Goal: Information Seeking & Learning: Find specific fact

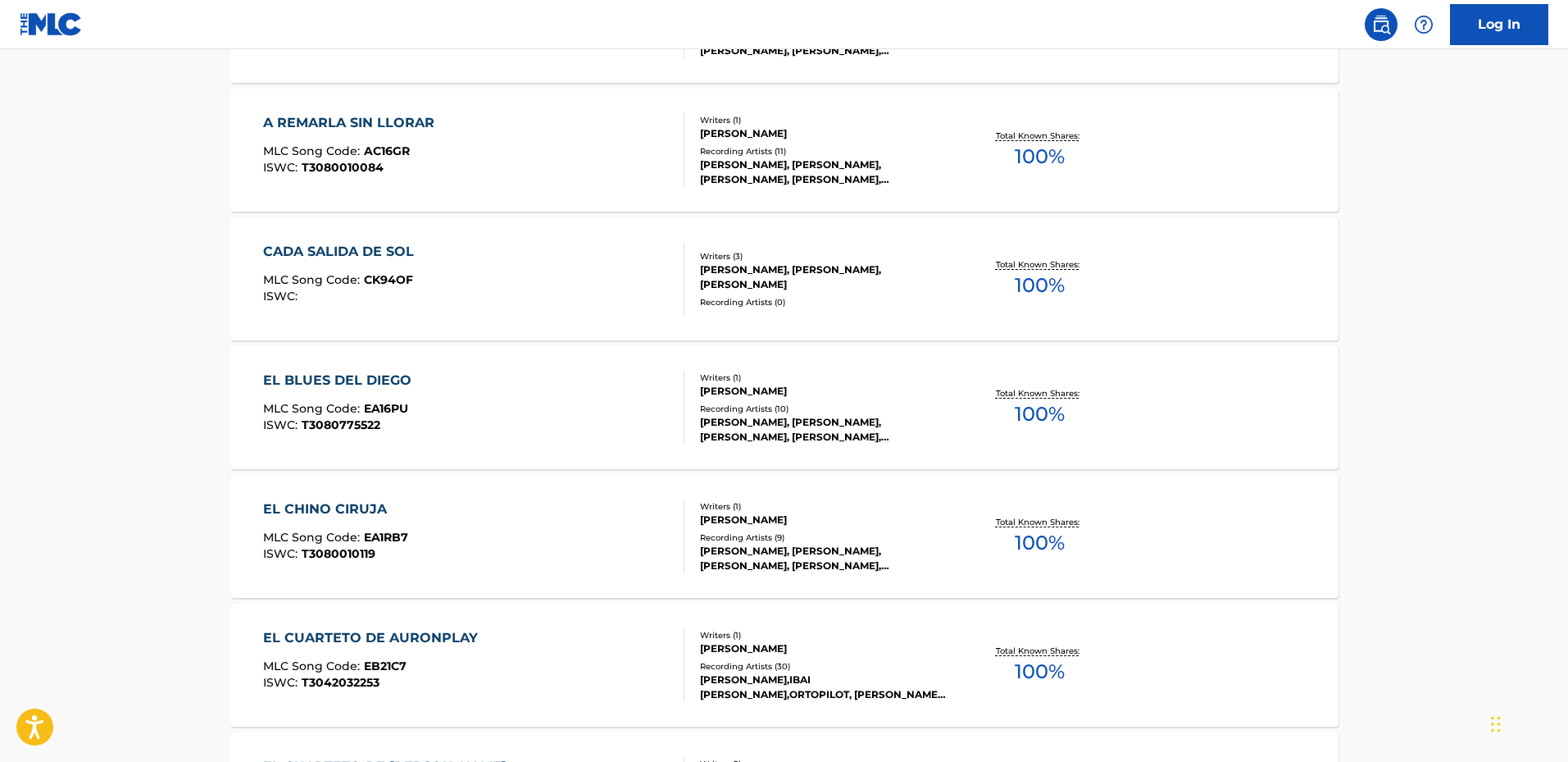
scroll to position [1066, 0]
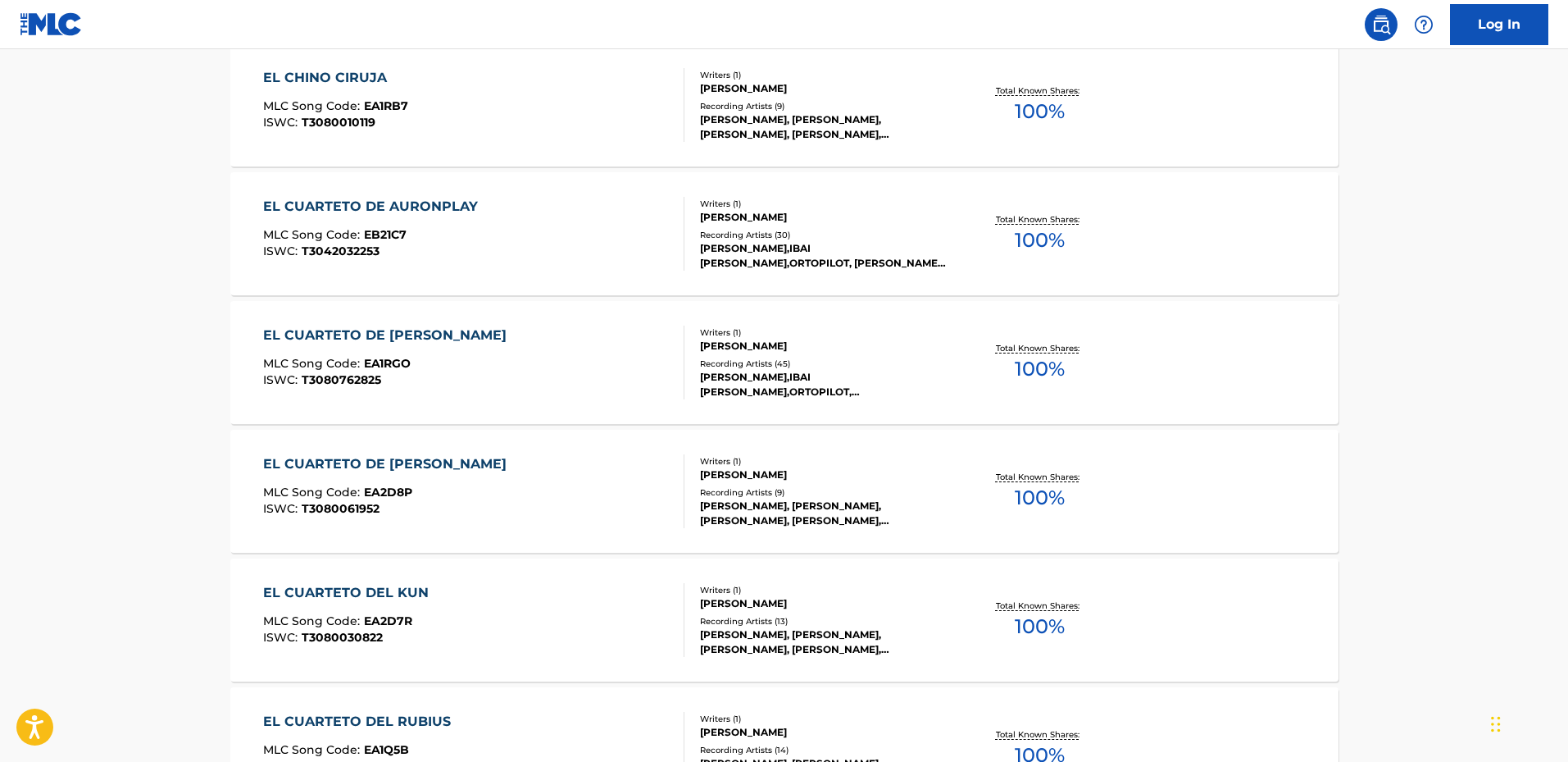
click at [330, 331] on div "EL CUARTETO DE [PERSON_NAME]" at bounding box center [389, 335] width 251 height 20
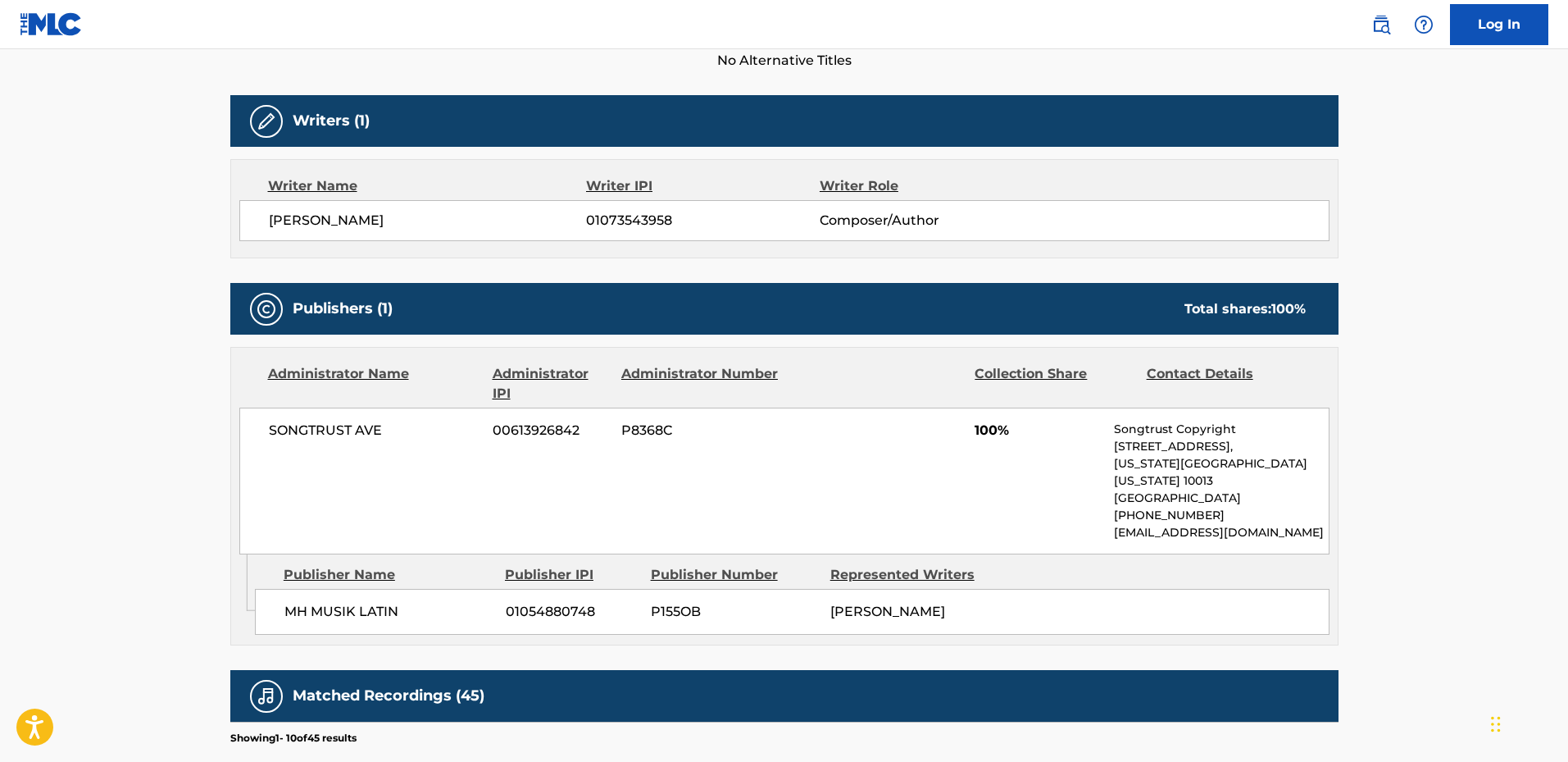
scroll to position [656, 0]
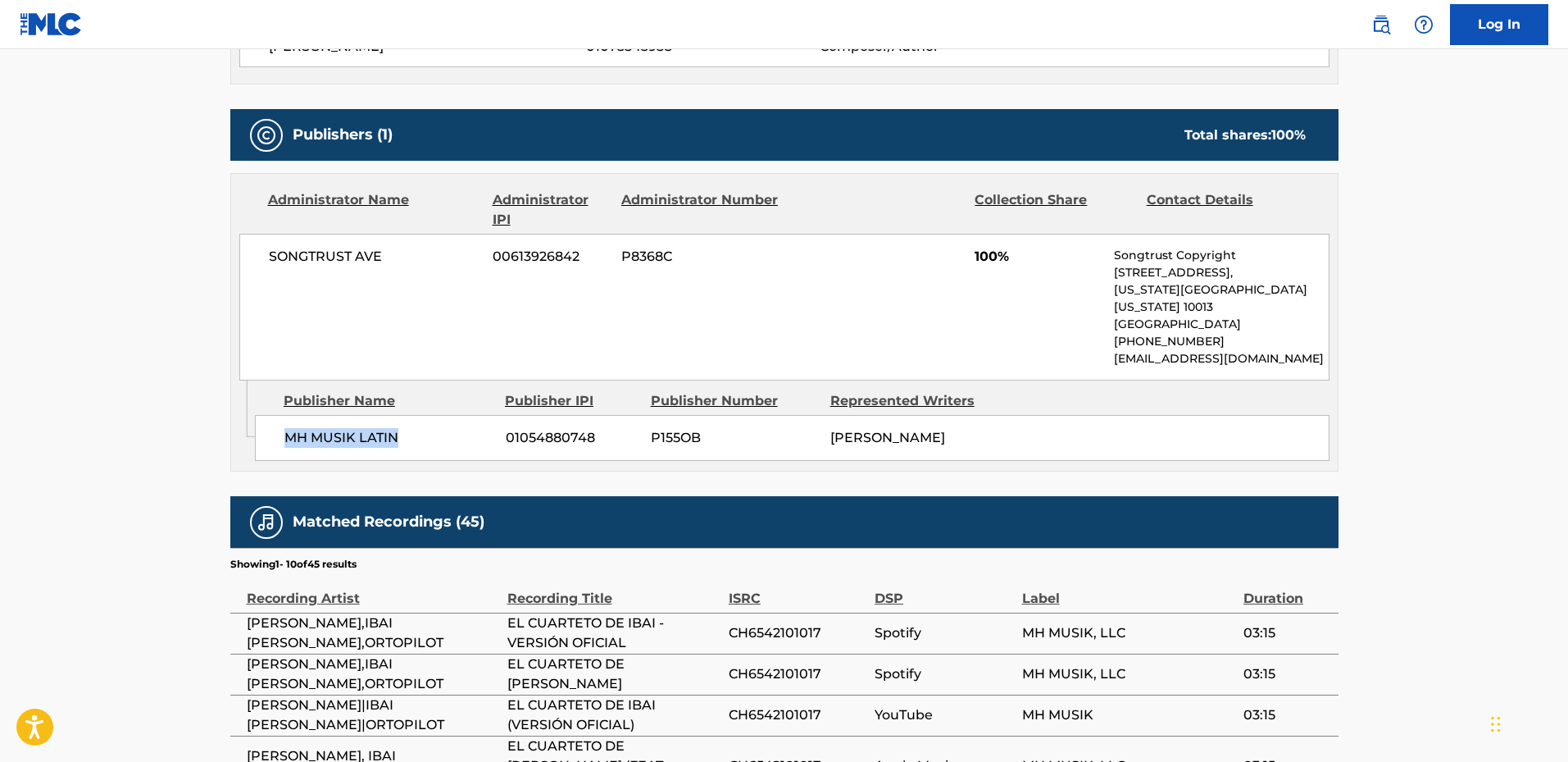
drag, startPoint x: 367, startPoint y: 423, endPoint x: 286, endPoint y: 421, distance: 81.0
click at [286, 428] on span "MH MUSIK LATIN" at bounding box center [389, 438] width 209 height 20
copy span "MH MUSIK LATIN"
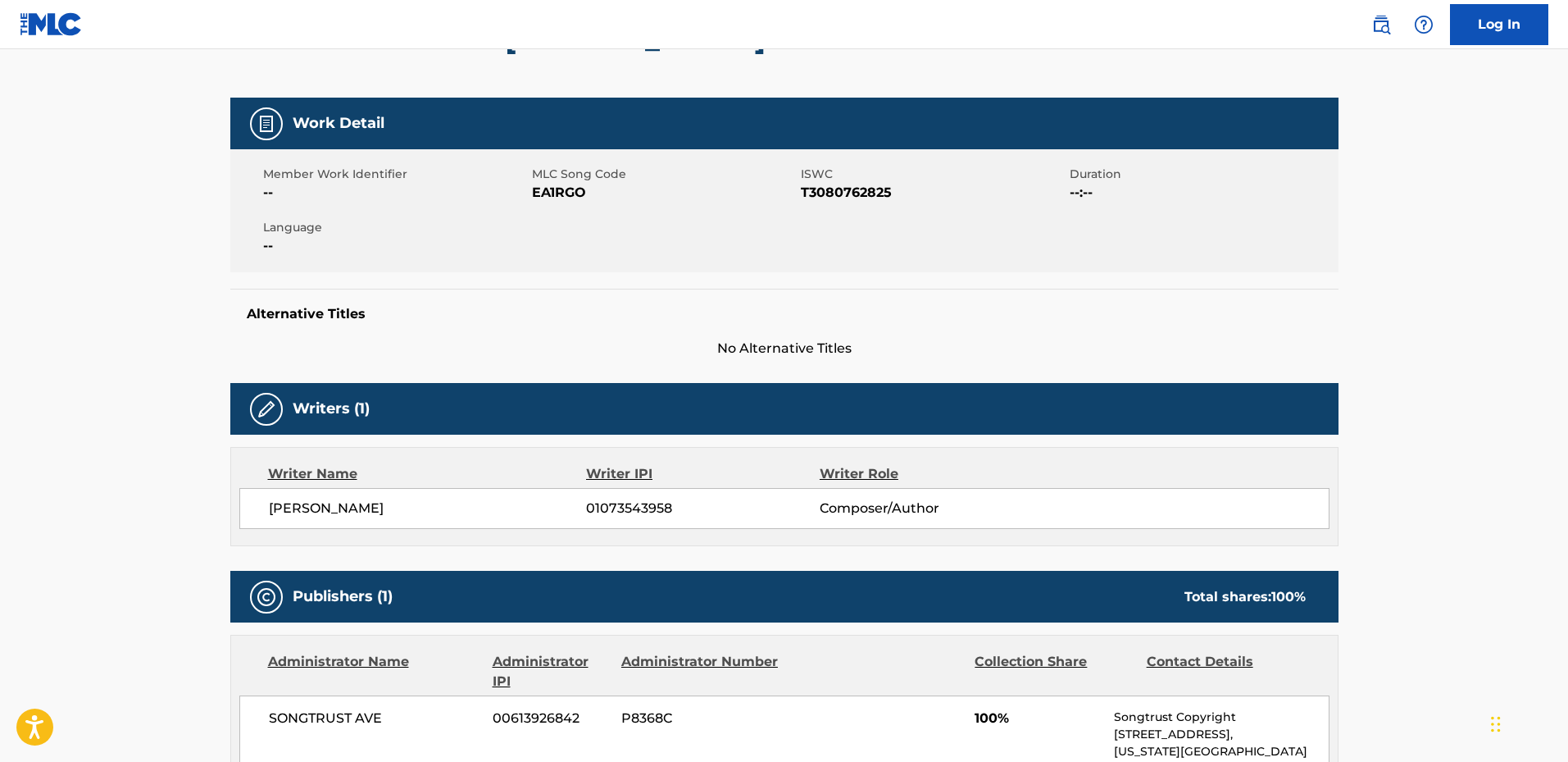
scroll to position [0, 0]
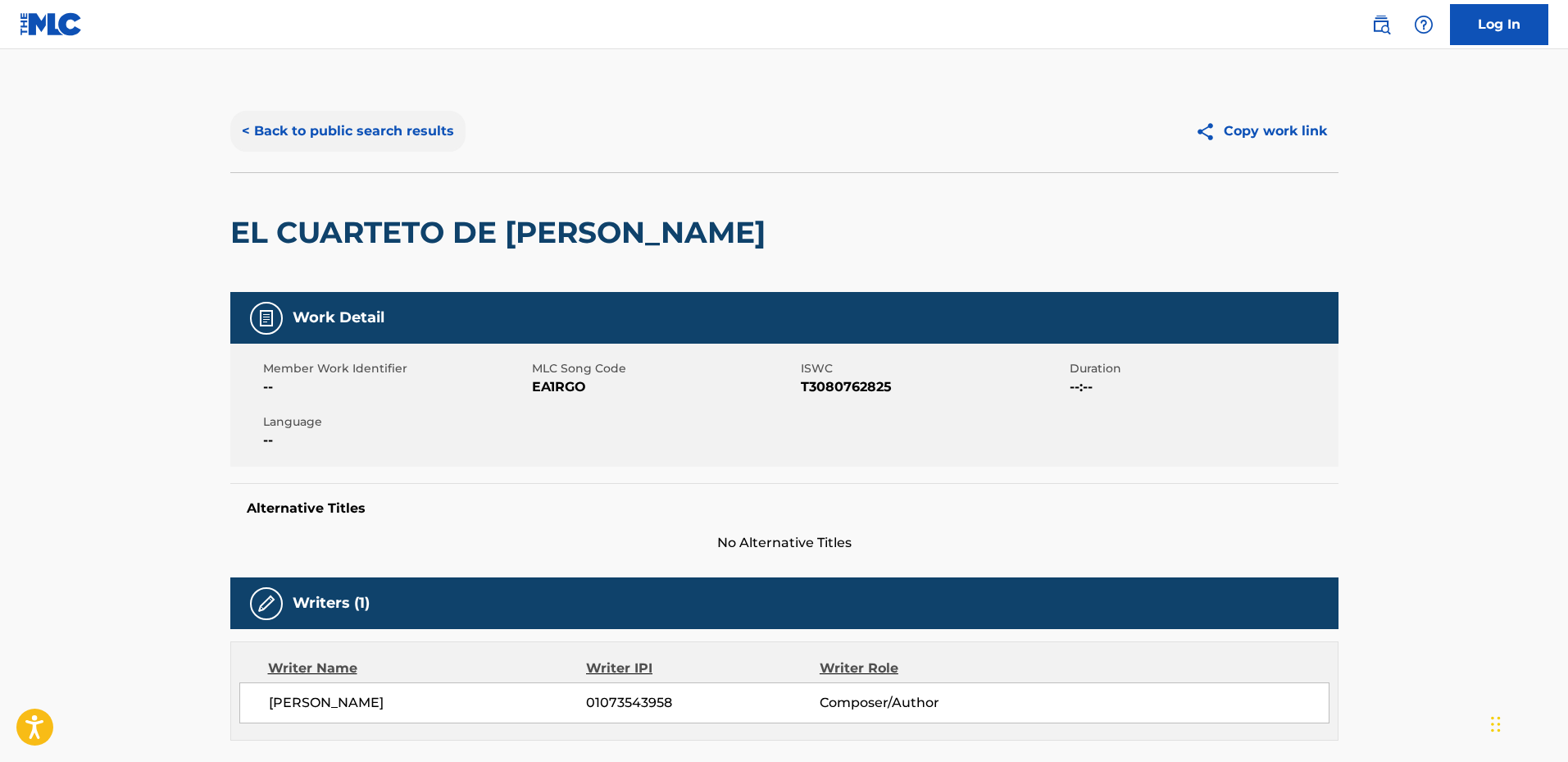
click at [247, 143] on button "< Back to public search results" at bounding box center [348, 130] width 236 height 41
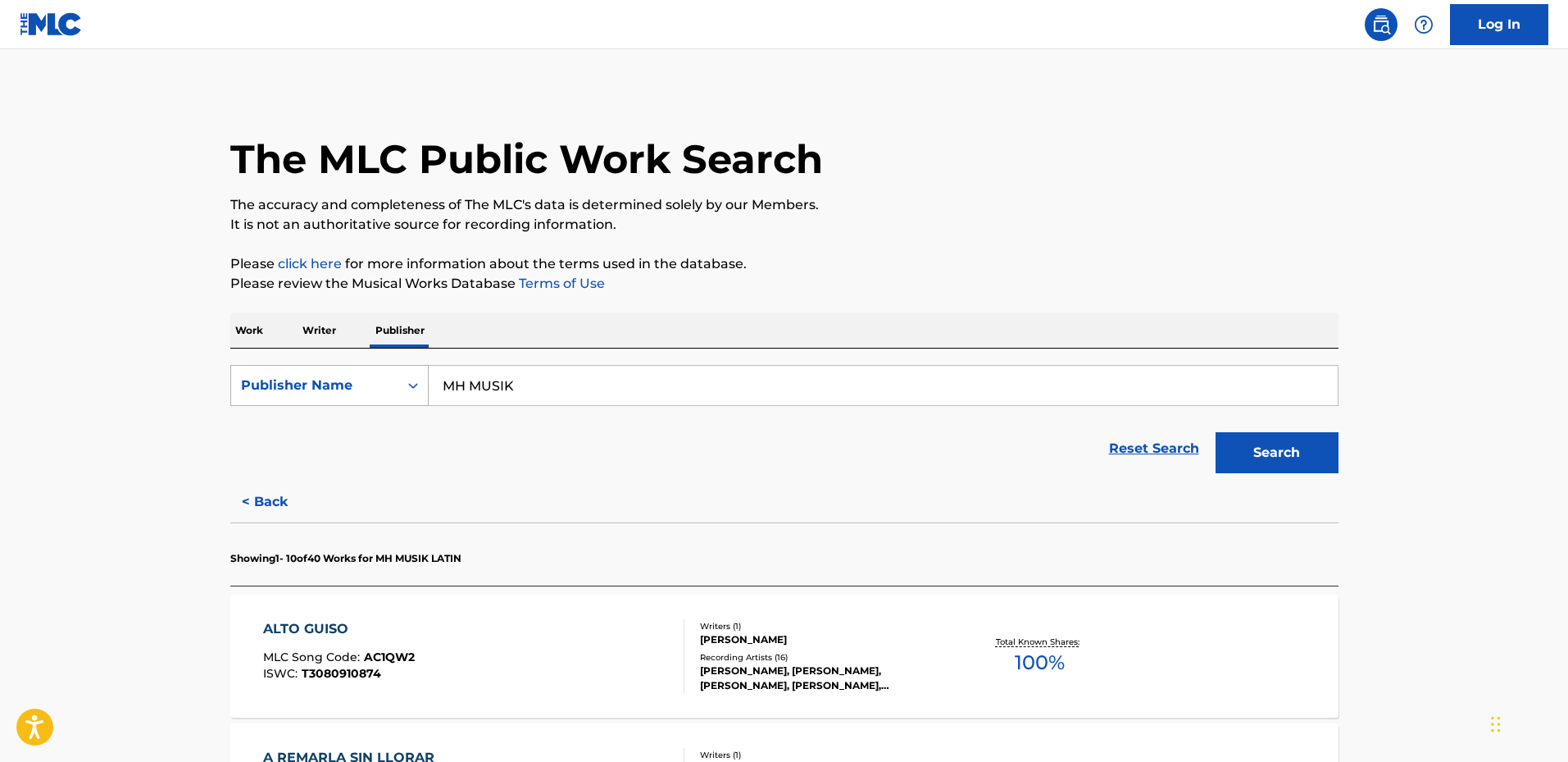
drag, startPoint x: 531, startPoint y: 388, endPoint x: 387, endPoint y: 396, distance: 144.2
click at [387, 396] on div "SearchWithCriteriac49bcd99-582e-4d21-bf9e-672ebdbefdaf Publisher Name MH MUSIK" at bounding box center [784, 384] width 1108 height 41
type input "JA MUSIC"
click at [1278, 459] on button "Search" at bounding box center [1277, 452] width 123 height 41
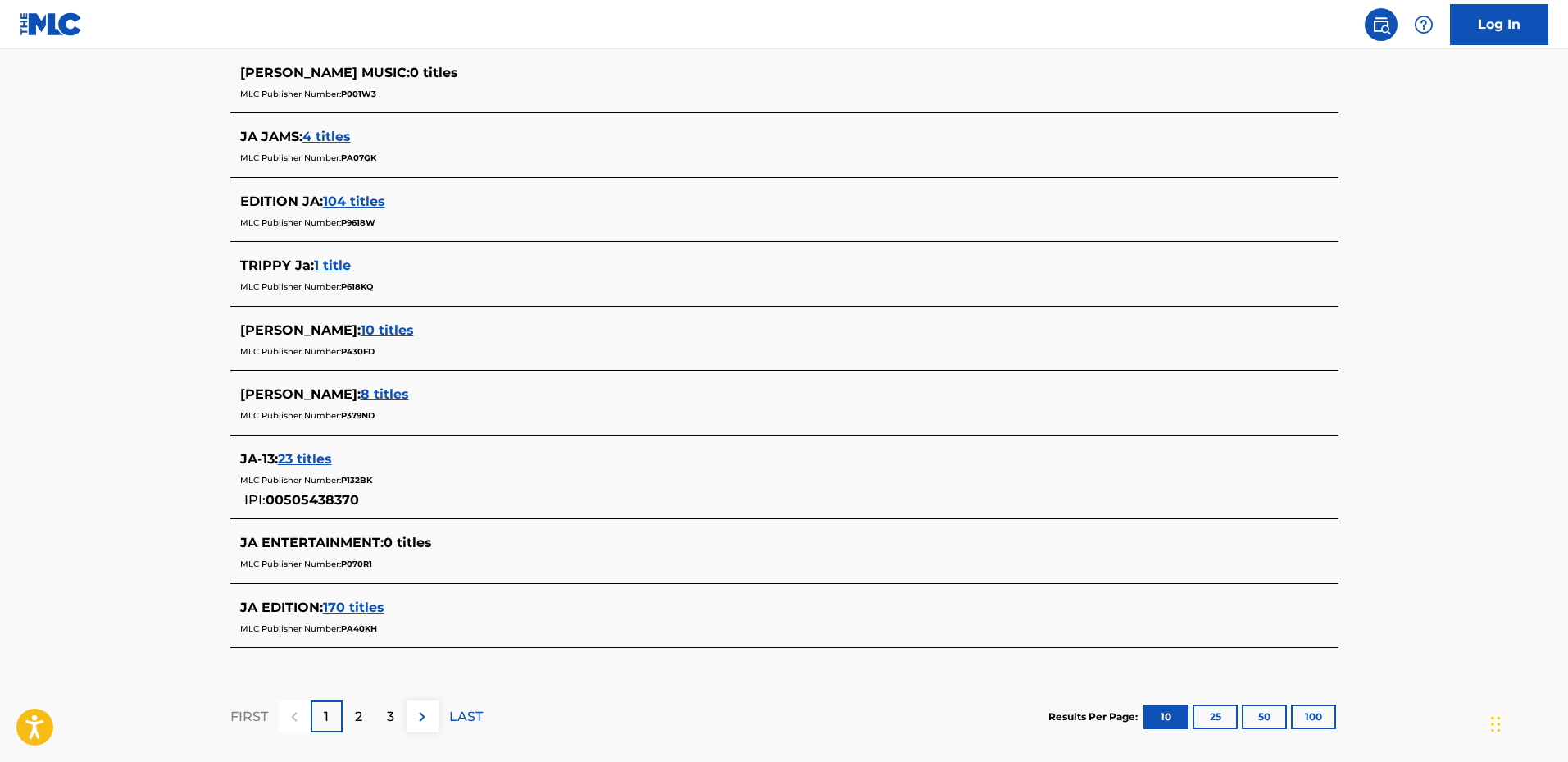
scroll to position [574, 0]
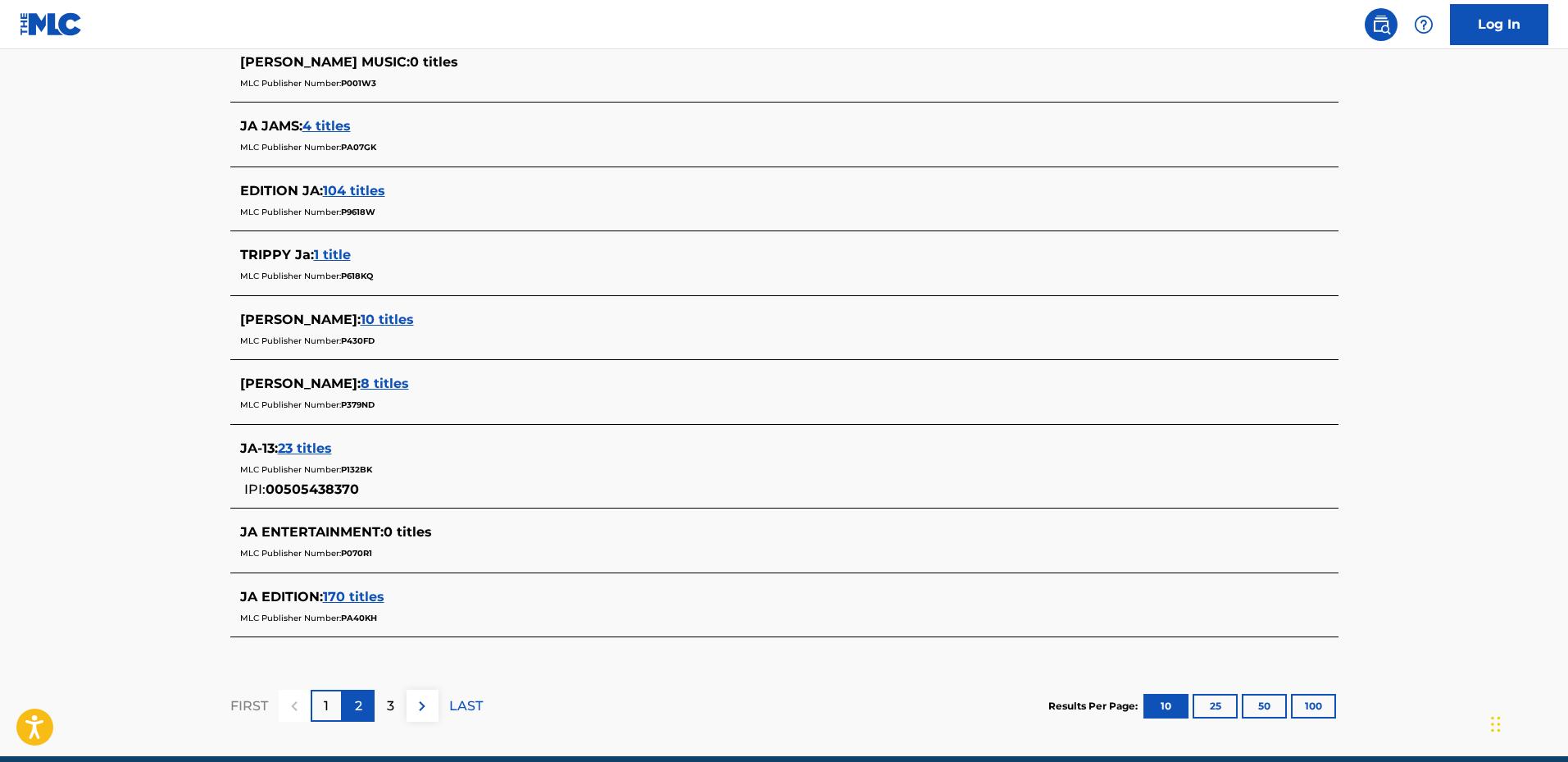
click at [352, 707] on div "2" at bounding box center [358, 705] width 32 height 32
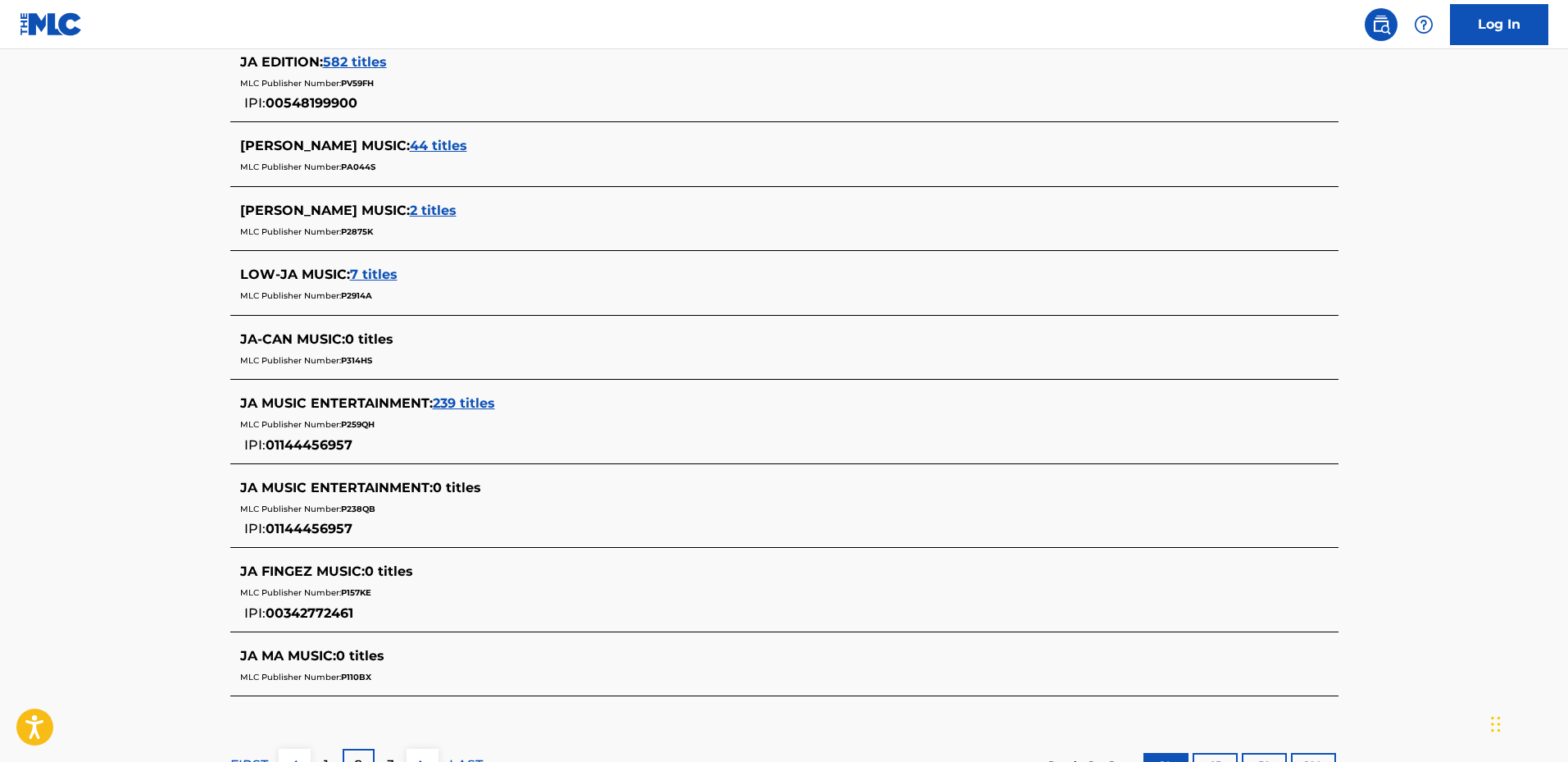
click at [477, 397] on span "239 titles" at bounding box center [464, 403] width 63 height 16
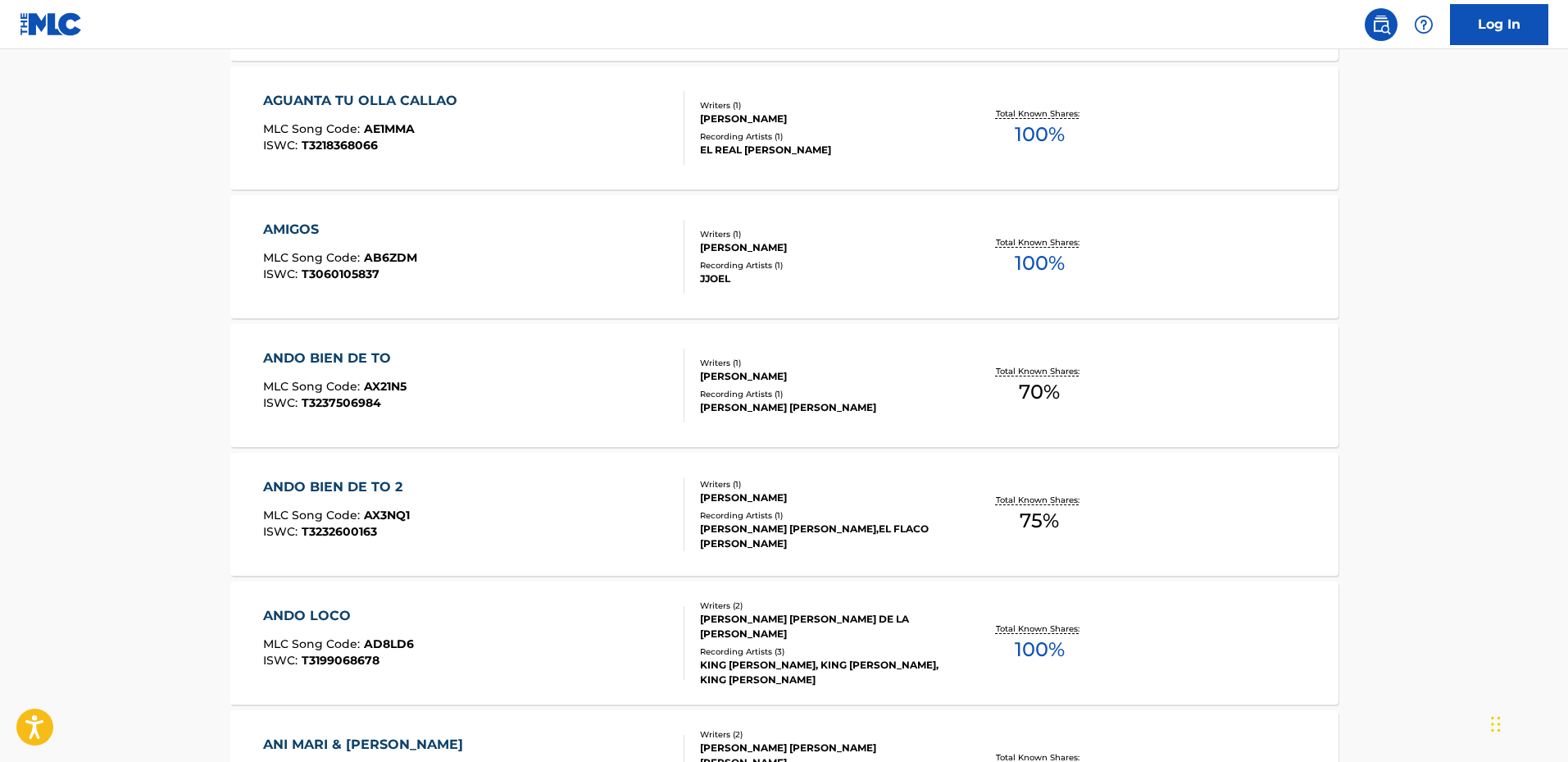
scroll to position [1230, 0]
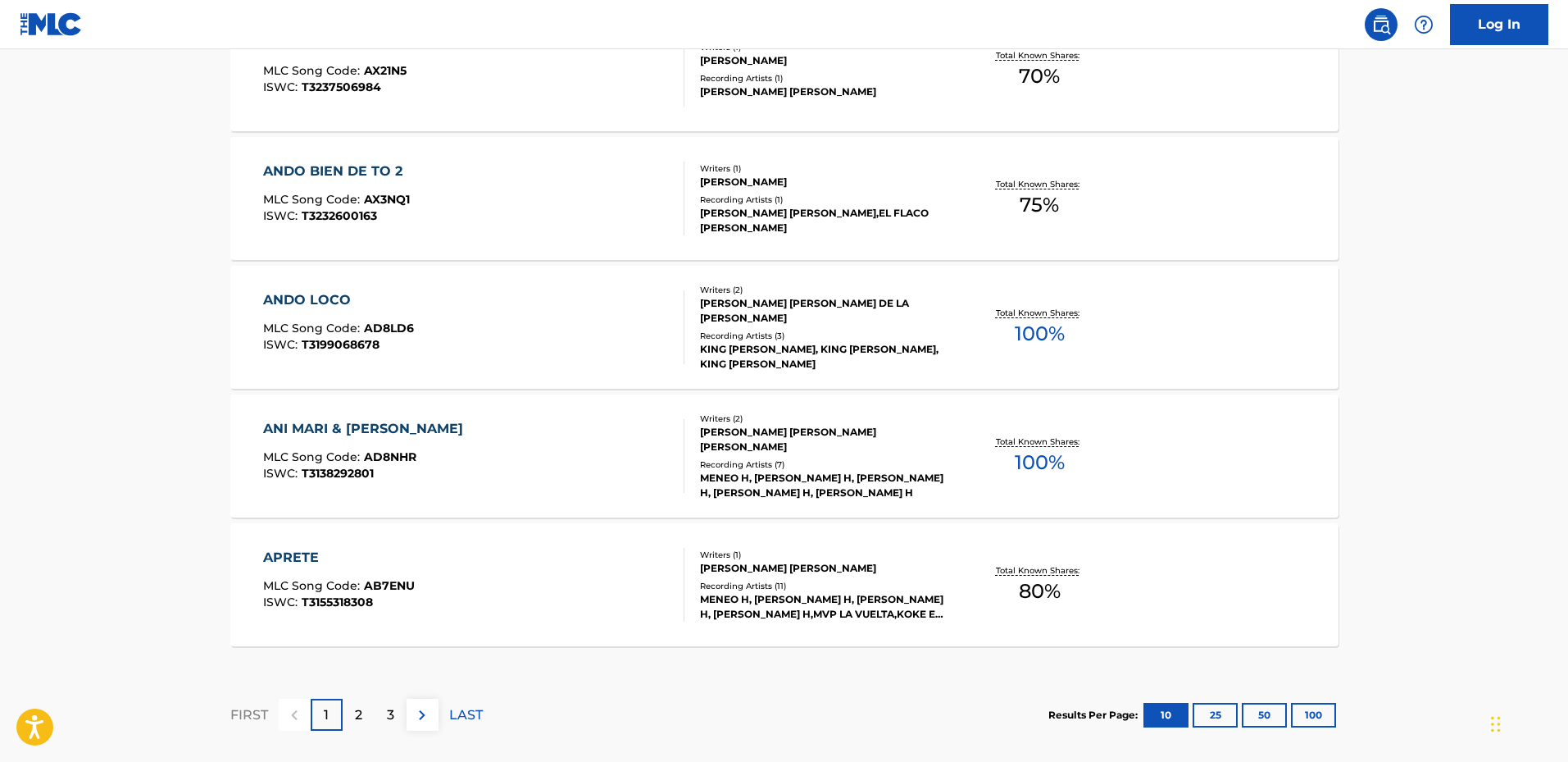
click at [319, 295] on div "ANDO LOCO" at bounding box center [338, 300] width 150 height 20
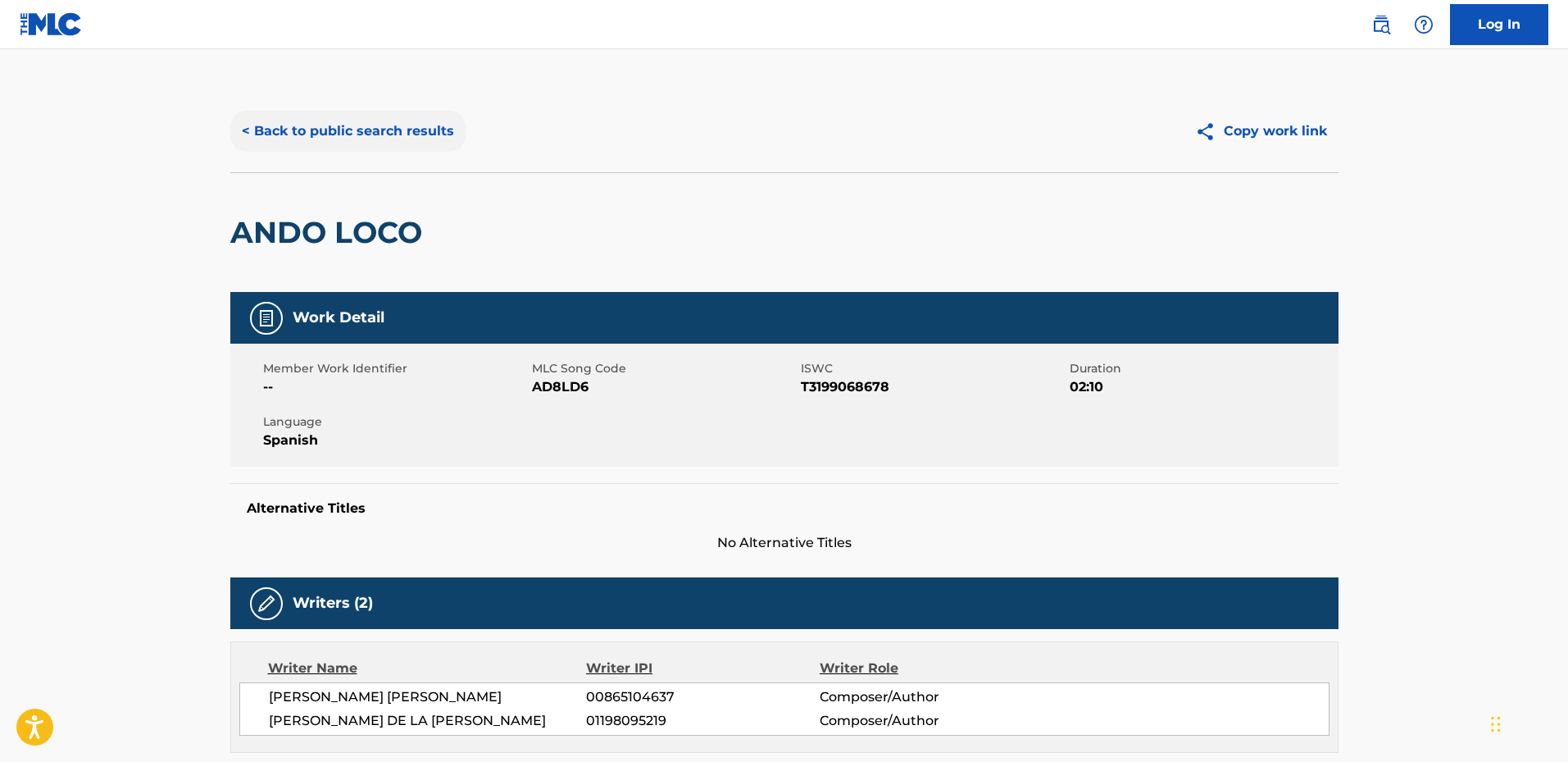
click at [255, 133] on button "< Back to public search results" at bounding box center [348, 130] width 236 height 41
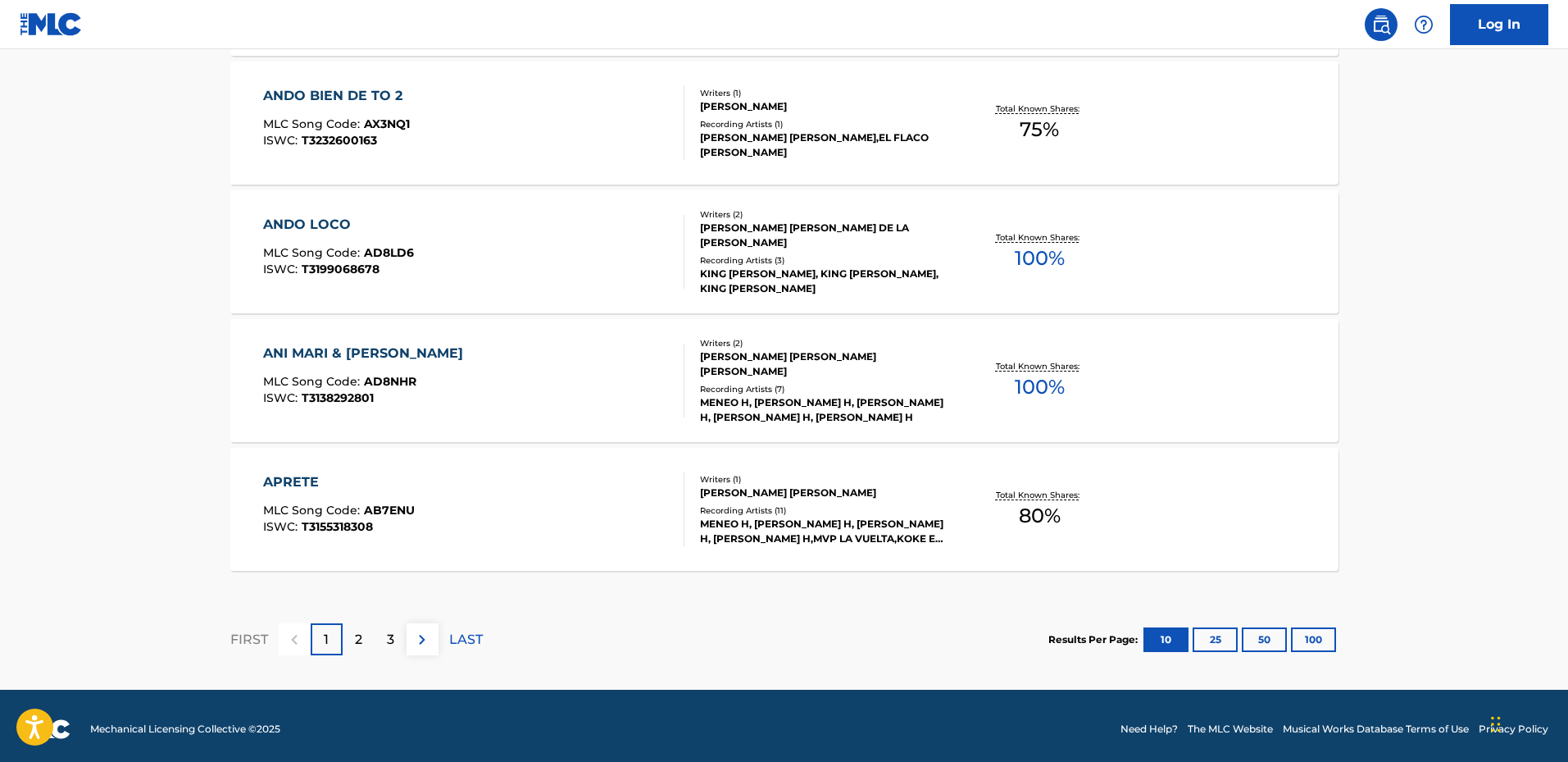
scroll to position [1312, 0]
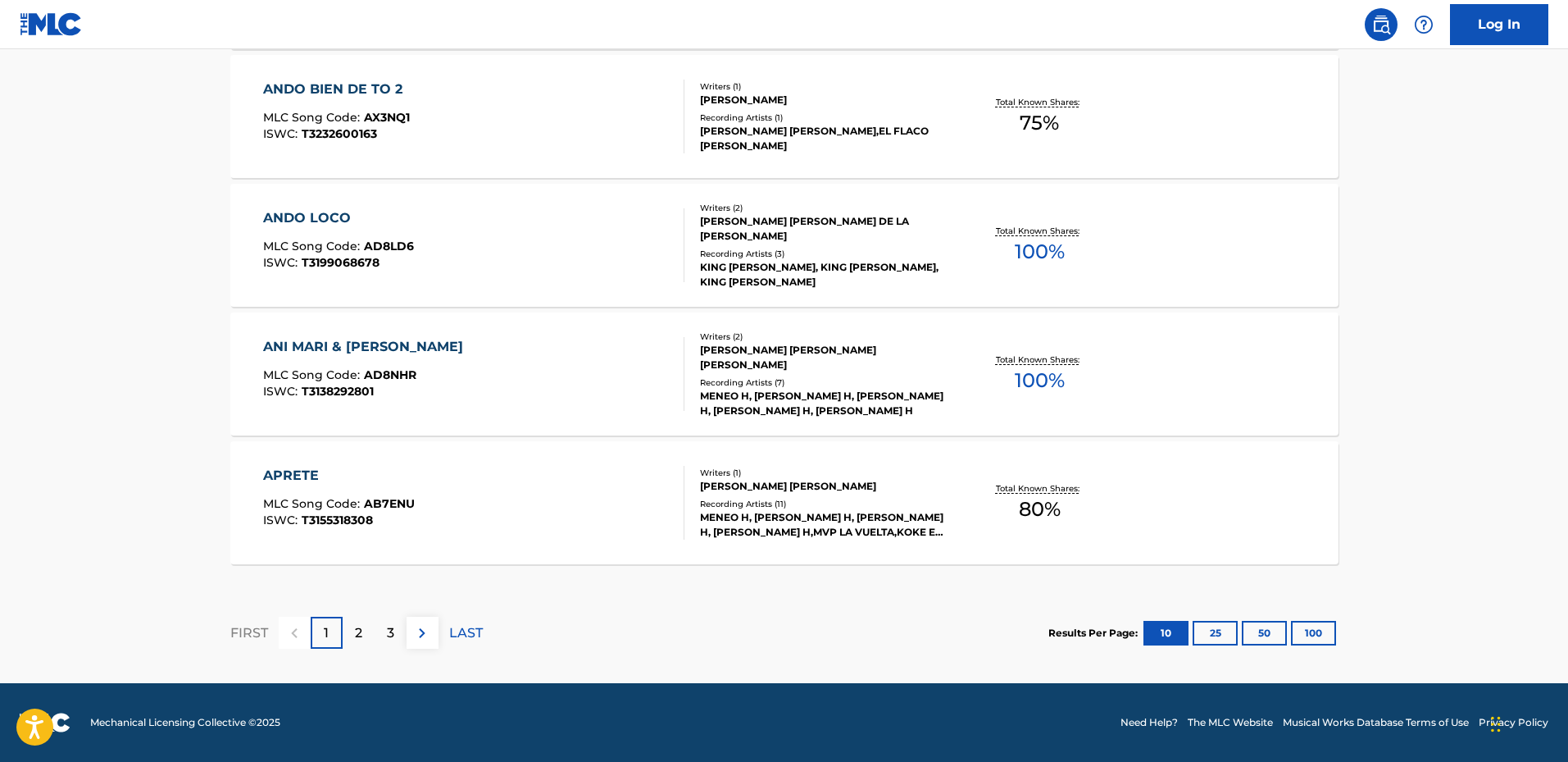
click at [347, 344] on div "ANI MARI & [PERSON_NAME]" at bounding box center [367, 346] width 208 height 20
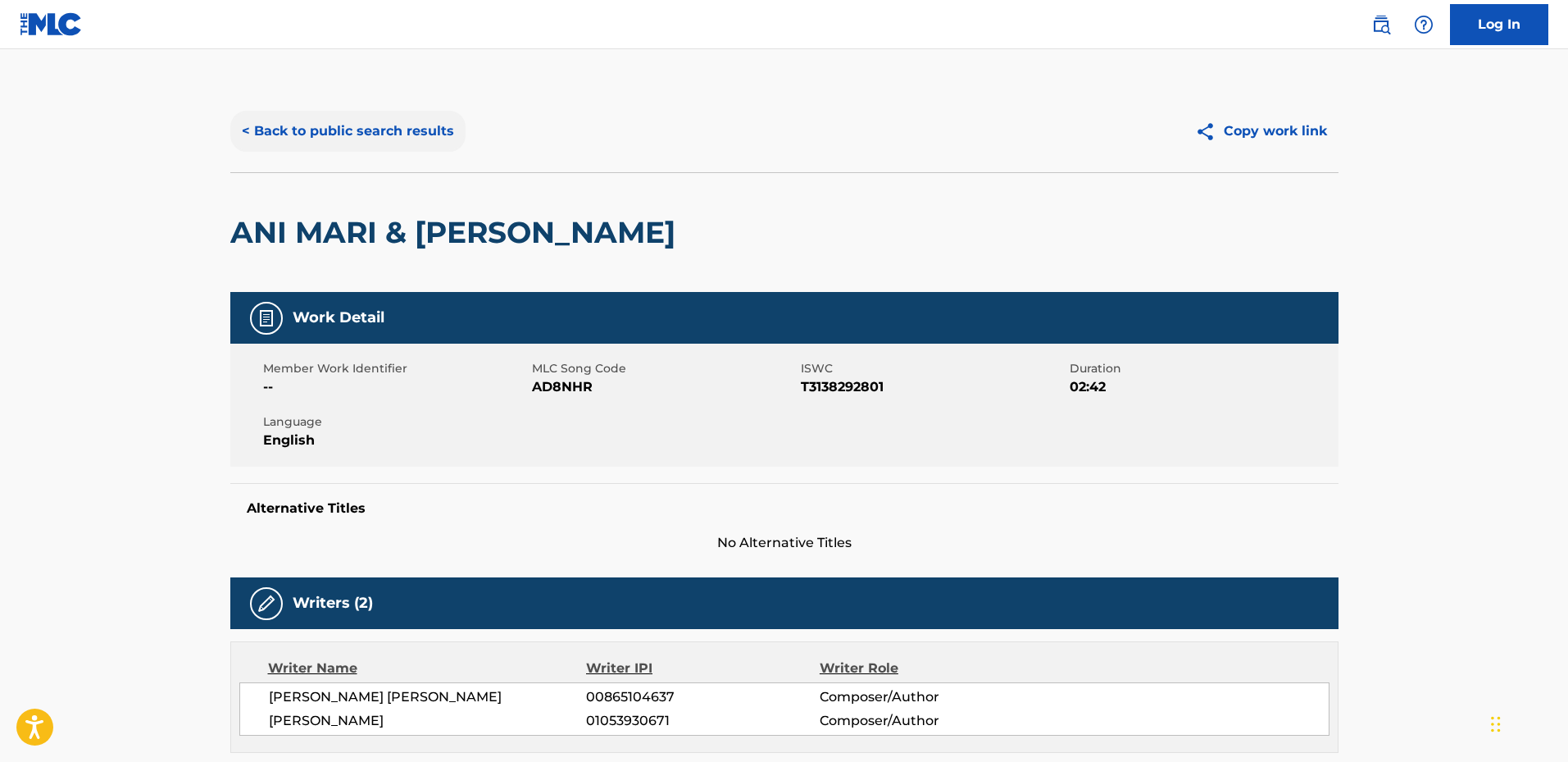
click at [255, 133] on button "< Back to public search results" at bounding box center [348, 130] width 236 height 41
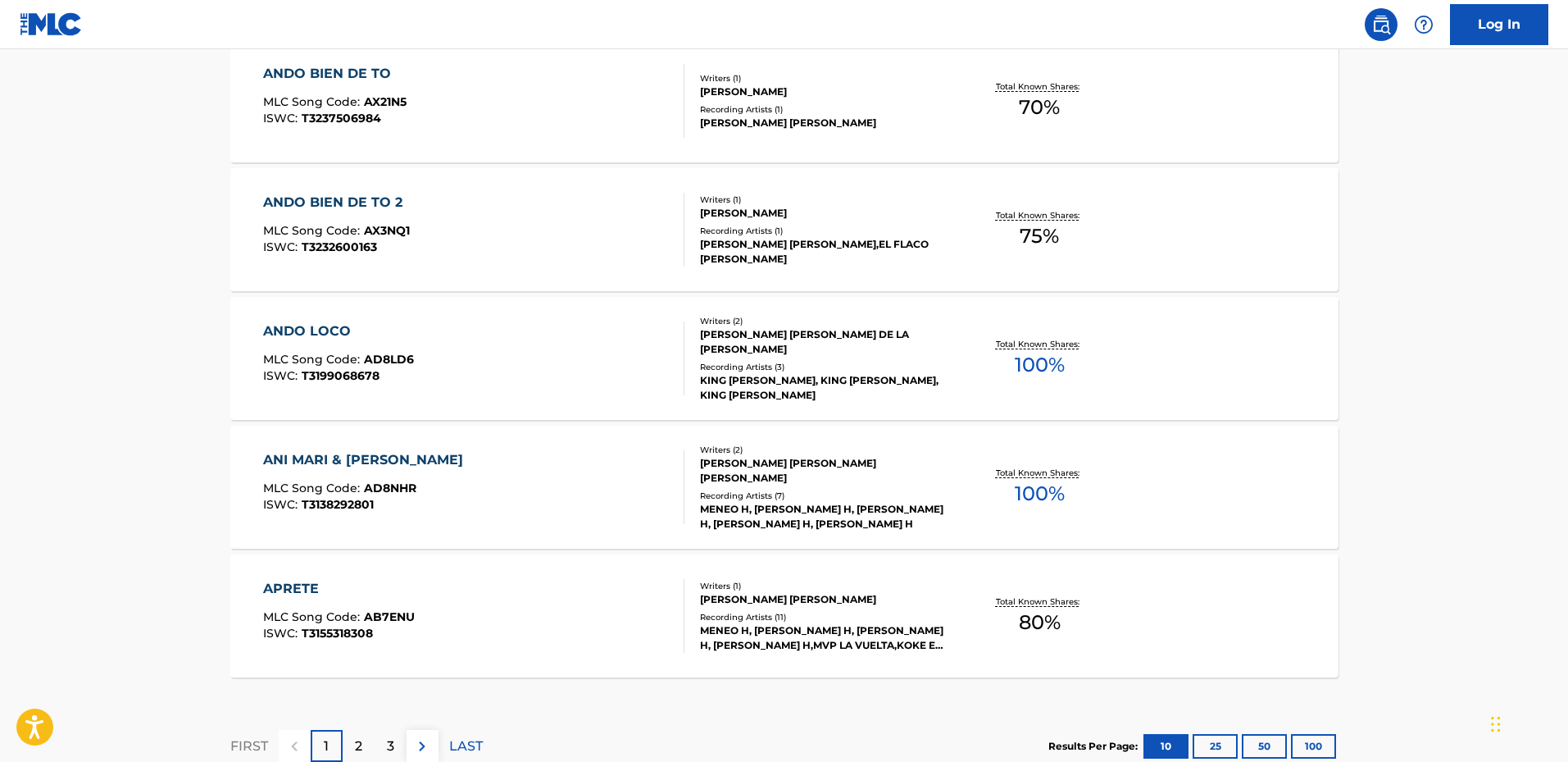
scroll to position [1312, 0]
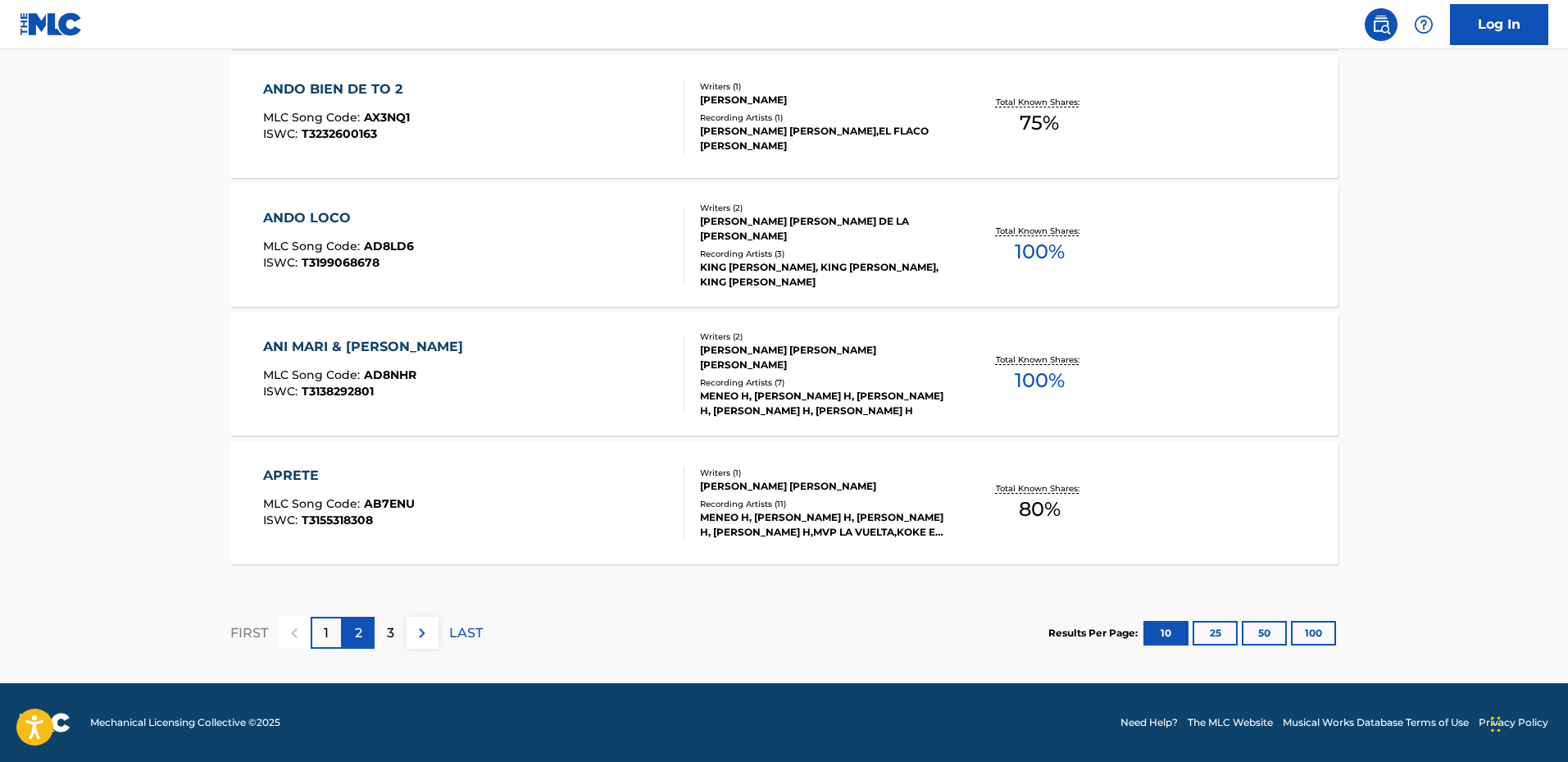
click at [358, 632] on p "2" at bounding box center [358, 632] width 7 height 20
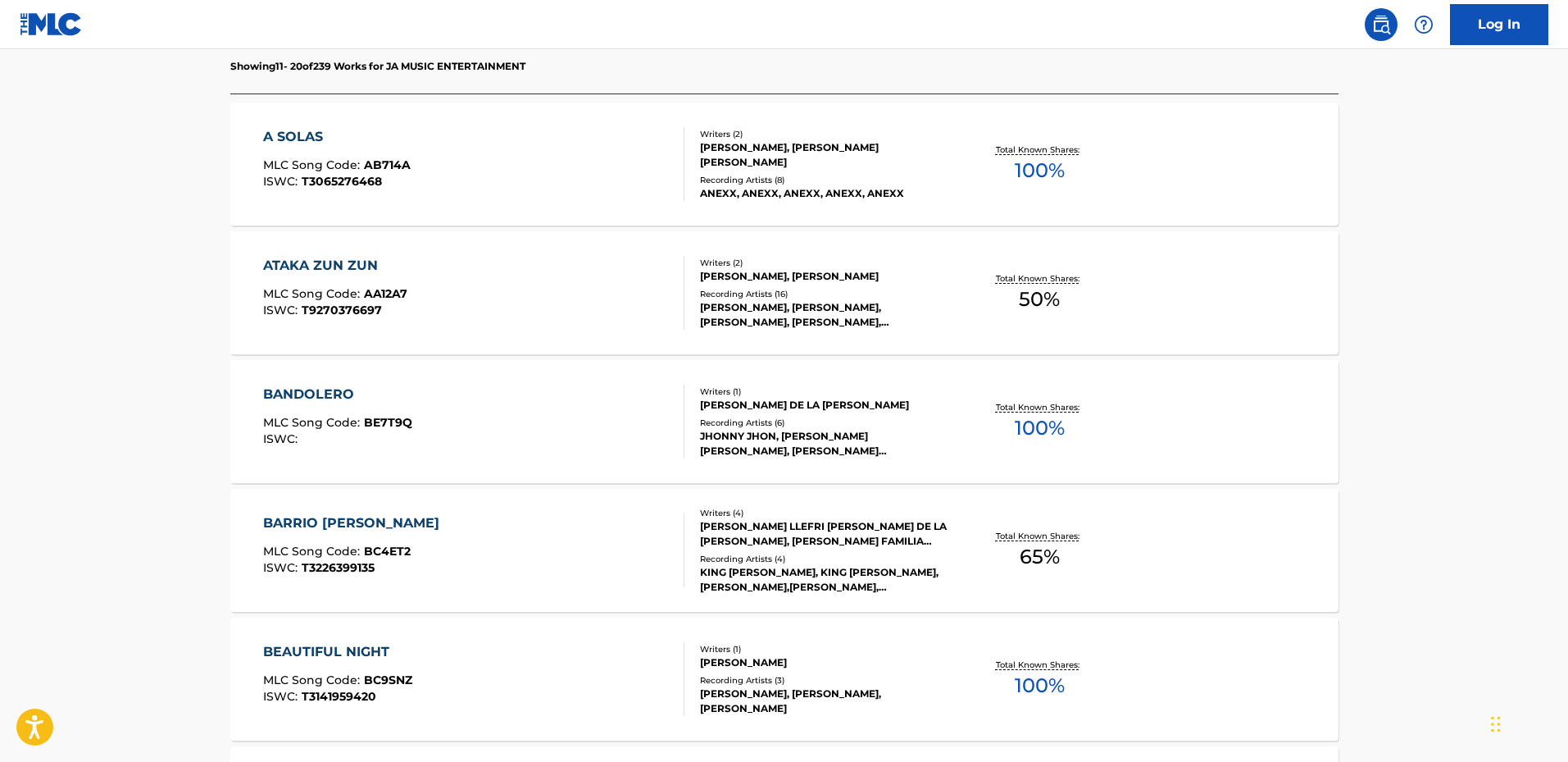
scroll to position [328, 0]
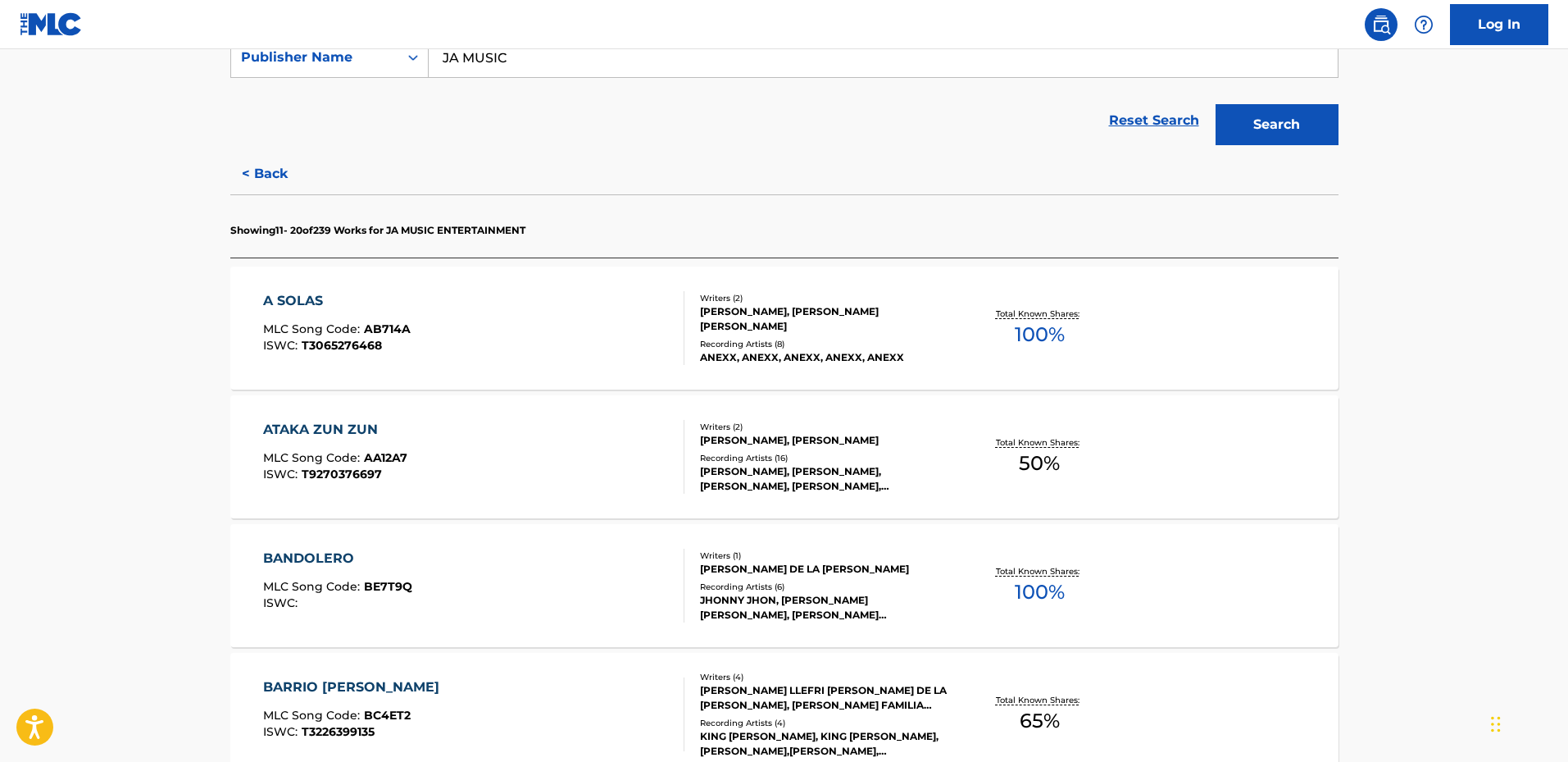
click at [321, 427] on div "ATAKA ZUN ZUN" at bounding box center [336, 430] width 144 height 20
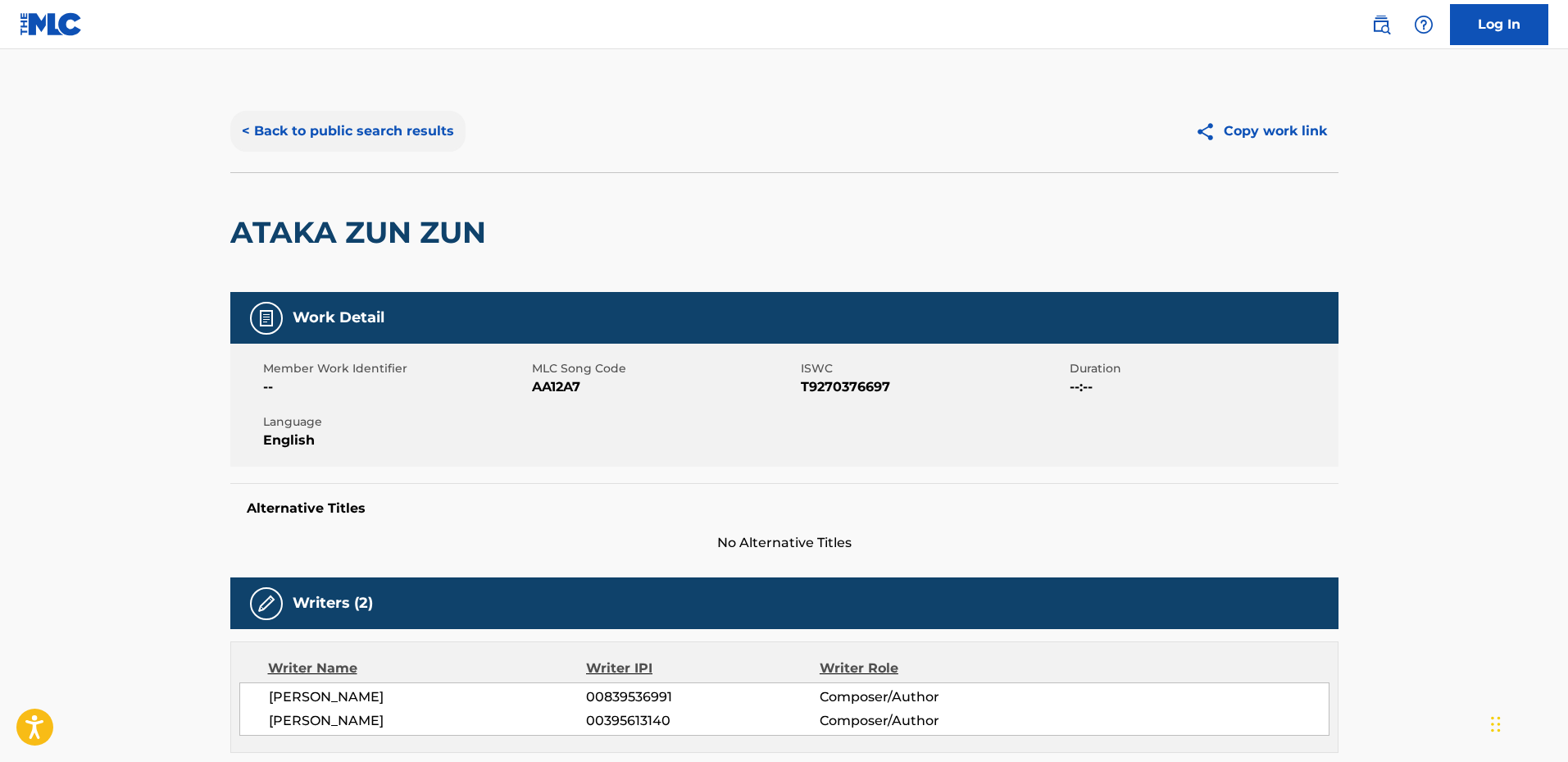
click at [244, 131] on button "< Back to public search results" at bounding box center [348, 130] width 236 height 41
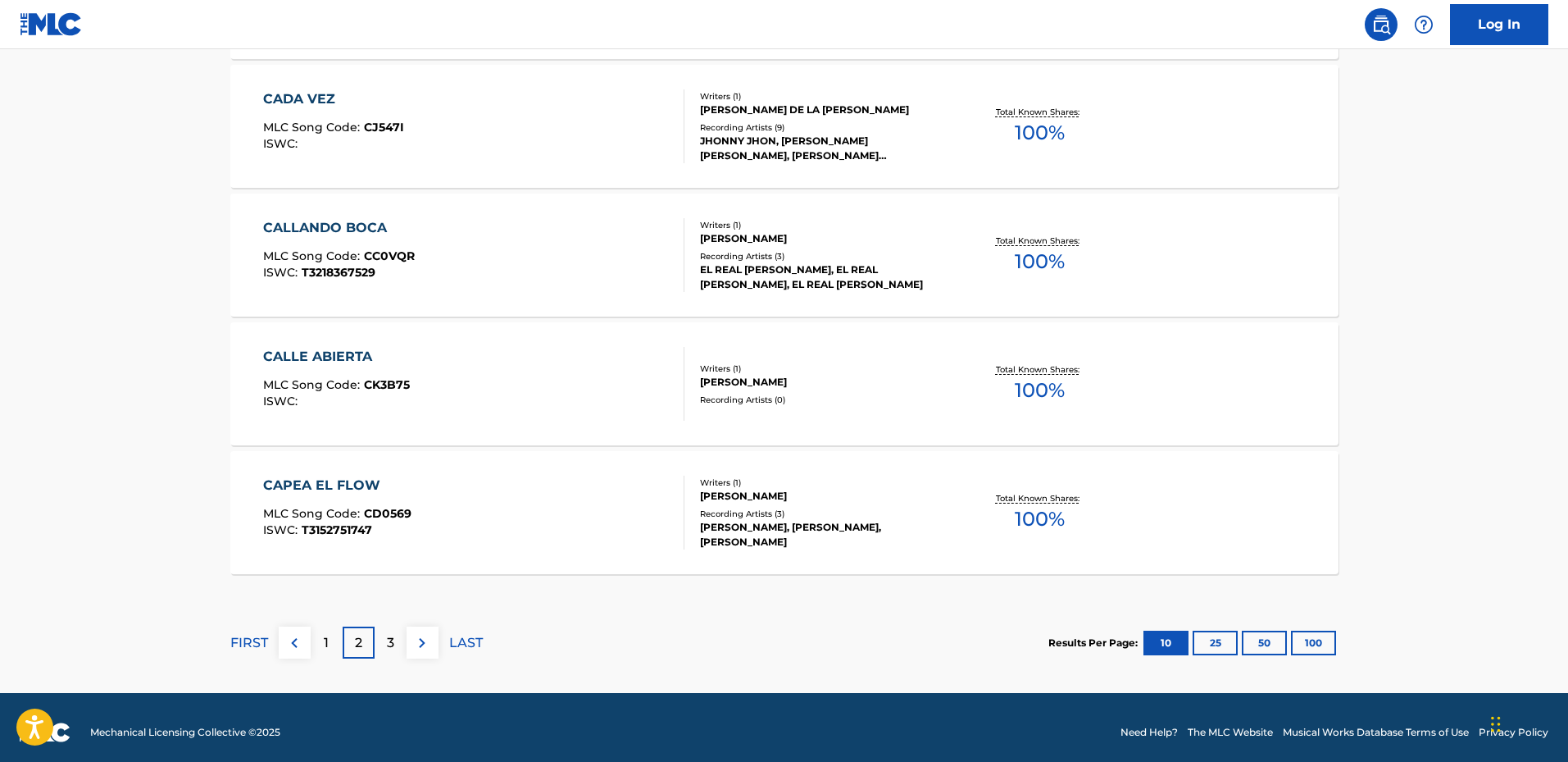
scroll to position [1312, 0]
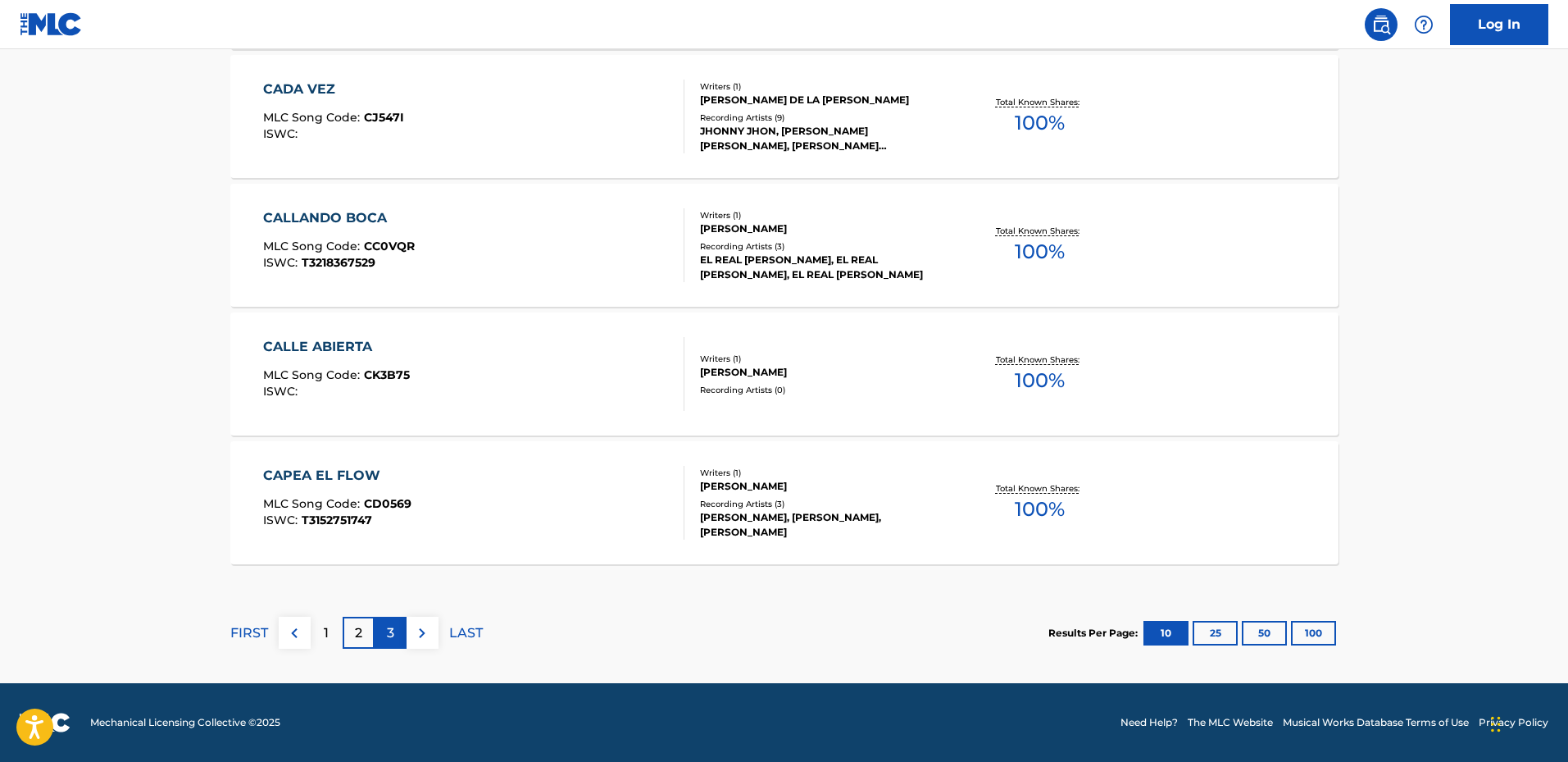
click at [390, 633] on p "3" at bounding box center [390, 632] width 7 height 20
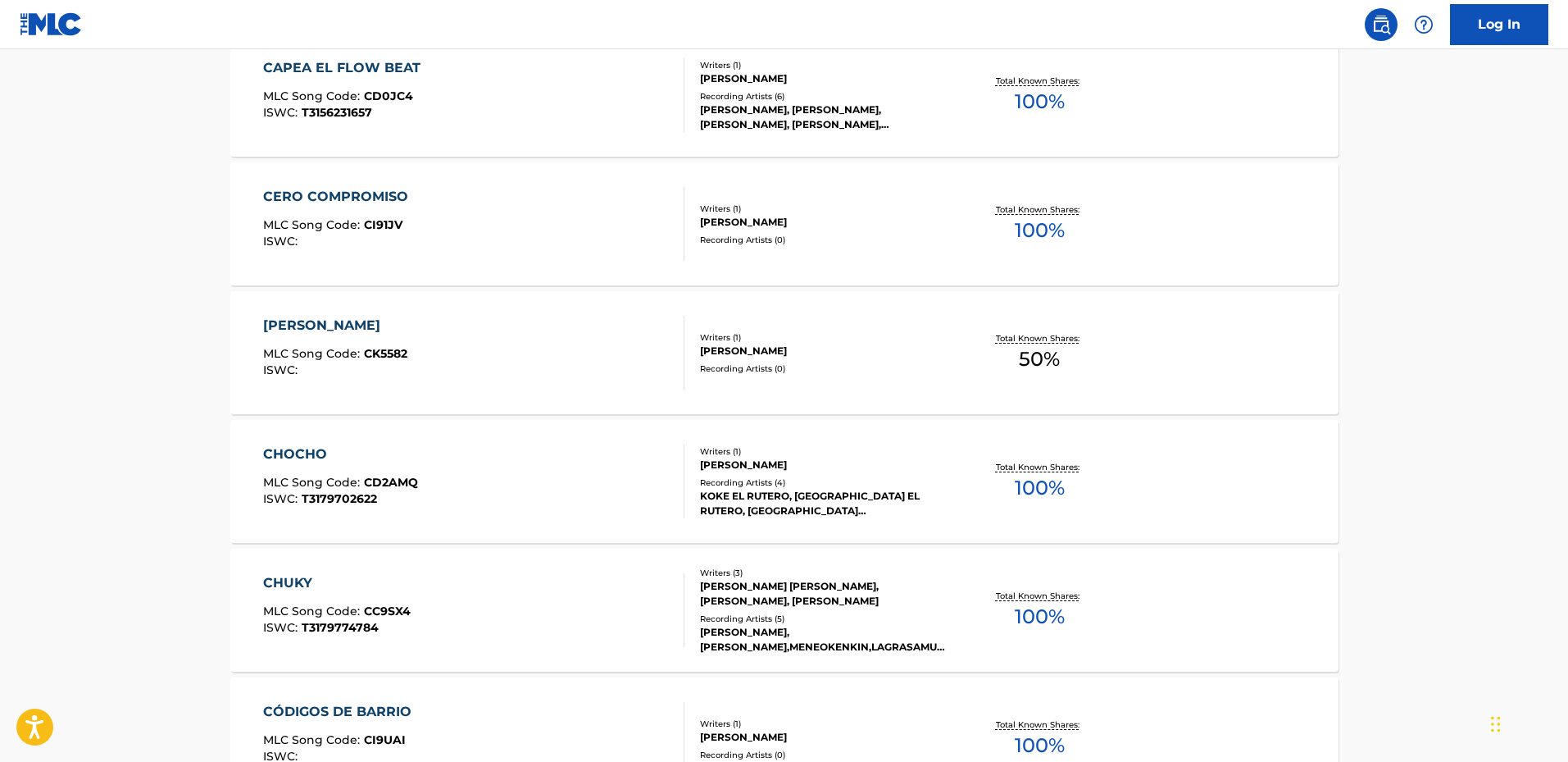
scroll to position [574, 0]
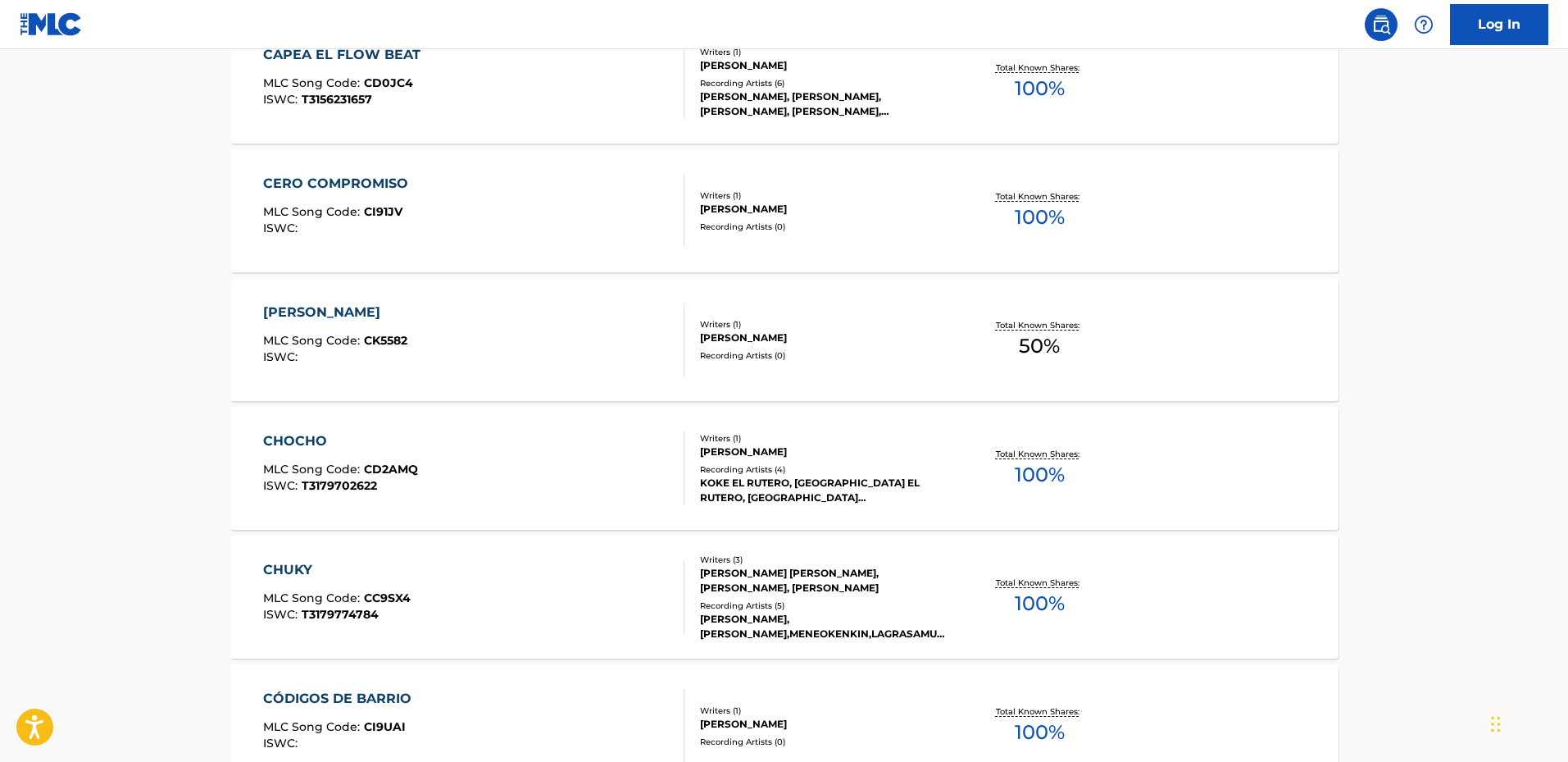
click at [315, 435] on div "CHOCHO" at bounding box center [341, 441] width 155 height 20
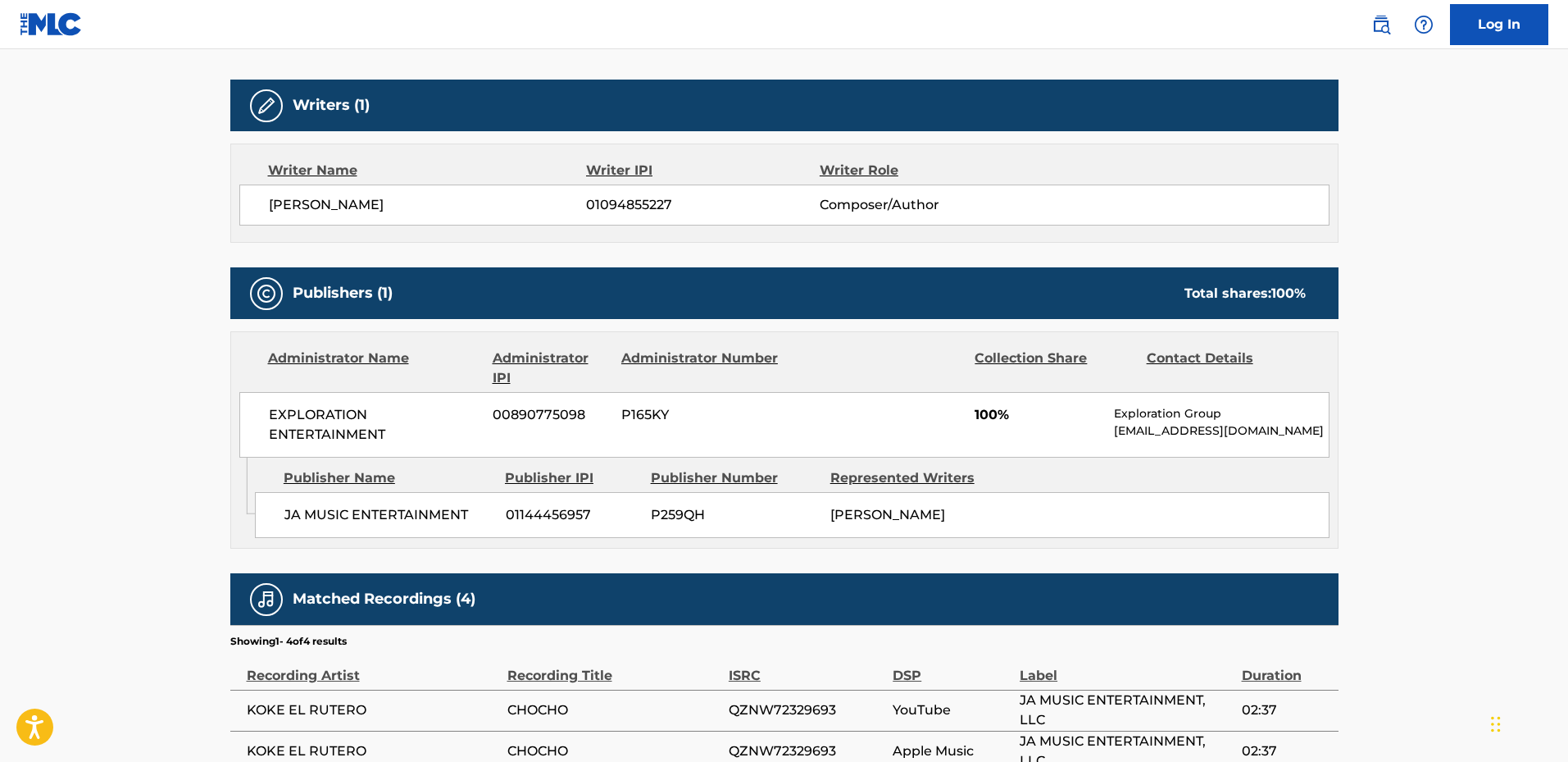
scroll to position [464, 0]
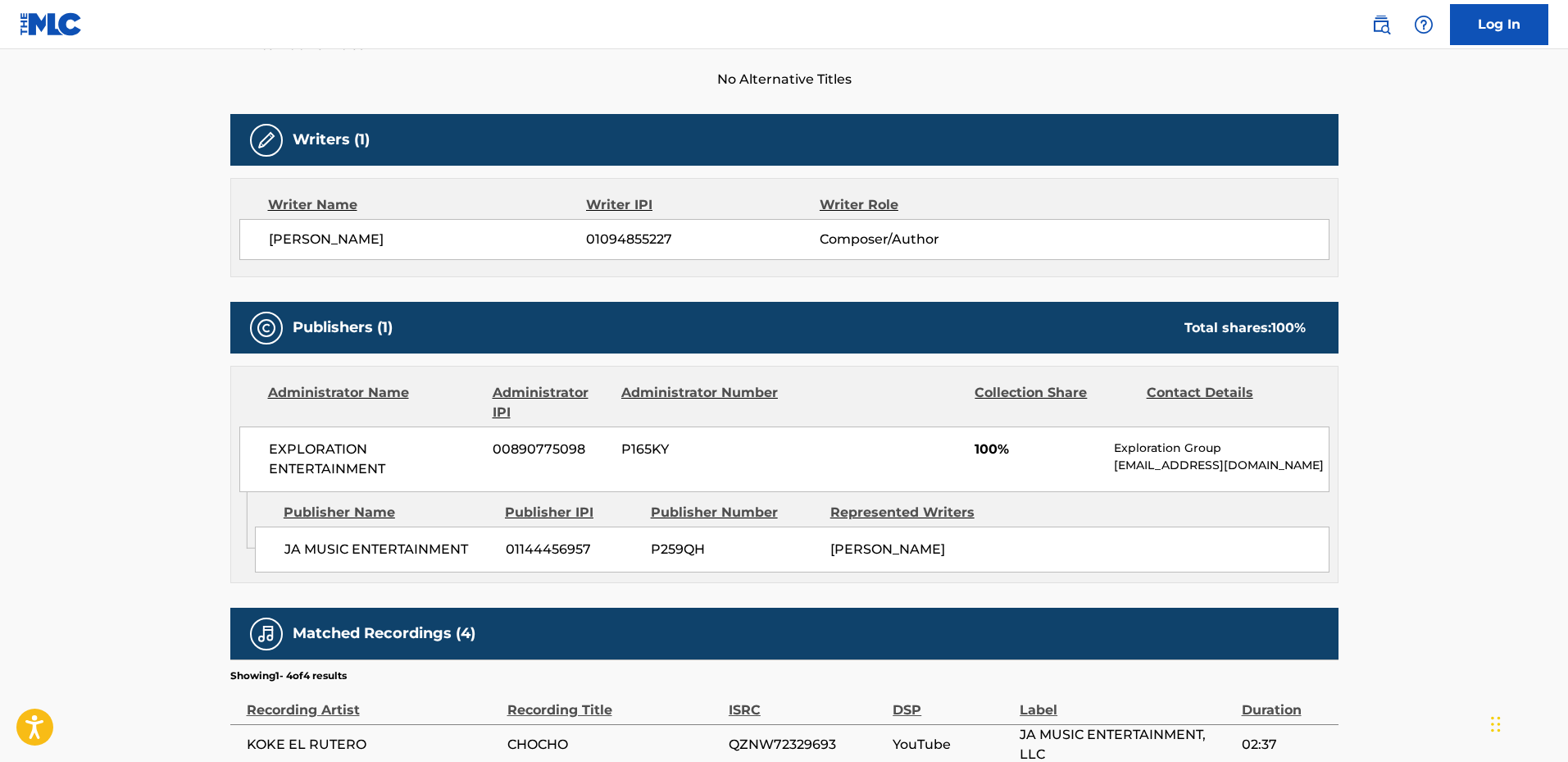
click at [1004, 568] on div "JA MUSIC ENTERTAINMENT 01144456957 P259QH [PERSON_NAME]" at bounding box center [792, 549] width 1075 height 46
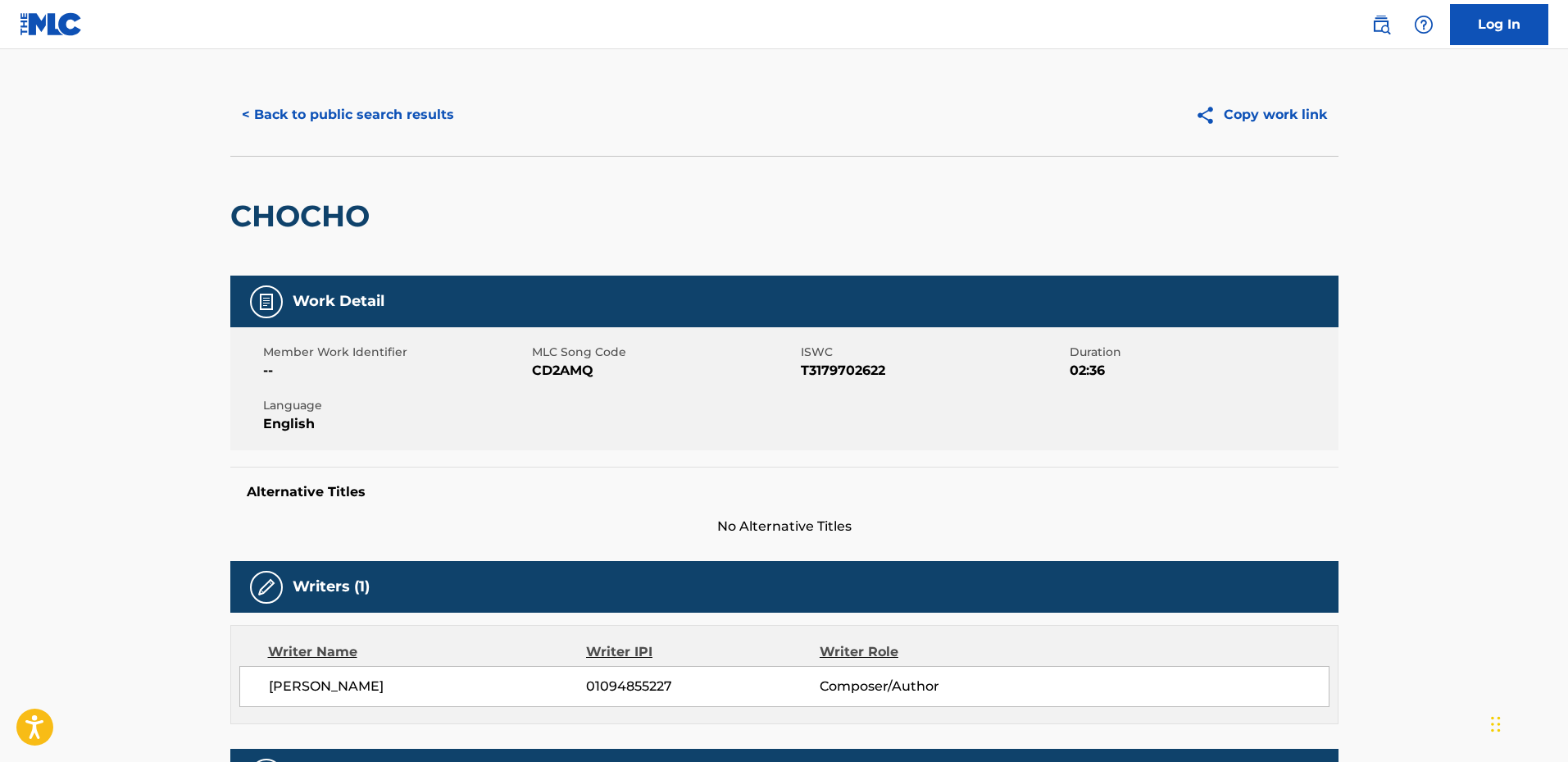
scroll to position [0, 0]
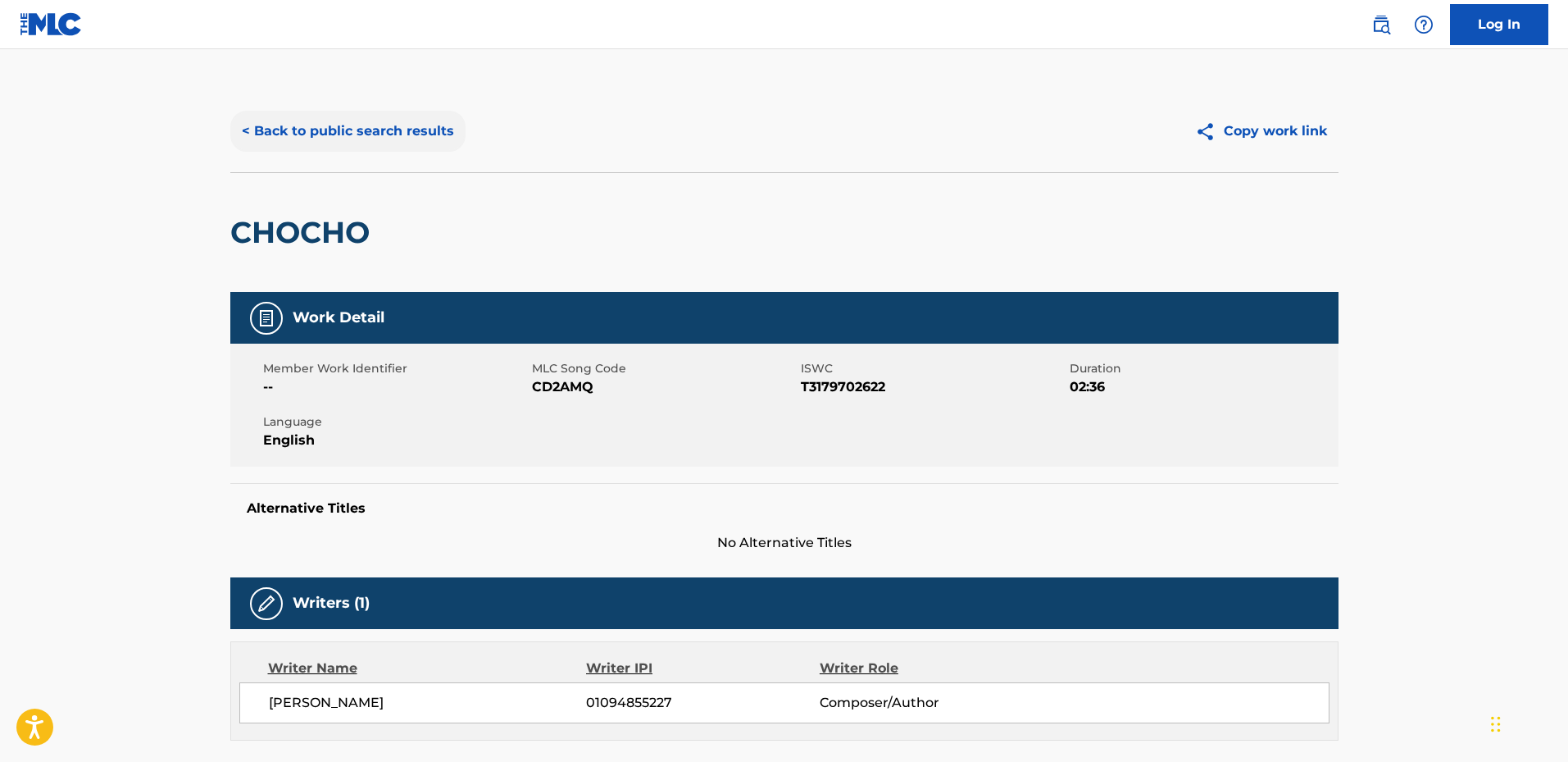
click at [257, 125] on button "< Back to public search results" at bounding box center [348, 130] width 236 height 41
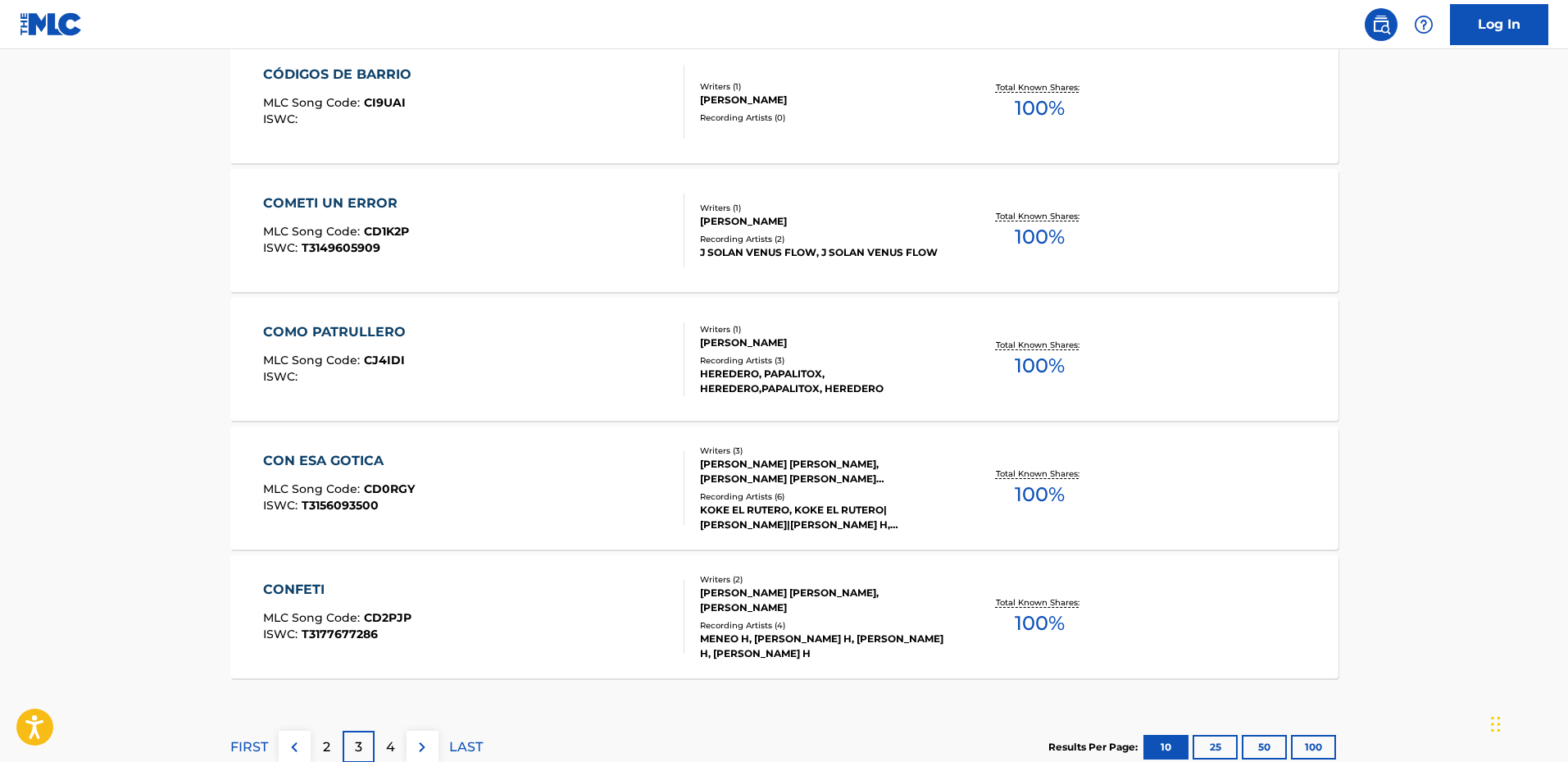
scroll to position [1312, 0]
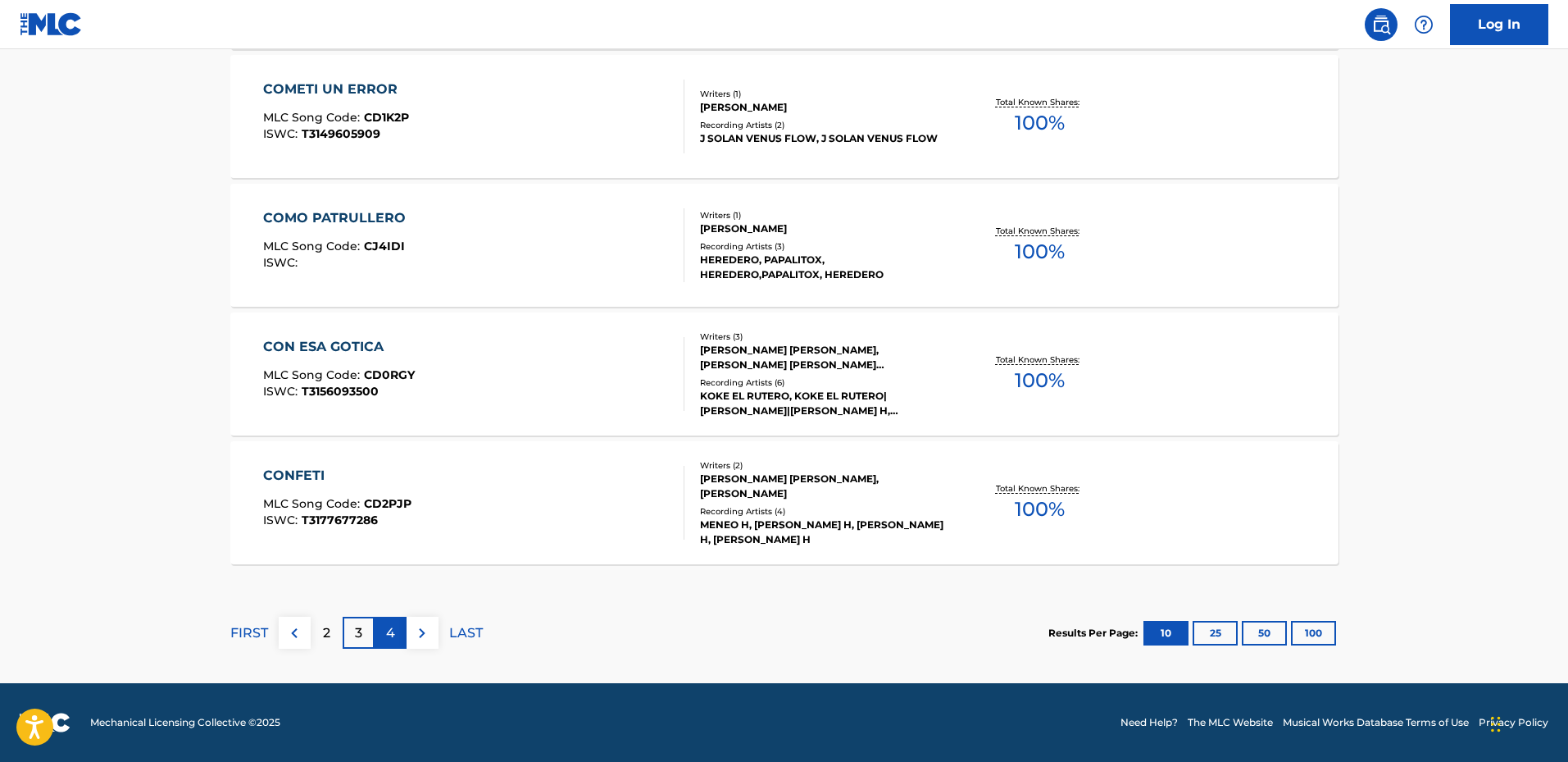
click at [392, 634] on p "4" at bounding box center [390, 632] width 9 height 20
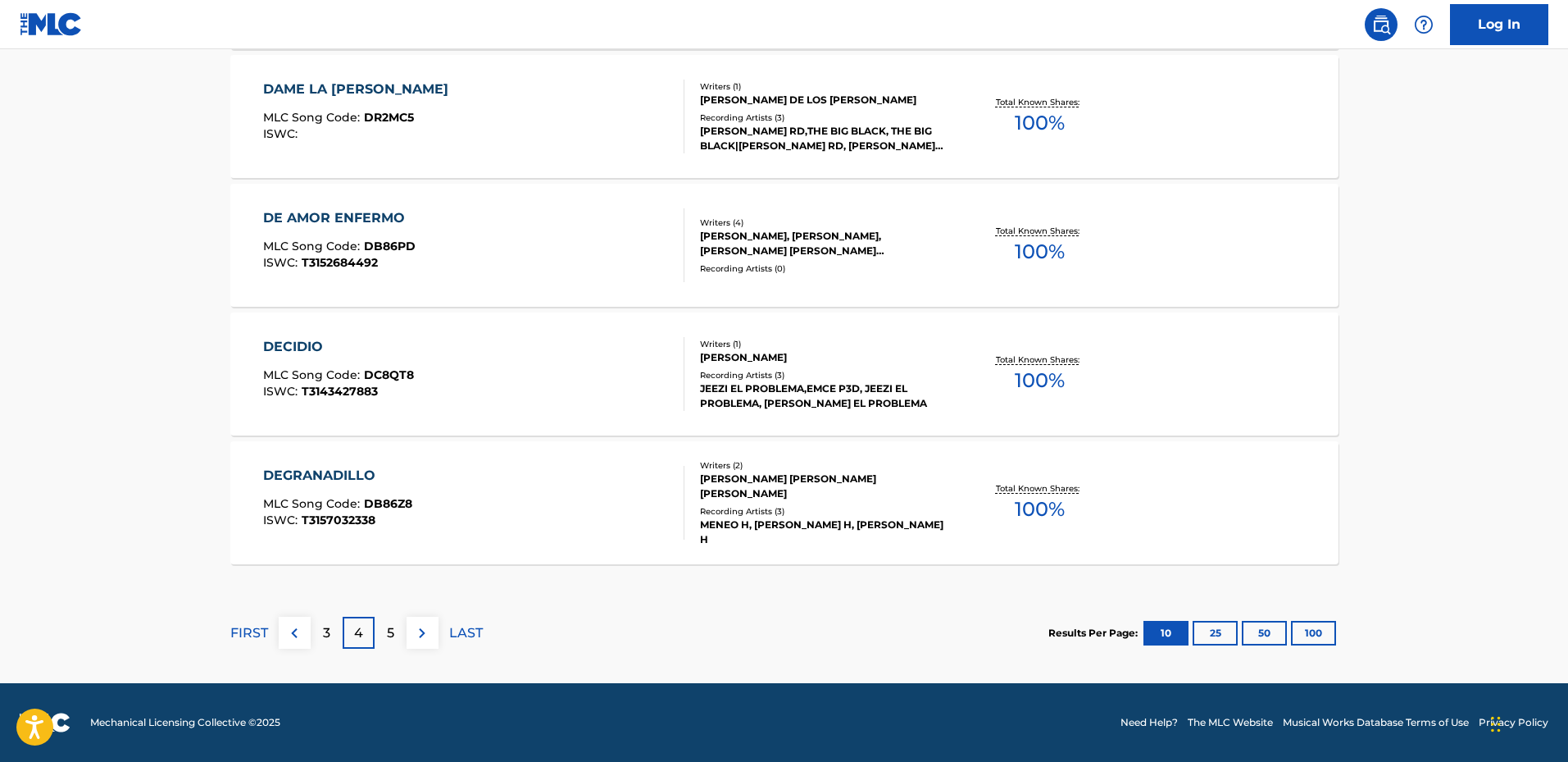
click at [310, 477] on div "DEGRANADILLO" at bounding box center [338, 475] width 150 height 20
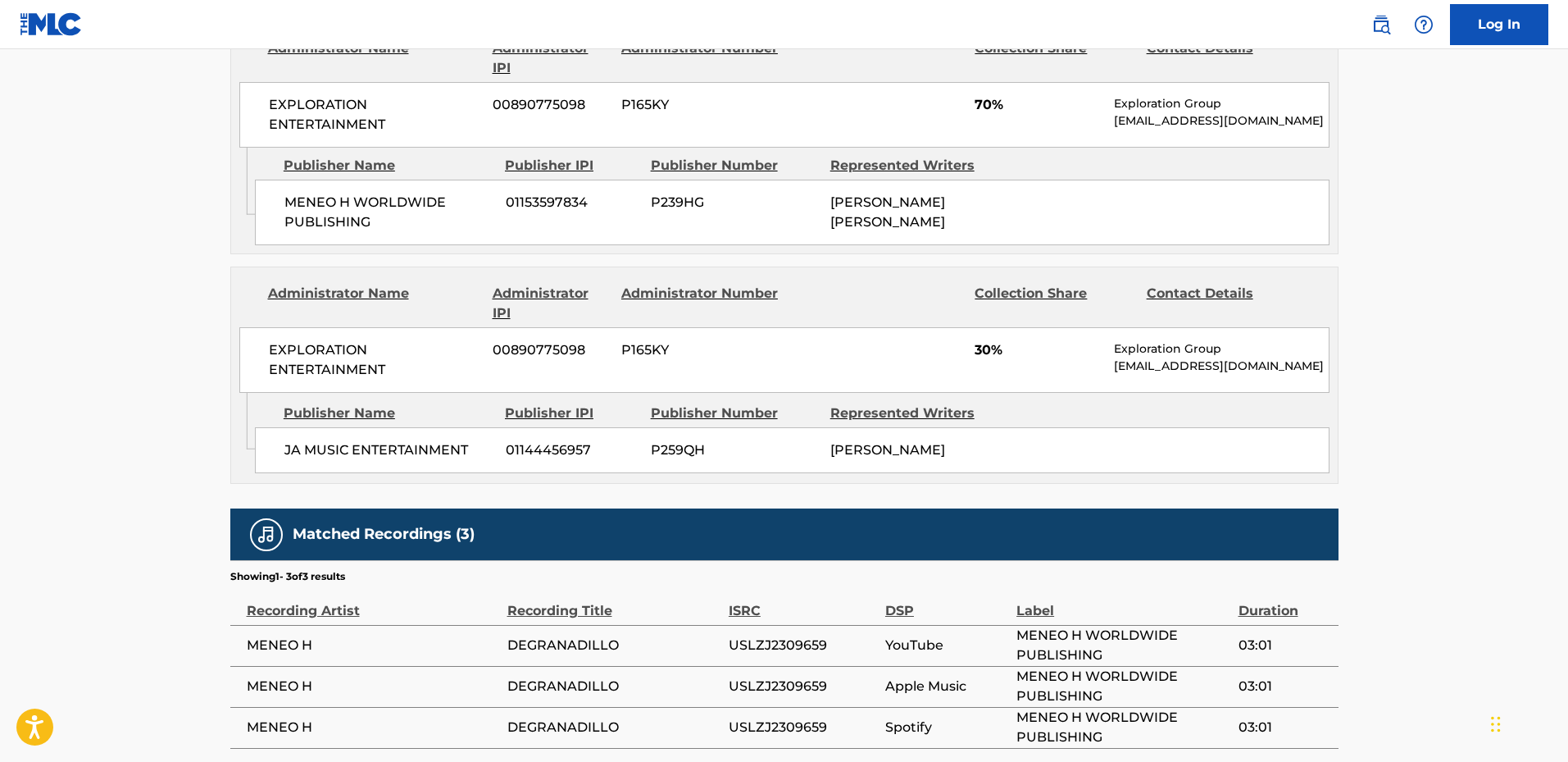
scroll to position [926, 0]
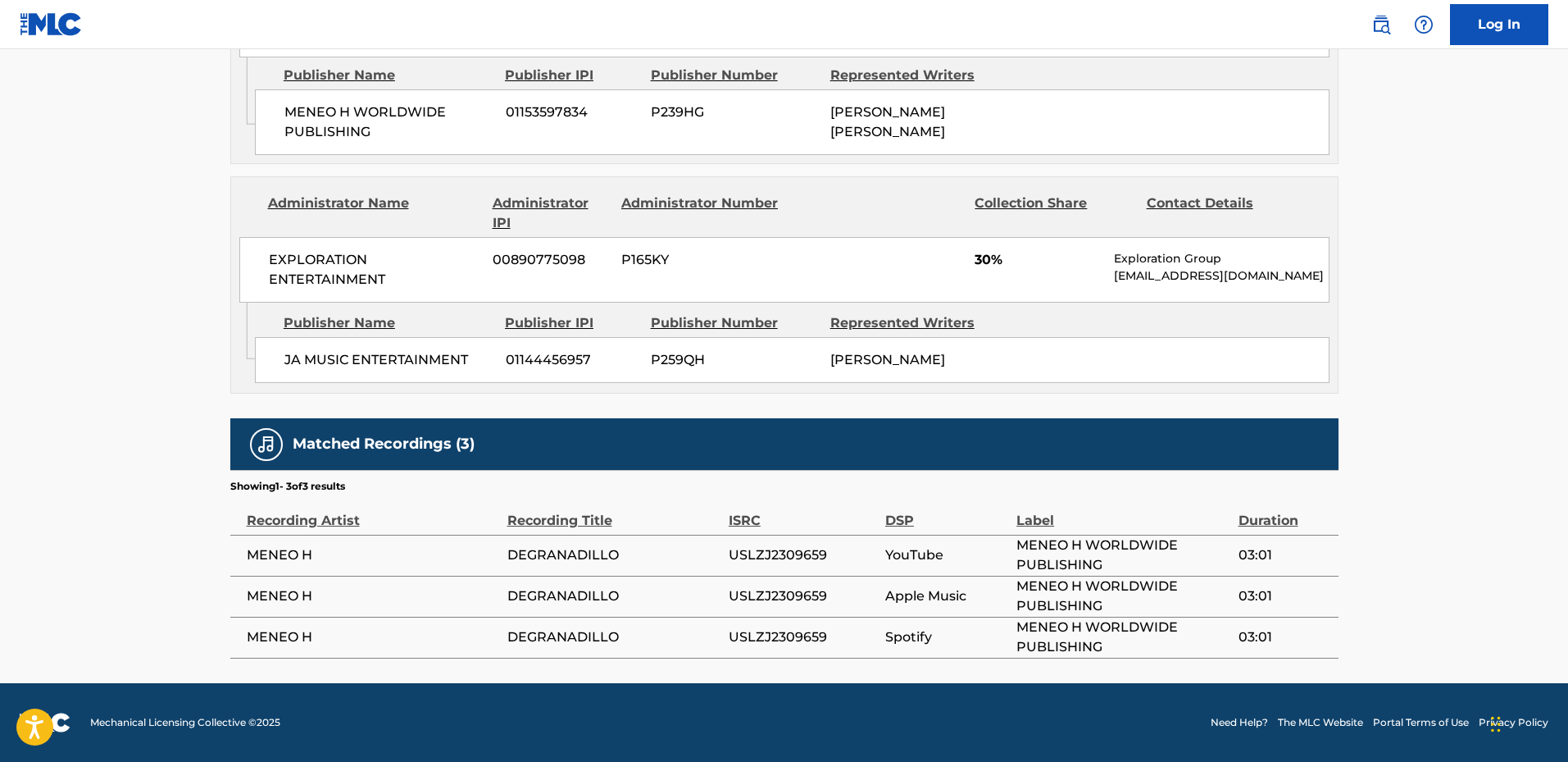
click at [339, 555] on span "MENEO H" at bounding box center [373, 555] width 252 height 20
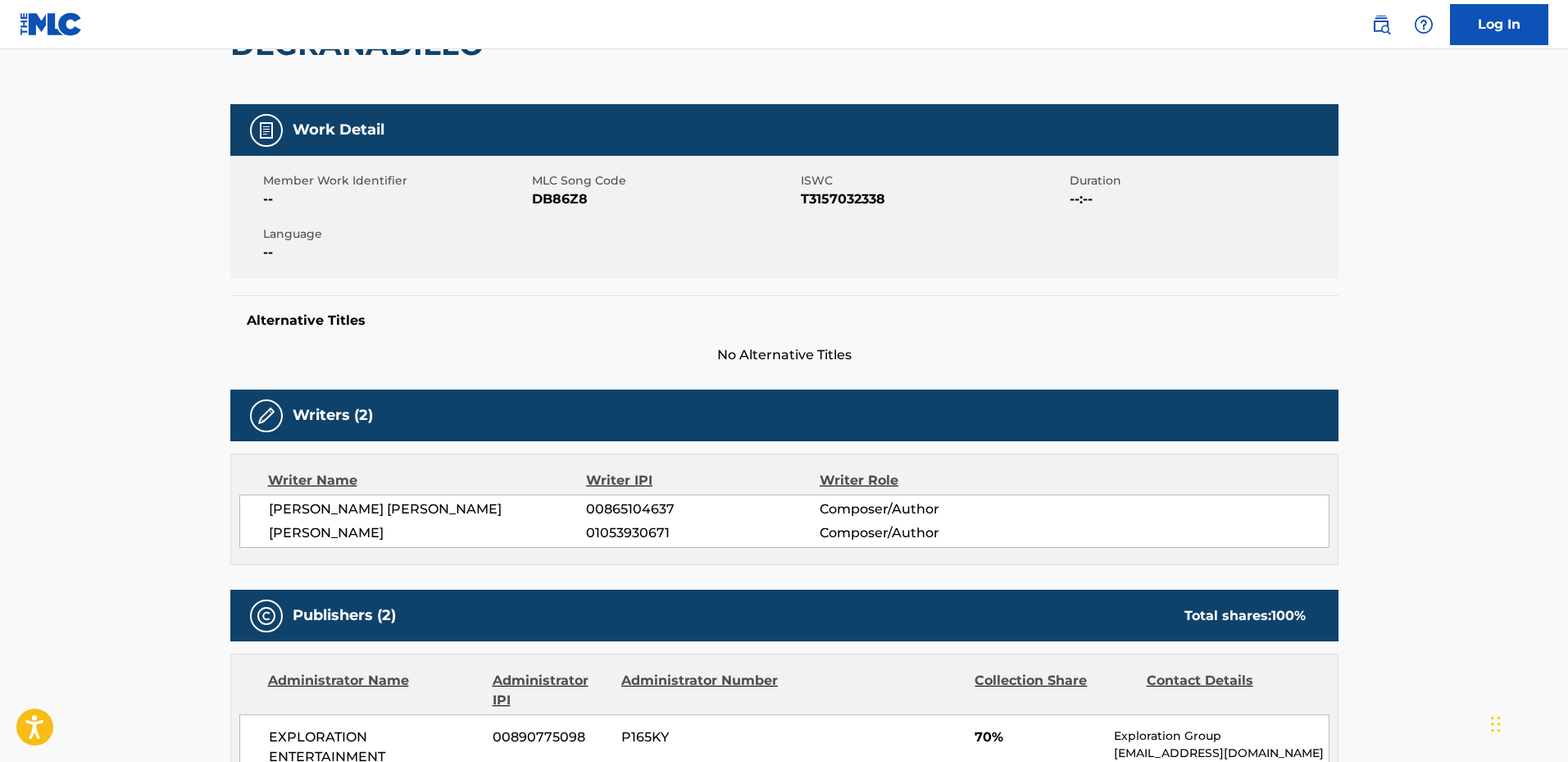
scroll to position [0, 0]
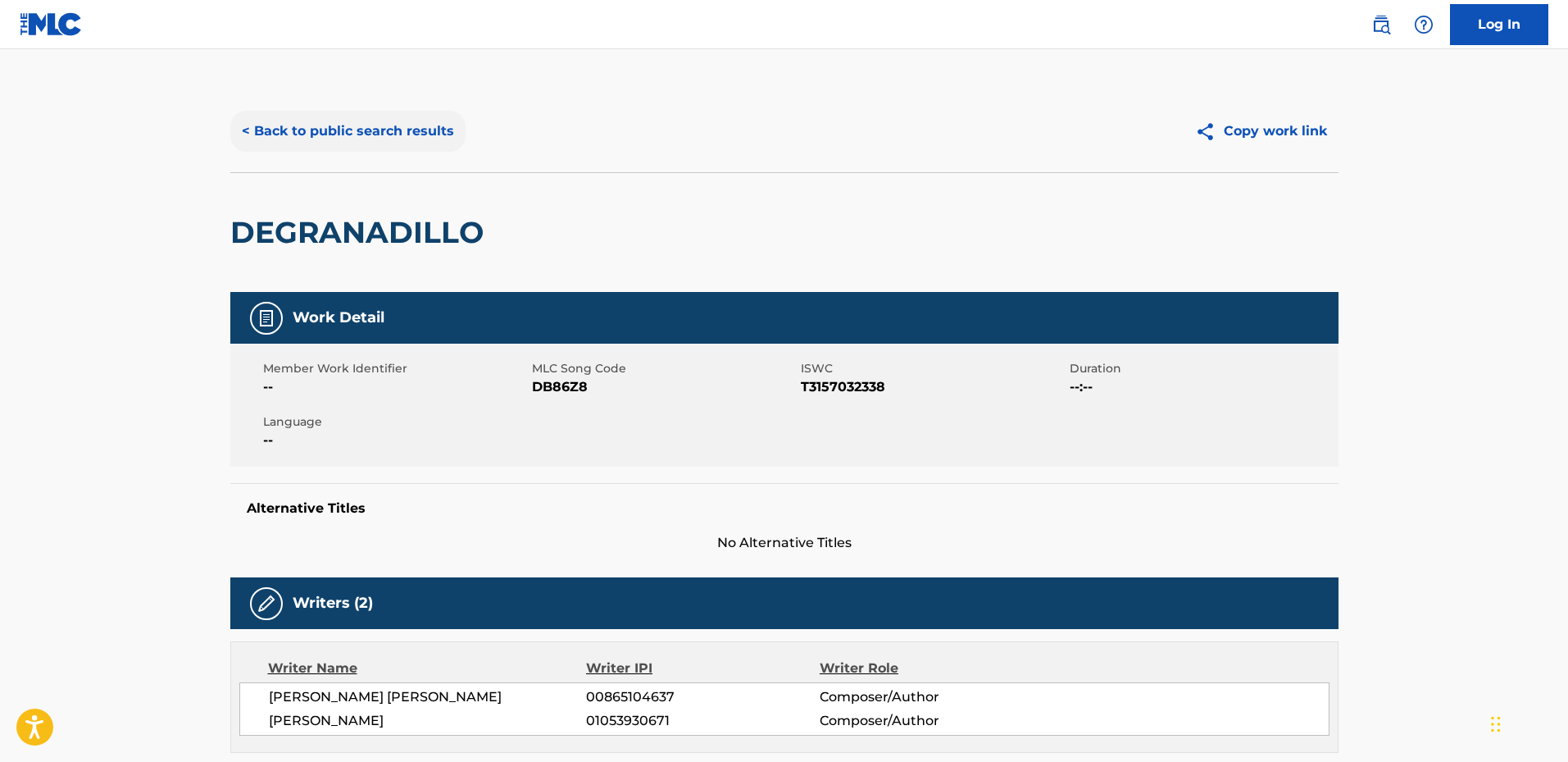
click at [252, 130] on button "< Back to public search results" at bounding box center [348, 130] width 236 height 41
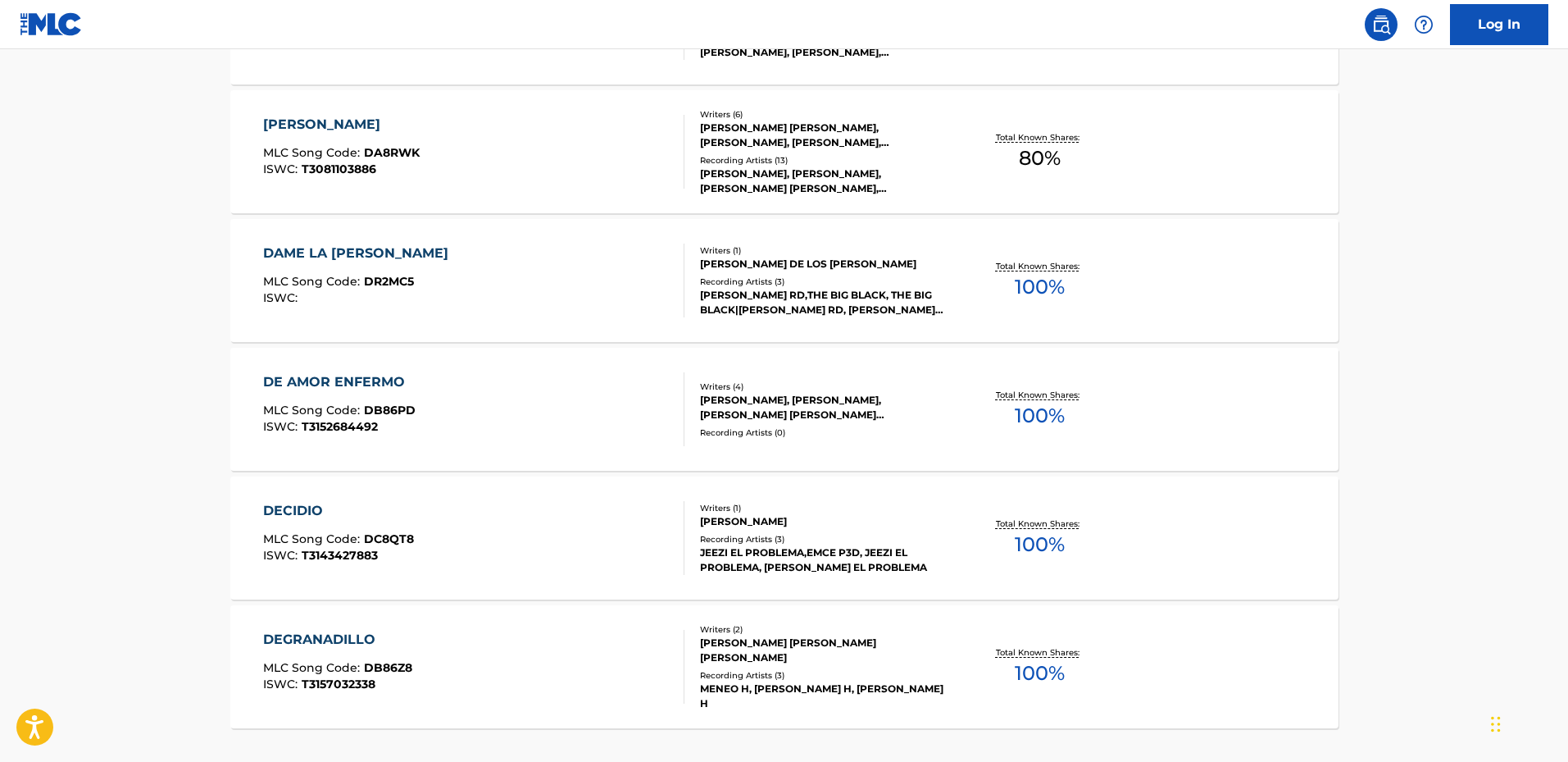
scroll to position [1312, 0]
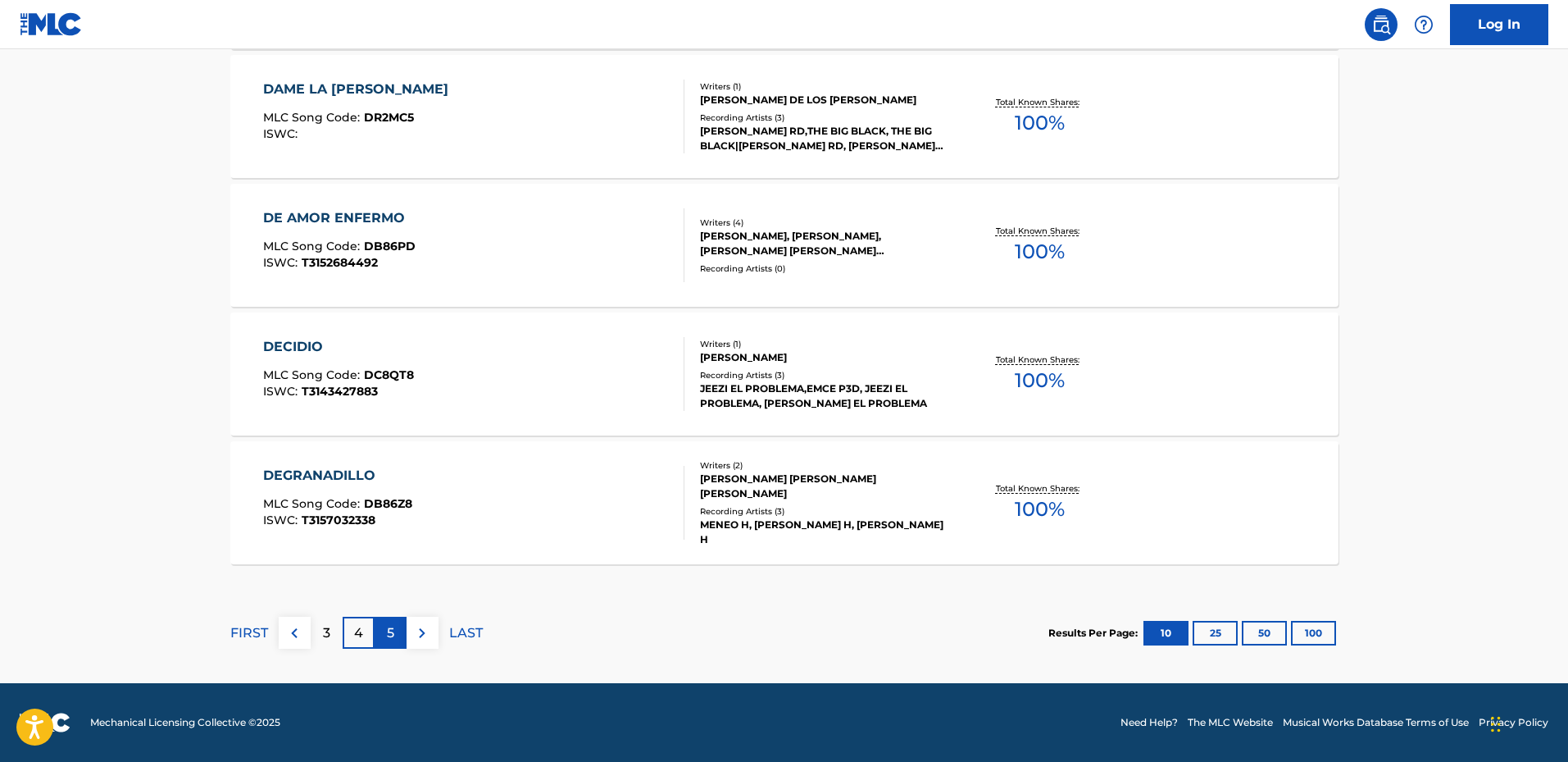
click at [392, 630] on p "5" at bounding box center [390, 632] width 7 height 20
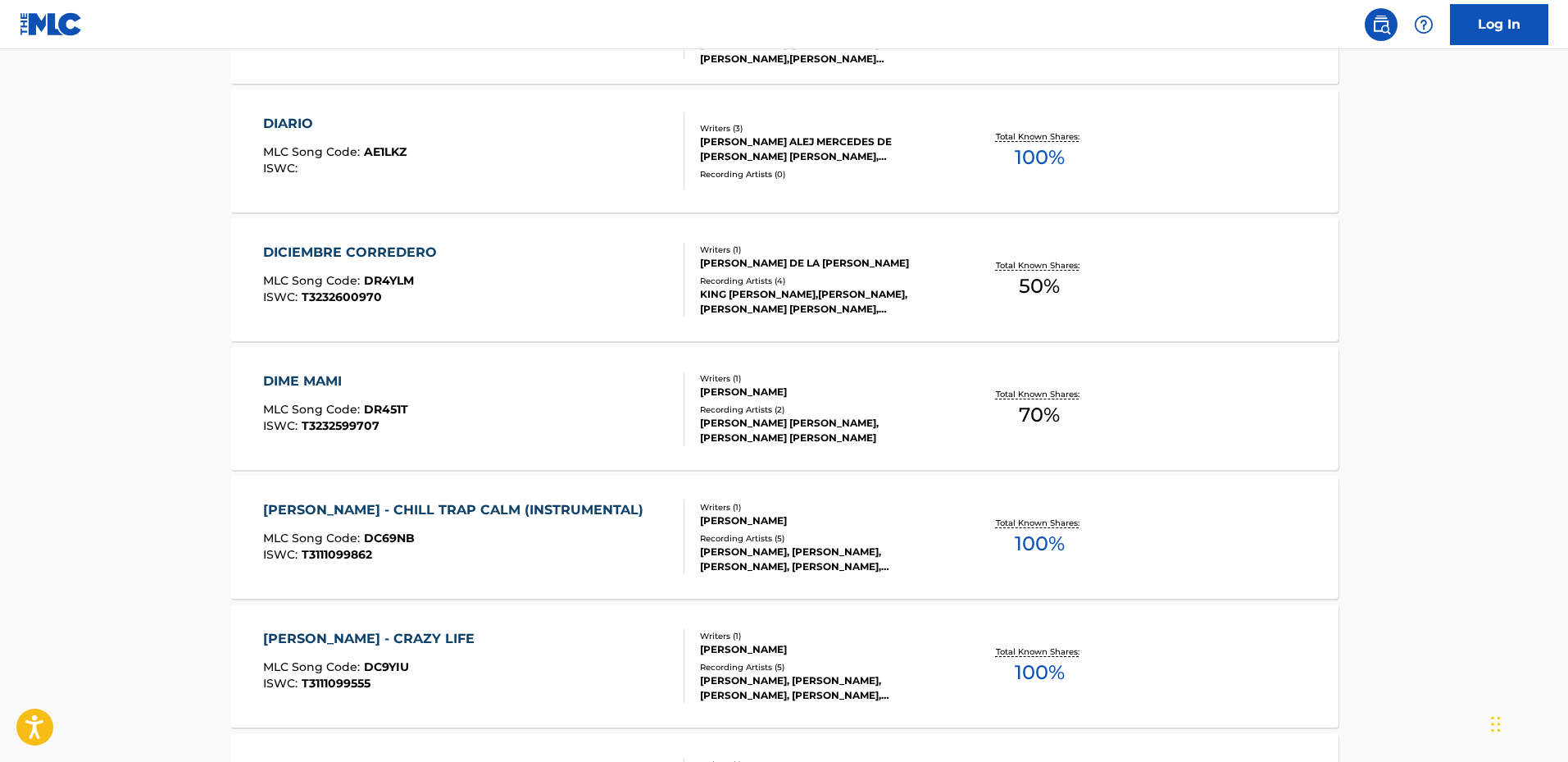
scroll to position [738, 0]
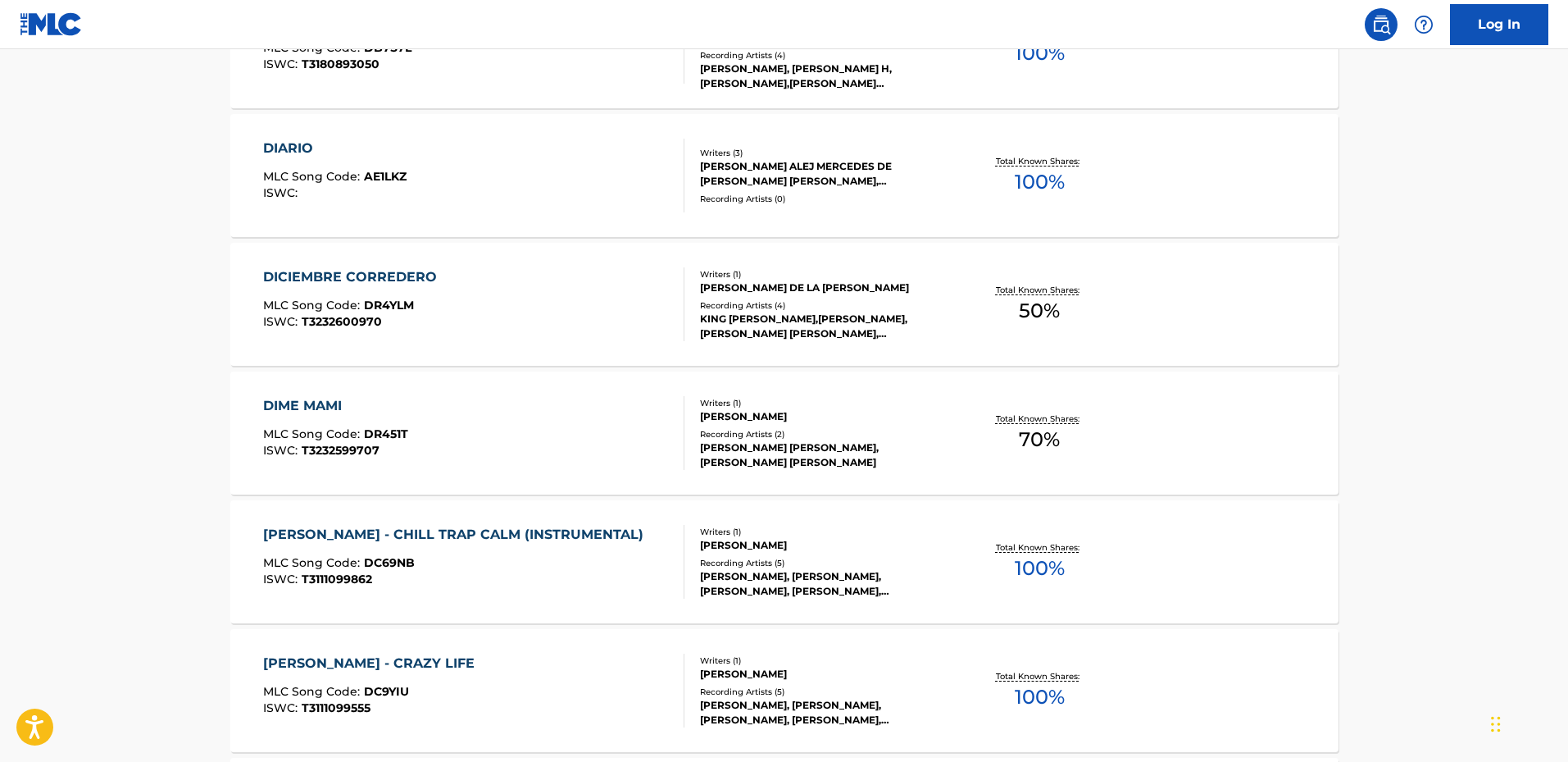
click at [307, 401] on div "DIME MAMI" at bounding box center [336, 405] width 145 height 20
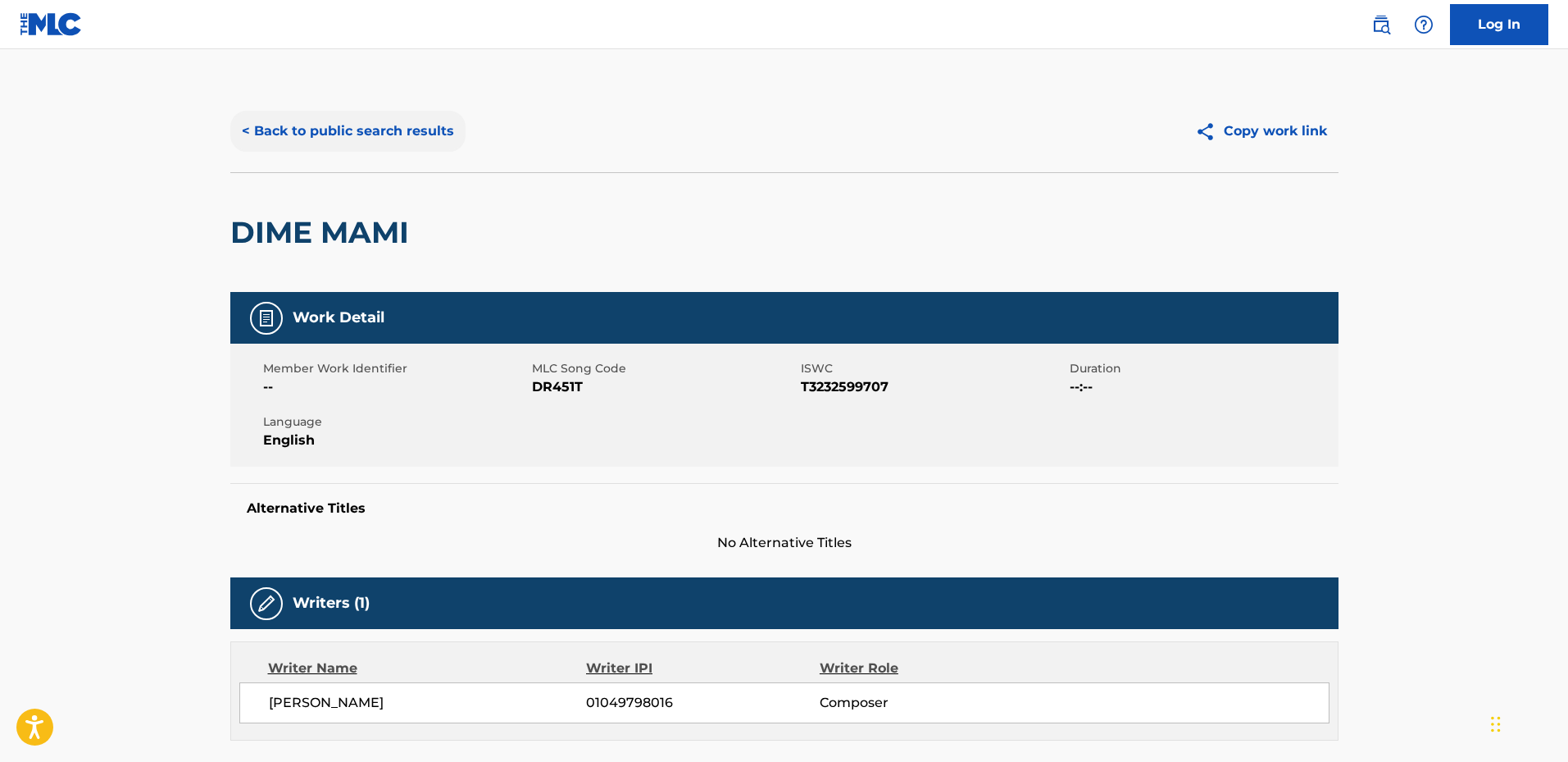
click at [269, 144] on button "< Back to public search results" at bounding box center [348, 130] width 236 height 41
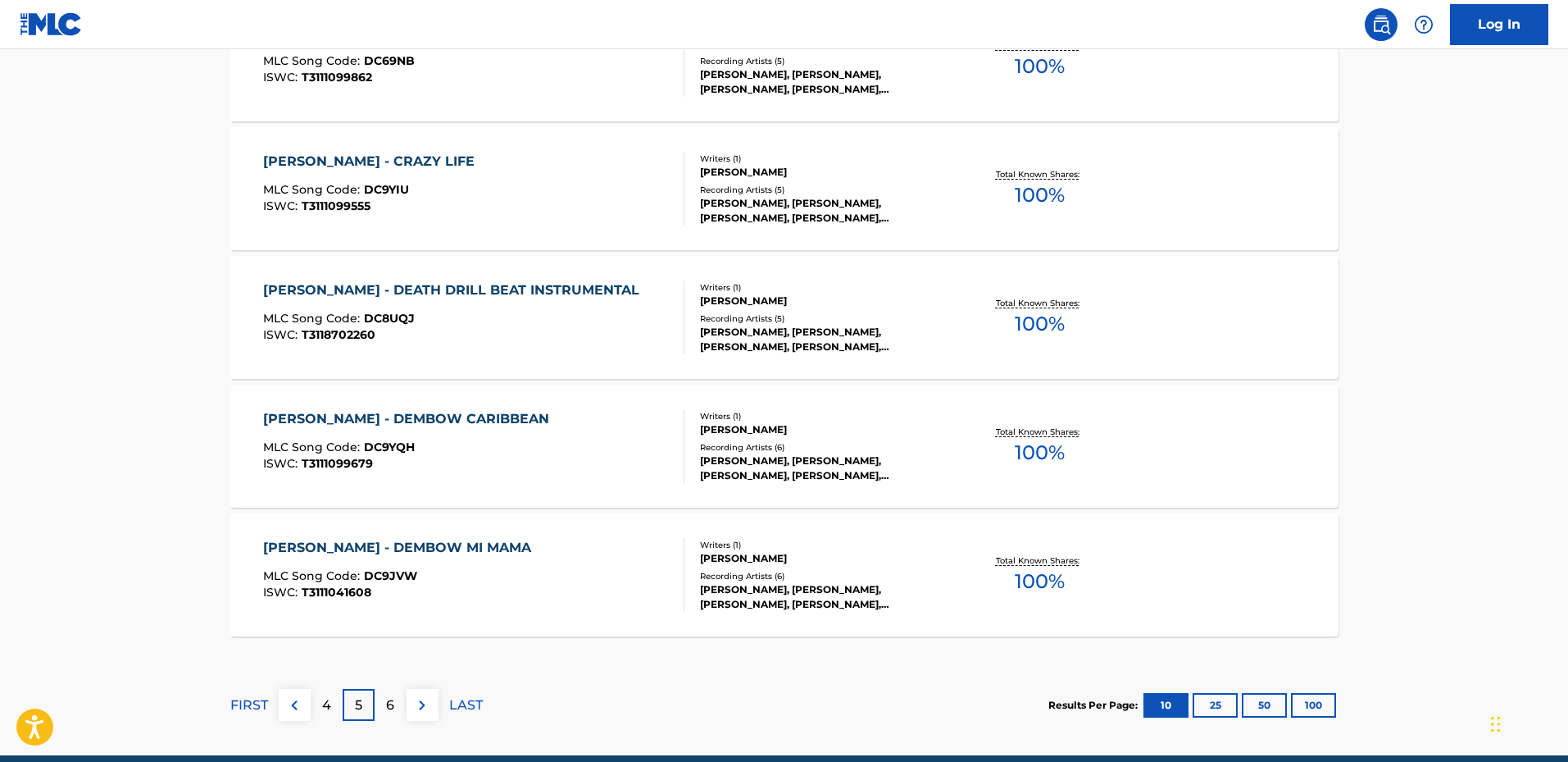
scroll to position [1312, 0]
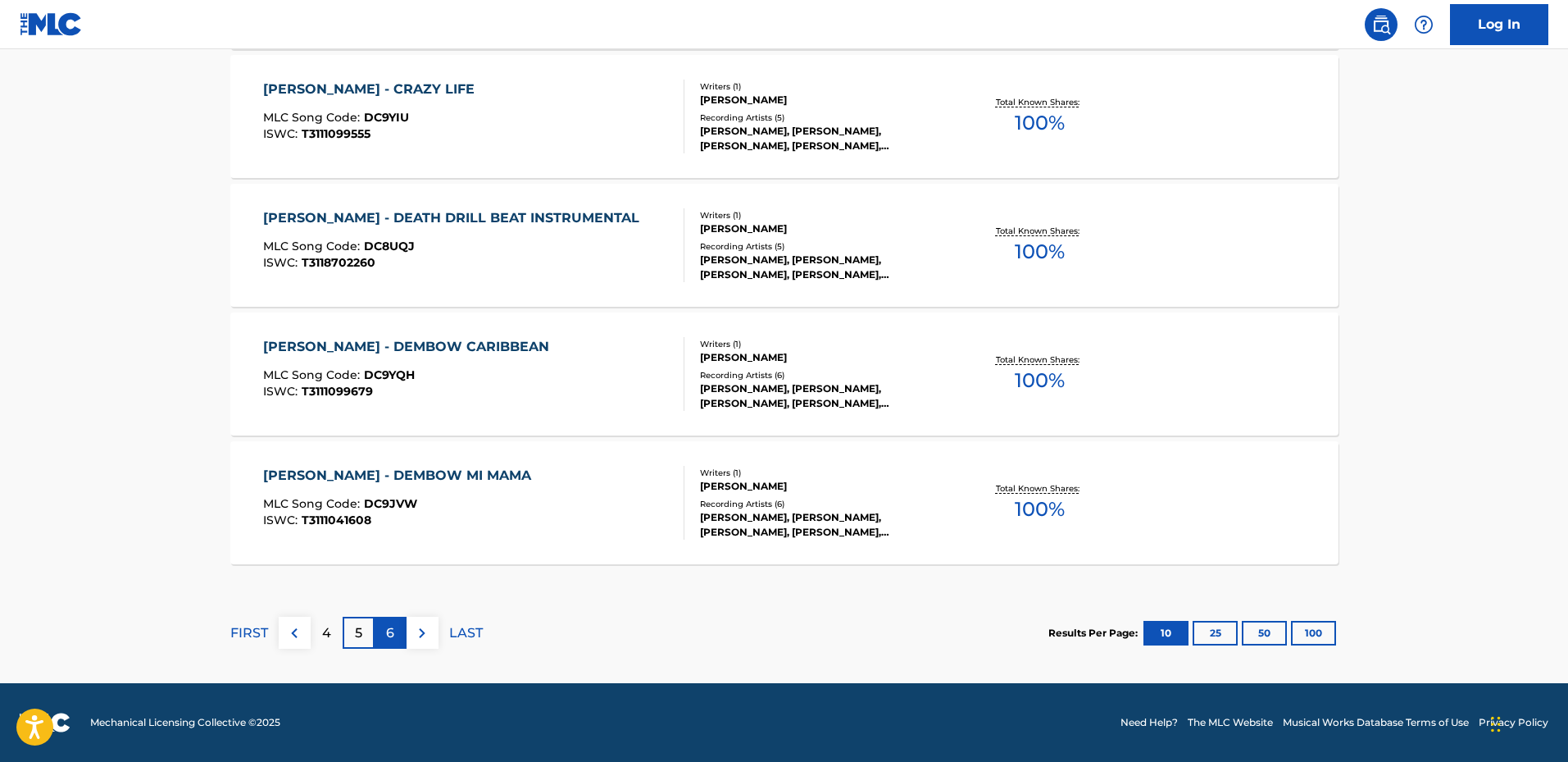
click at [387, 633] on p "6" at bounding box center [390, 632] width 8 height 20
click at [397, 635] on div "7" at bounding box center [390, 632] width 32 height 32
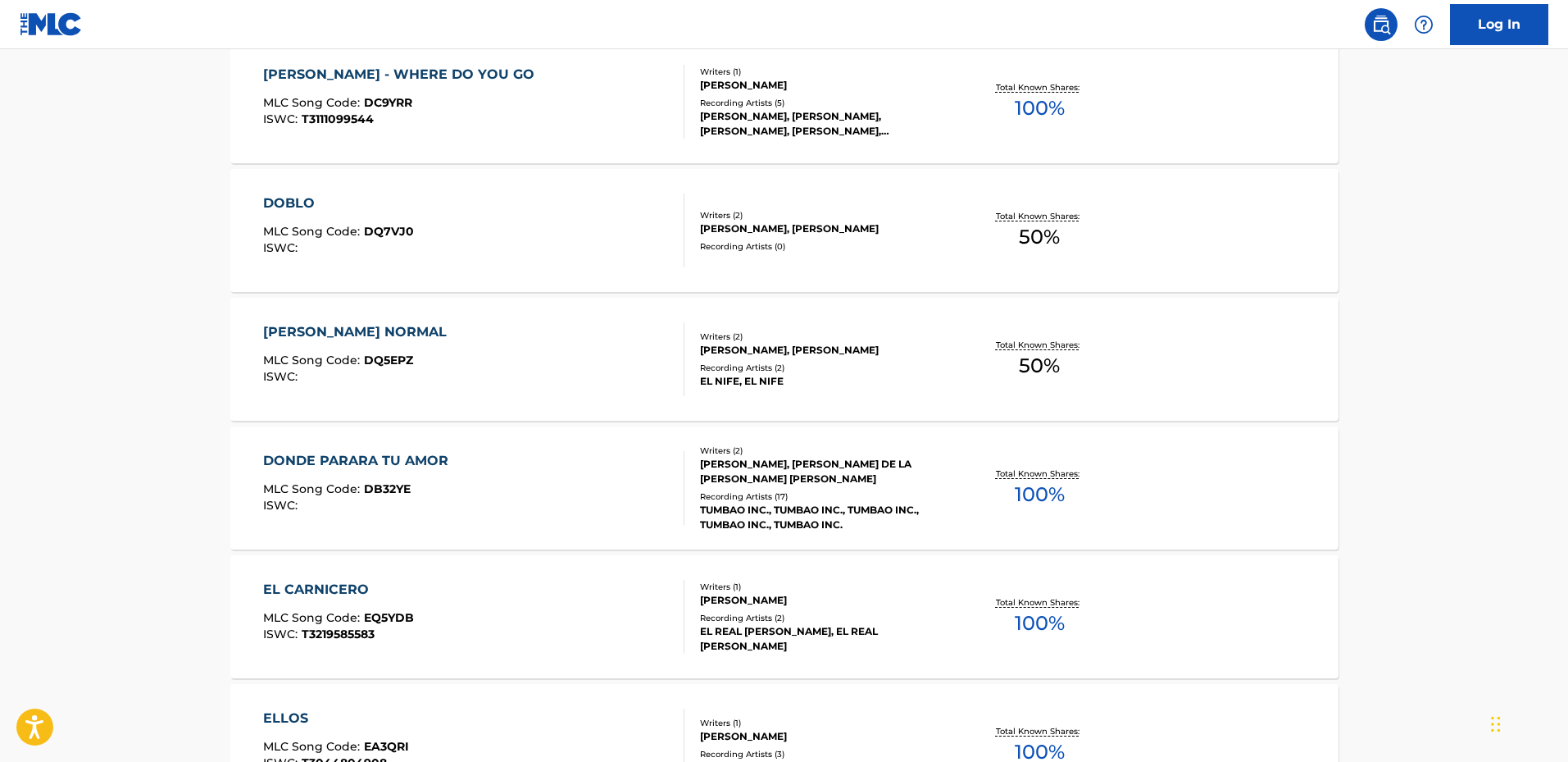
scroll to position [820, 0]
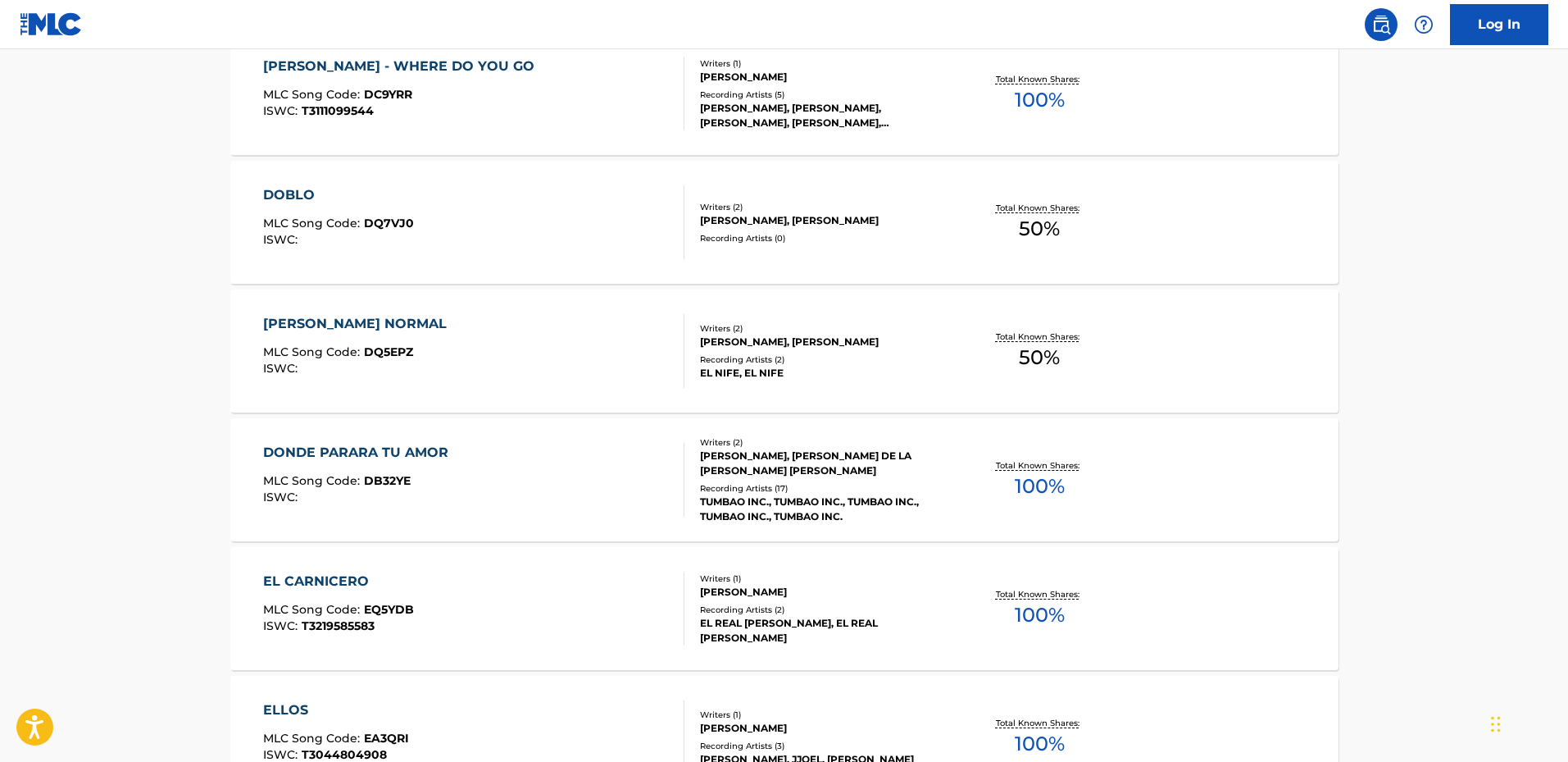
click at [323, 316] on div "[PERSON_NAME] NORMAL" at bounding box center [359, 324] width 192 height 20
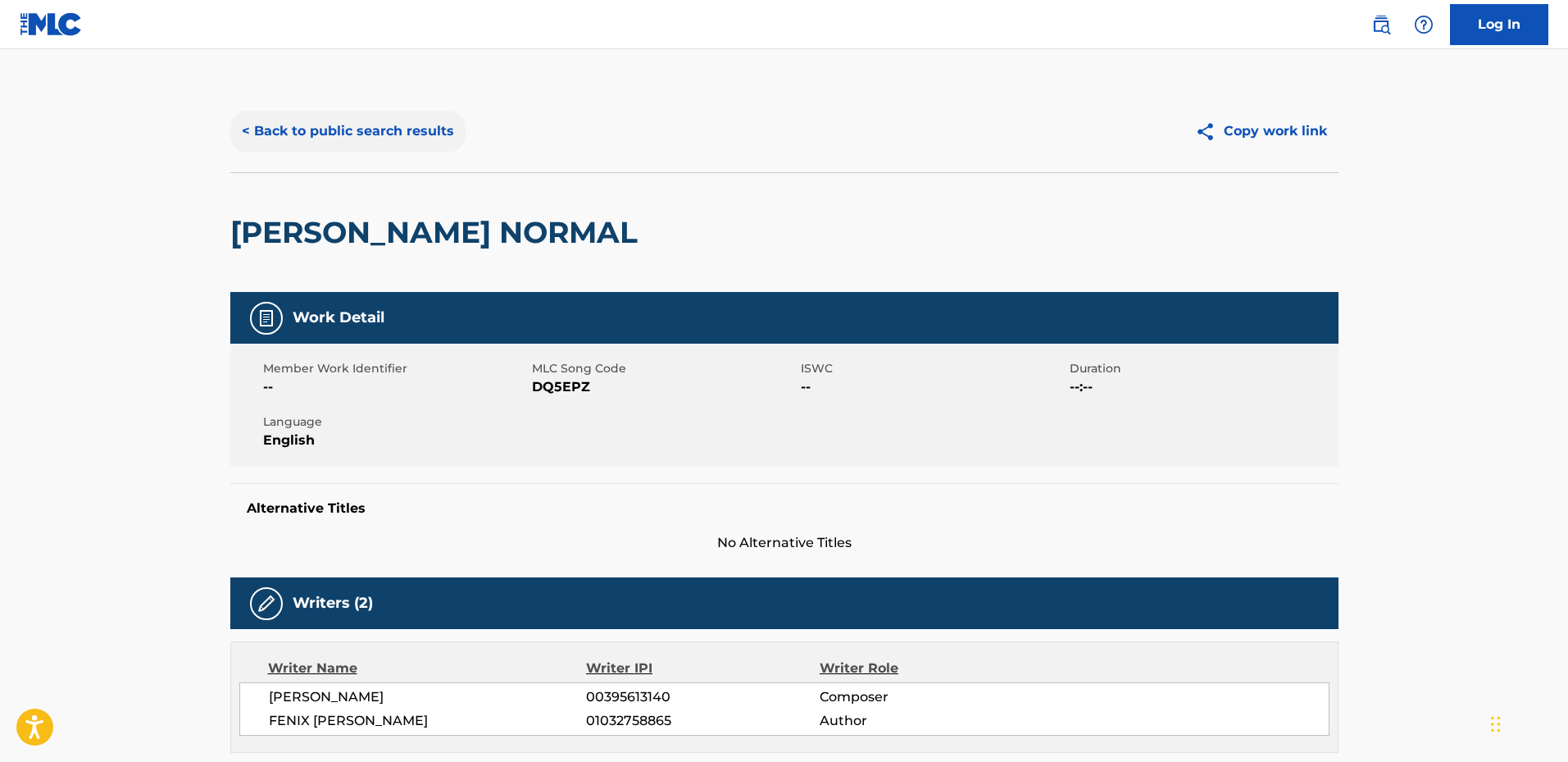
click at [271, 123] on button "< Back to public search results" at bounding box center [348, 130] width 236 height 41
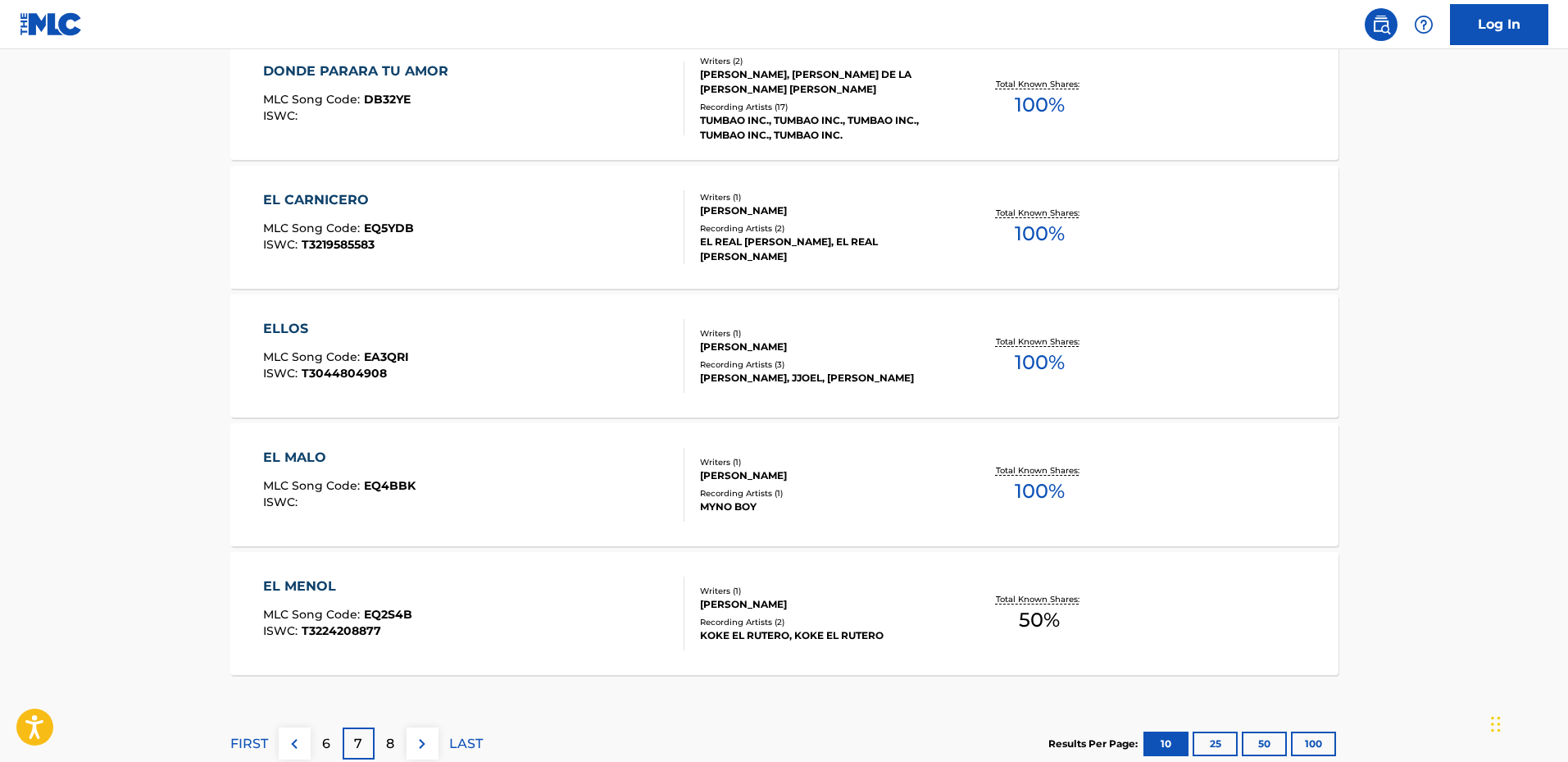
scroll to position [1312, 0]
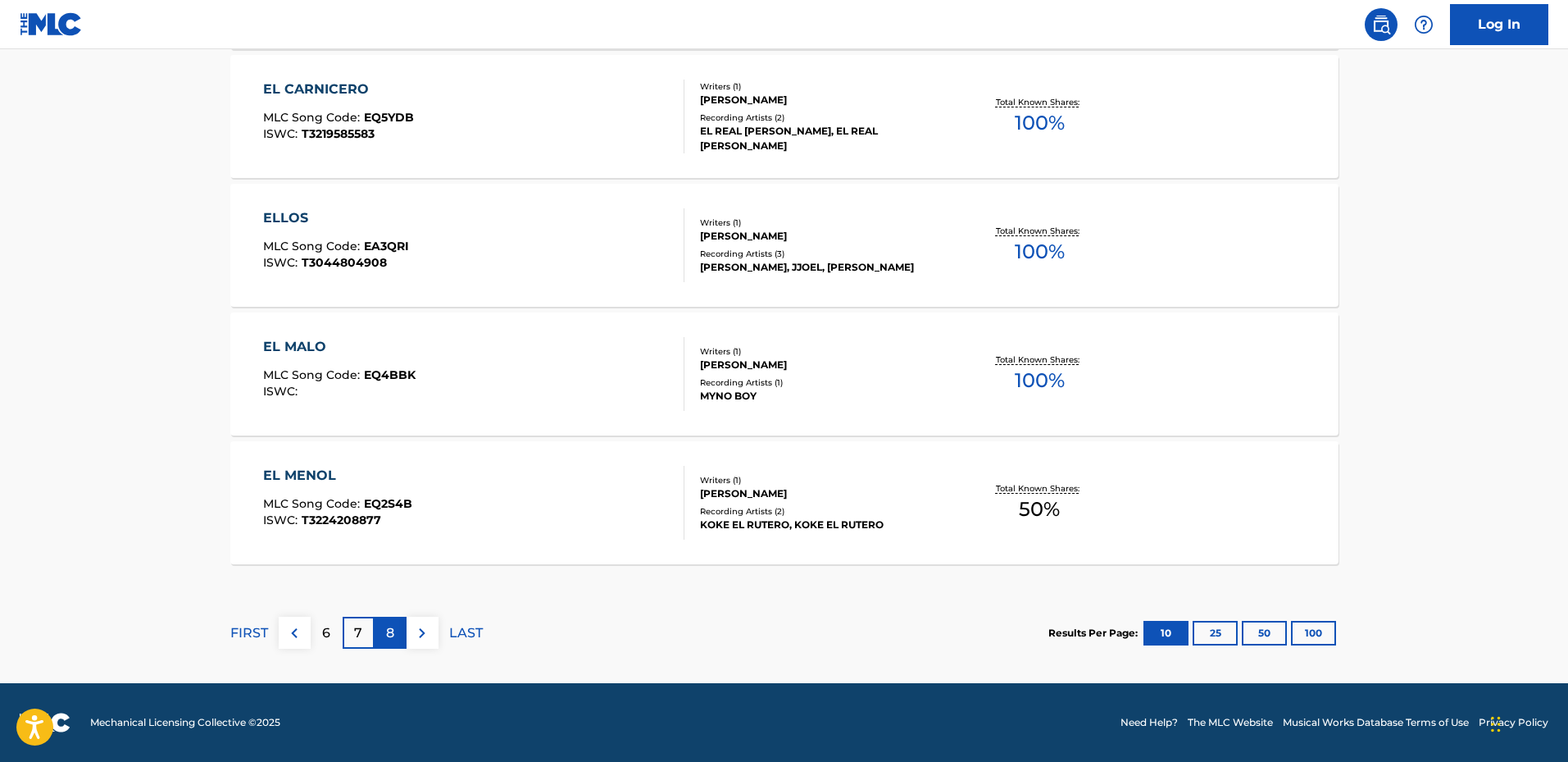
click at [399, 631] on div "8" at bounding box center [390, 632] width 32 height 32
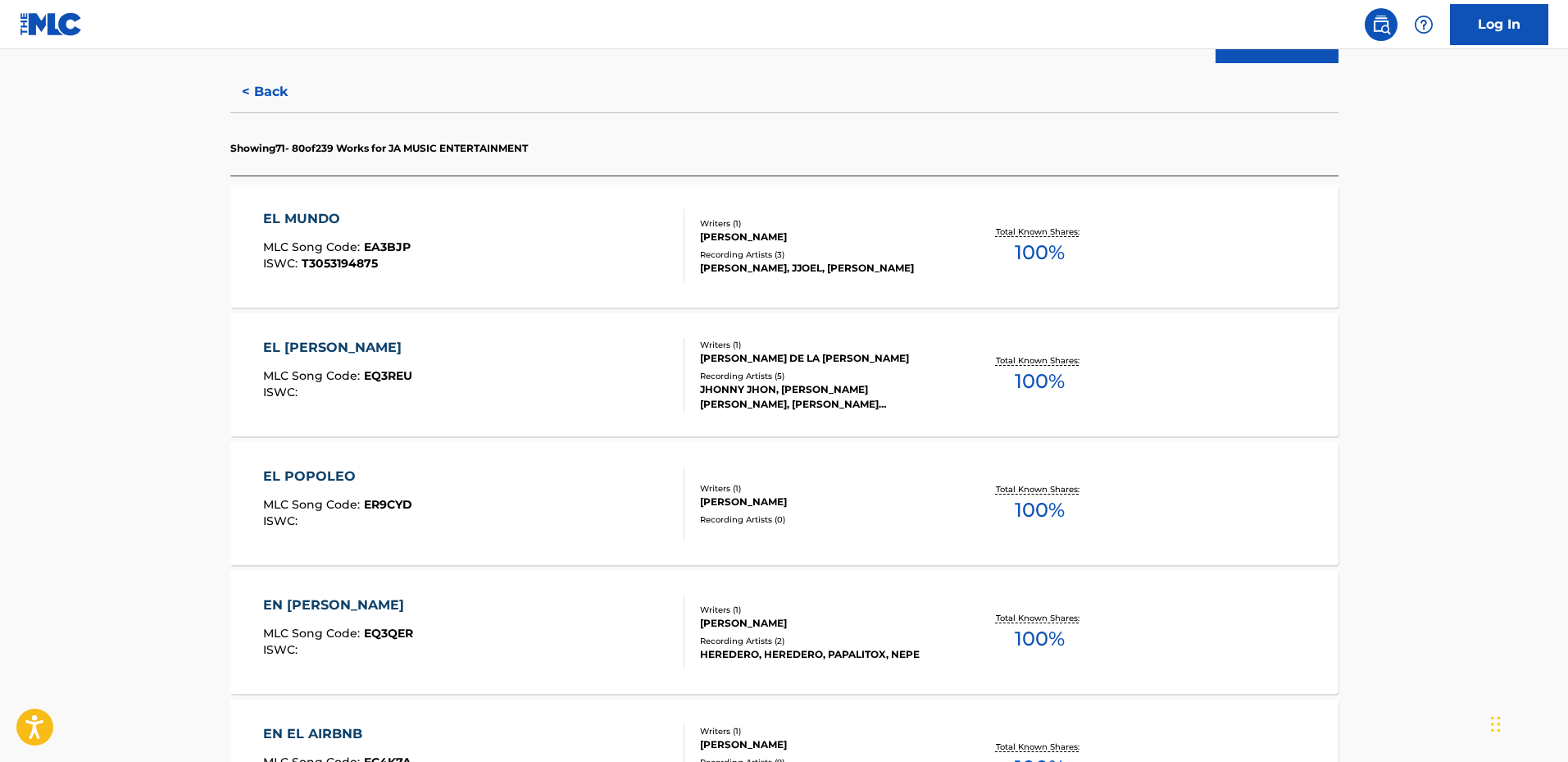
scroll to position [574, 0]
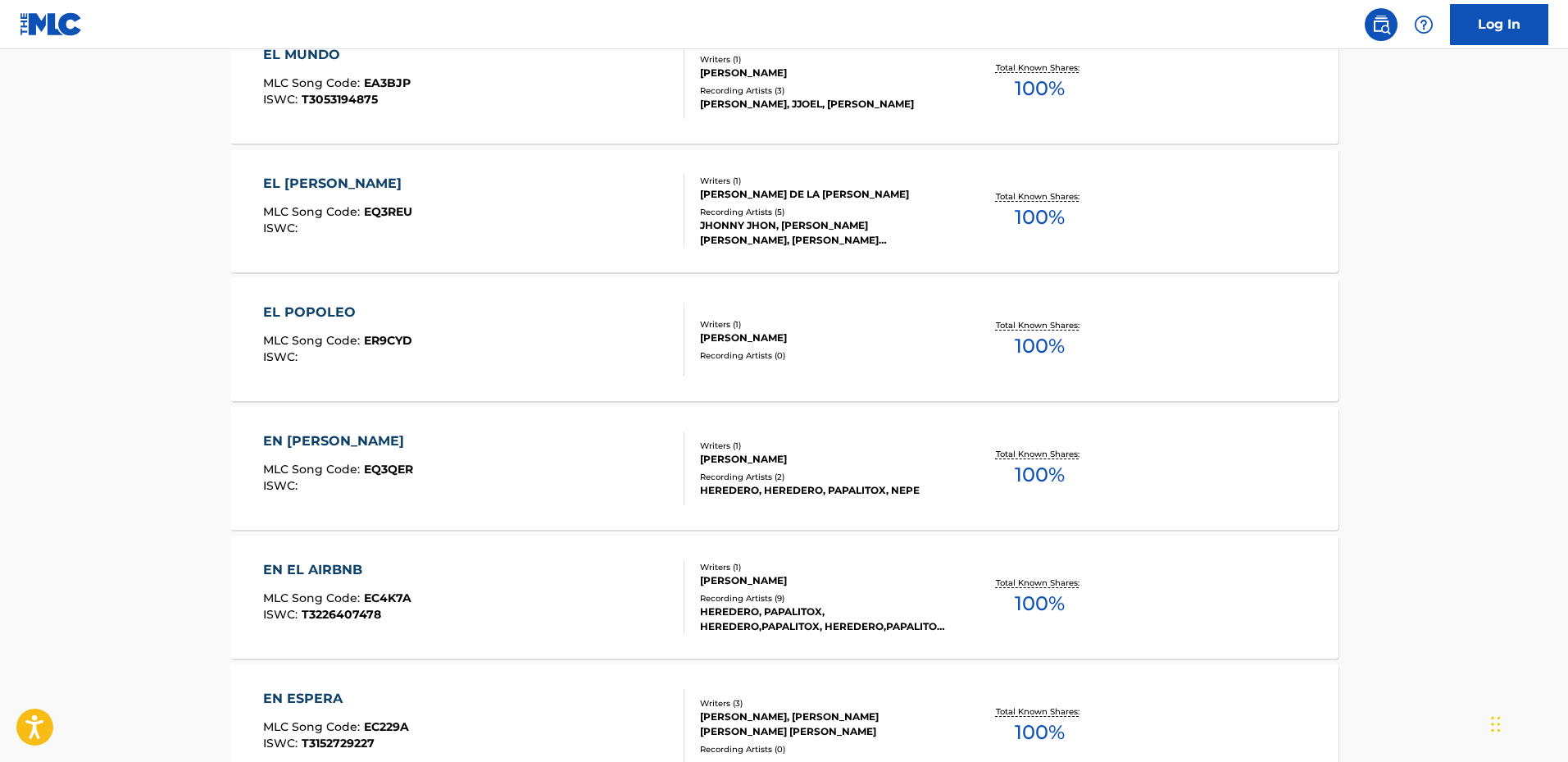
click at [308, 305] on div "EL POPOLEO" at bounding box center [338, 312] width 150 height 20
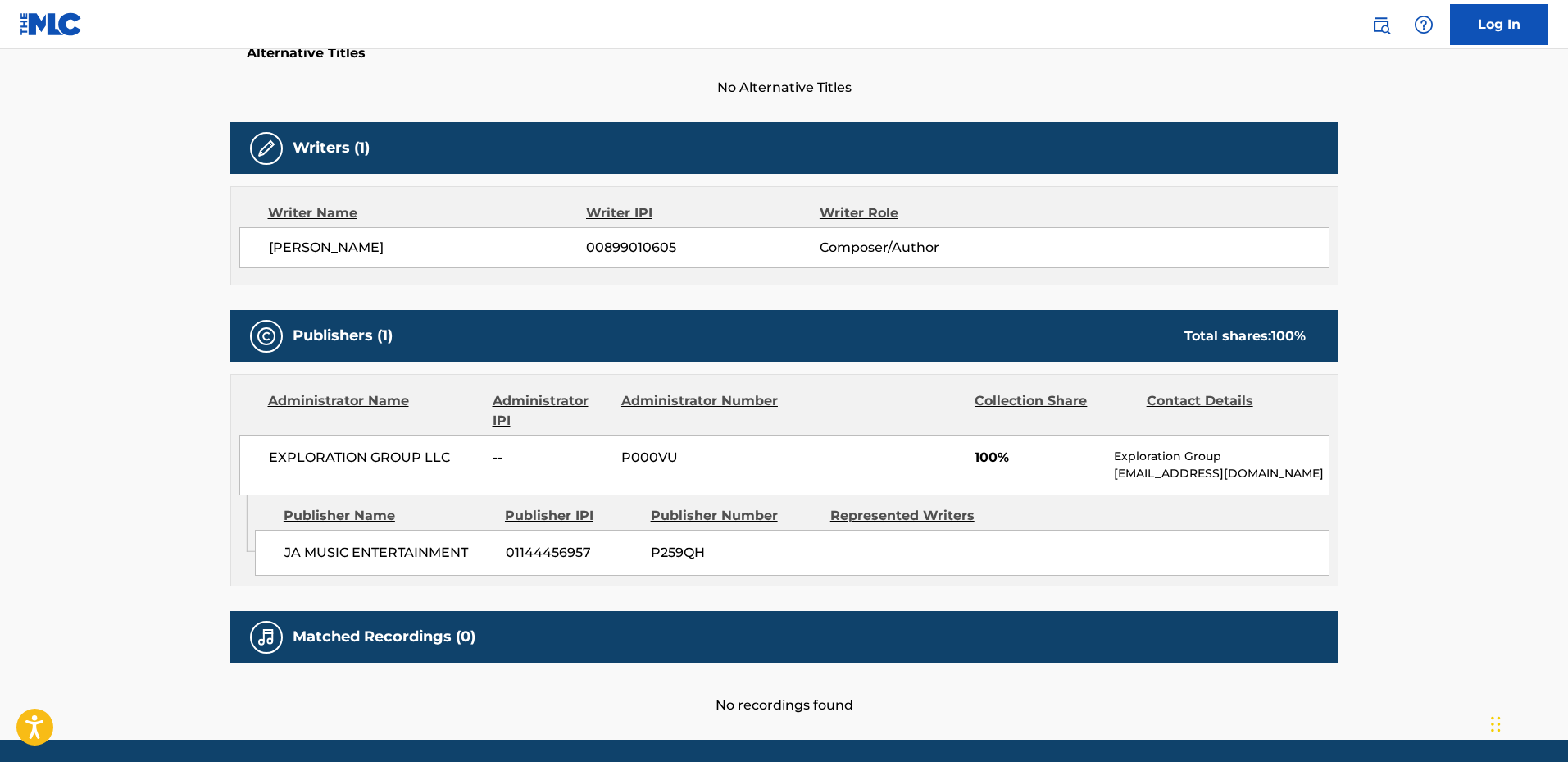
scroll to position [430, 0]
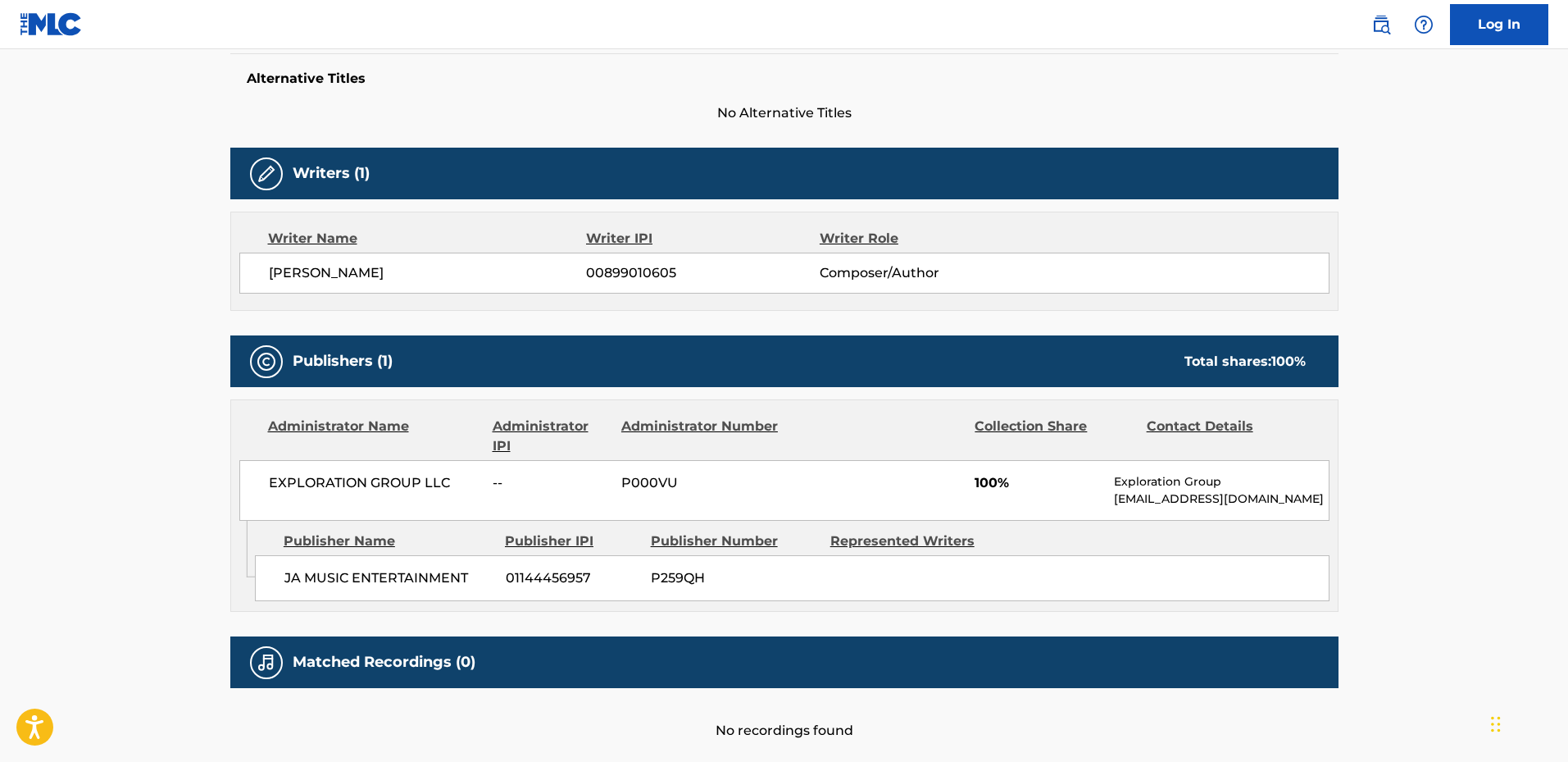
drag, startPoint x: 399, startPoint y: 272, endPoint x: 262, endPoint y: 272, distance: 137.0
click at [262, 272] on div "[PERSON_NAME] 00899010605 Composer/Author" at bounding box center [784, 272] width 1091 height 41
copy span "[PERSON_NAME]"
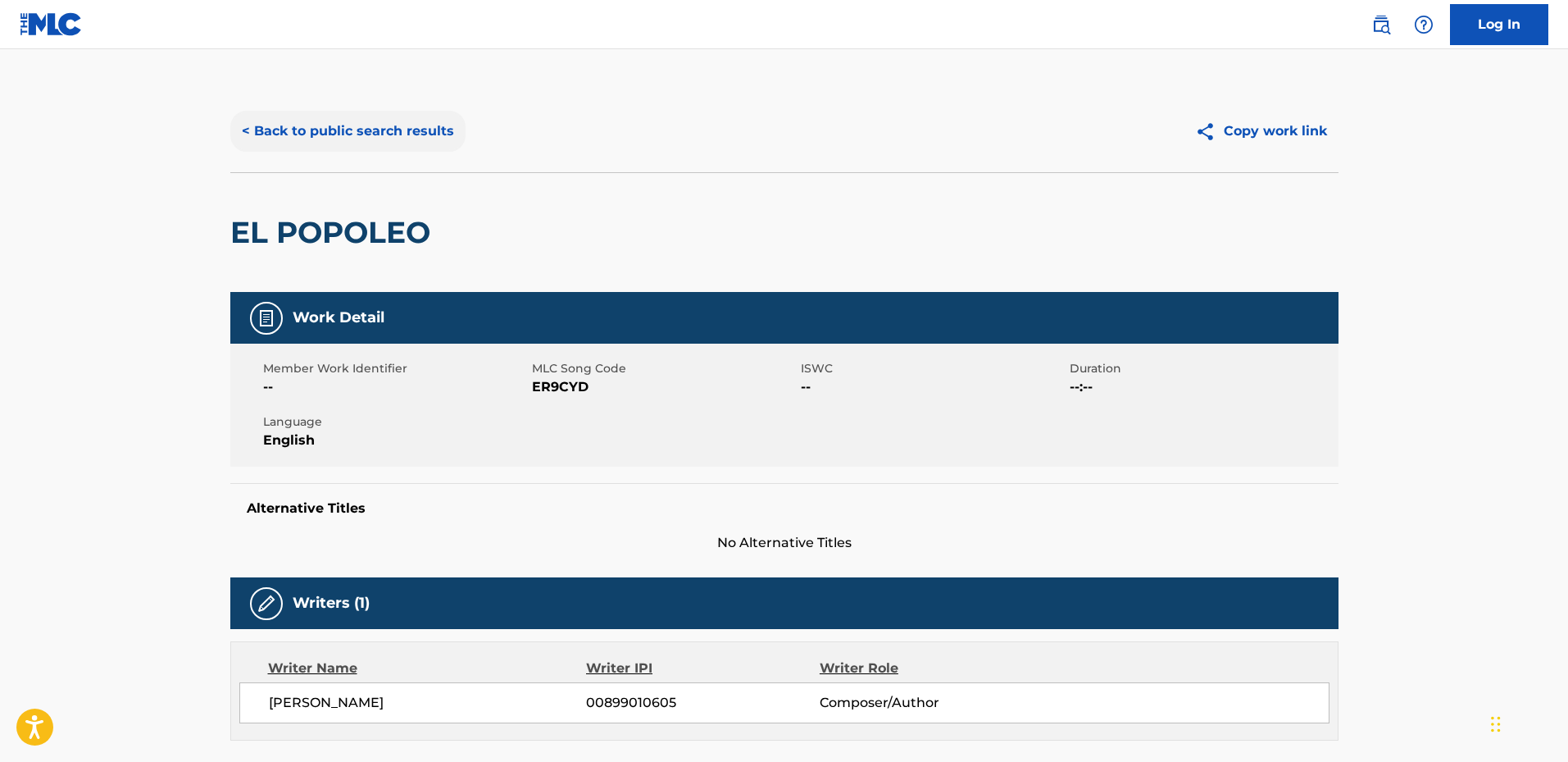
click at [284, 120] on button "< Back to public search results" at bounding box center [348, 130] width 236 height 41
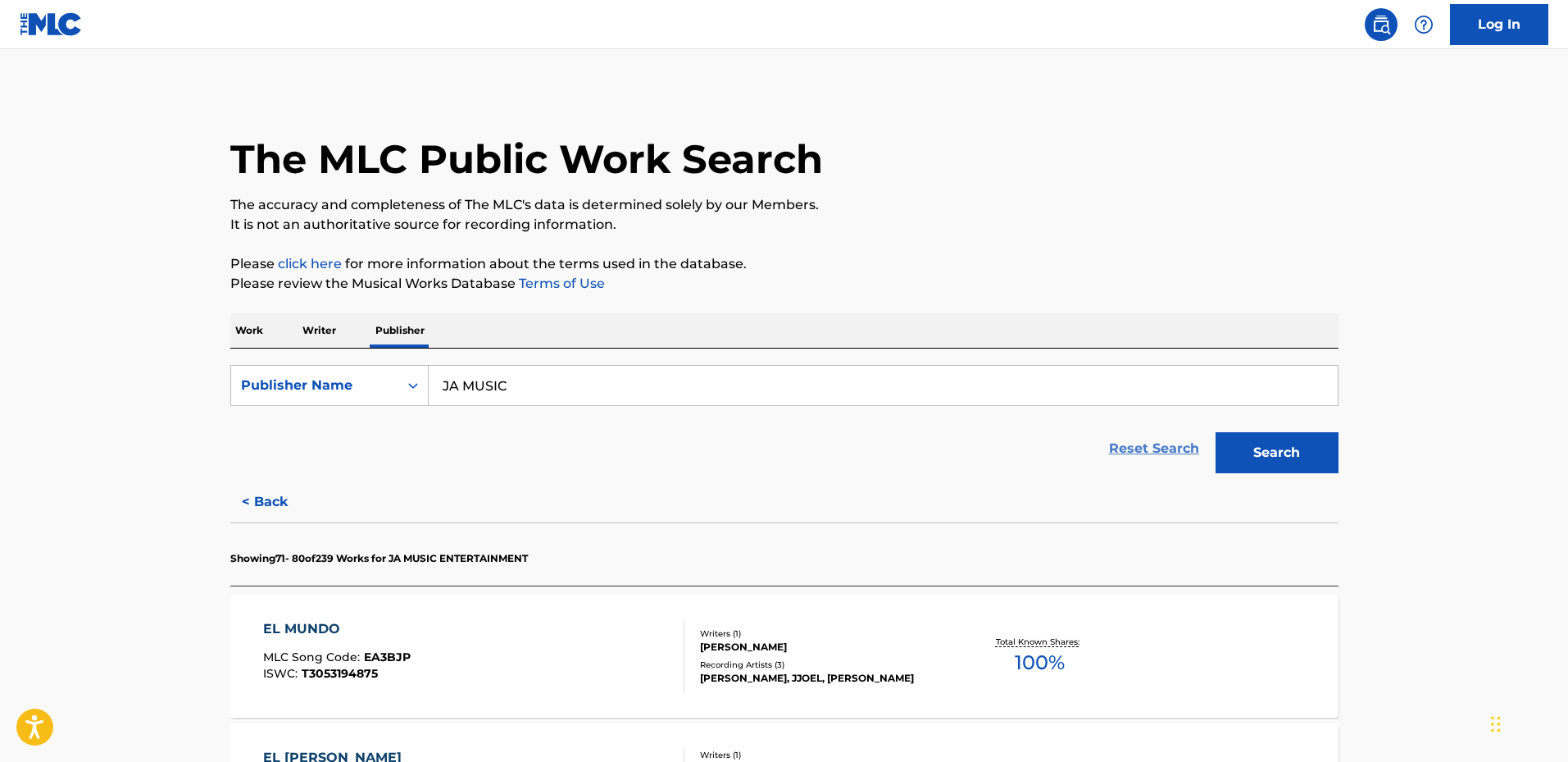
click at [1129, 443] on link "Reset Search" at bounding box center [1154, 448] width 107 height 36
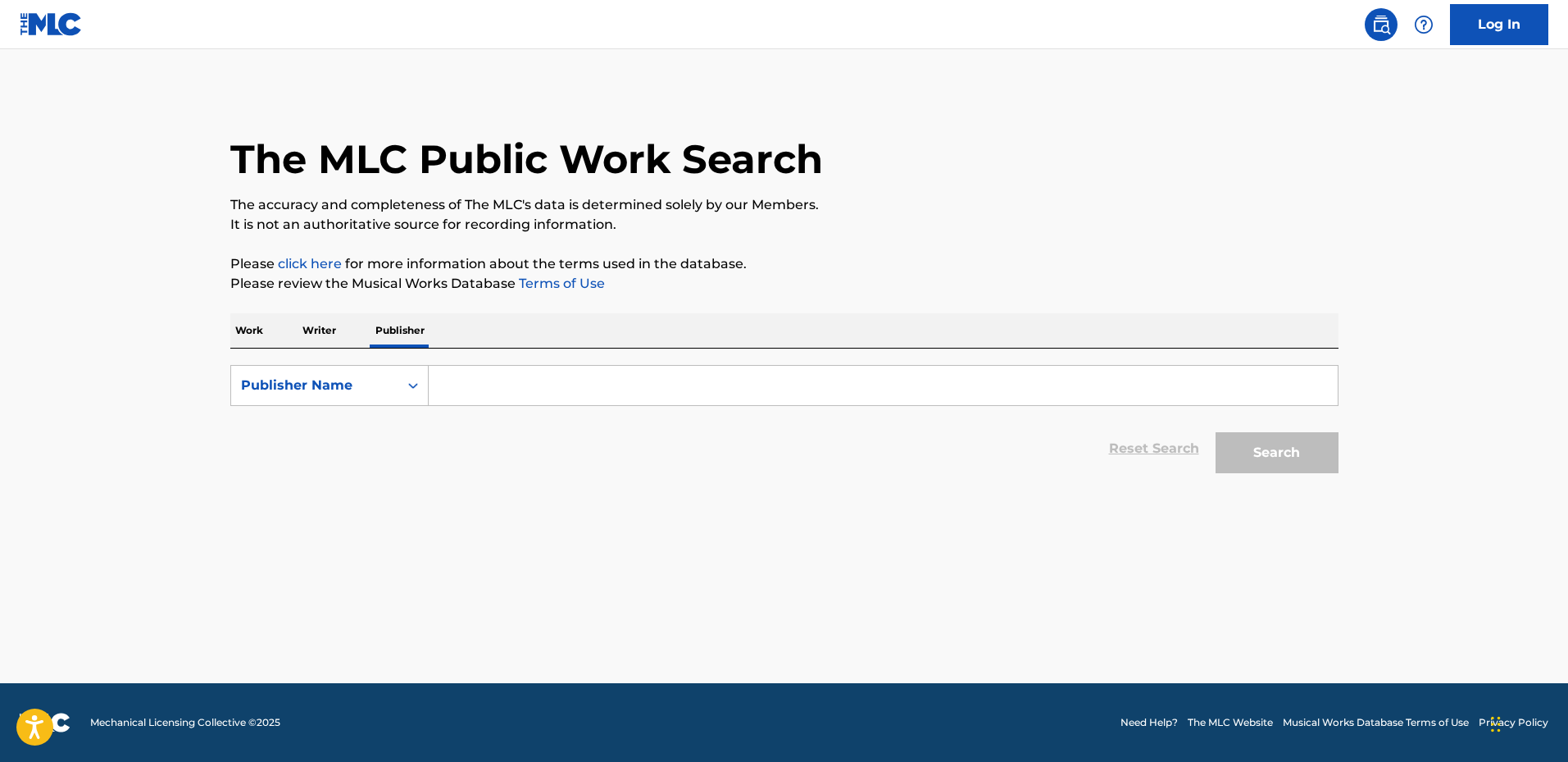
click at [320, 333] on p "Writer" at bounding box center [319, 331] width 43 height 35
click at [474, 378] on input "Search Form" at bounding box center [883, 384] width 909 height 39
paste input "[PERSON_NAME]"
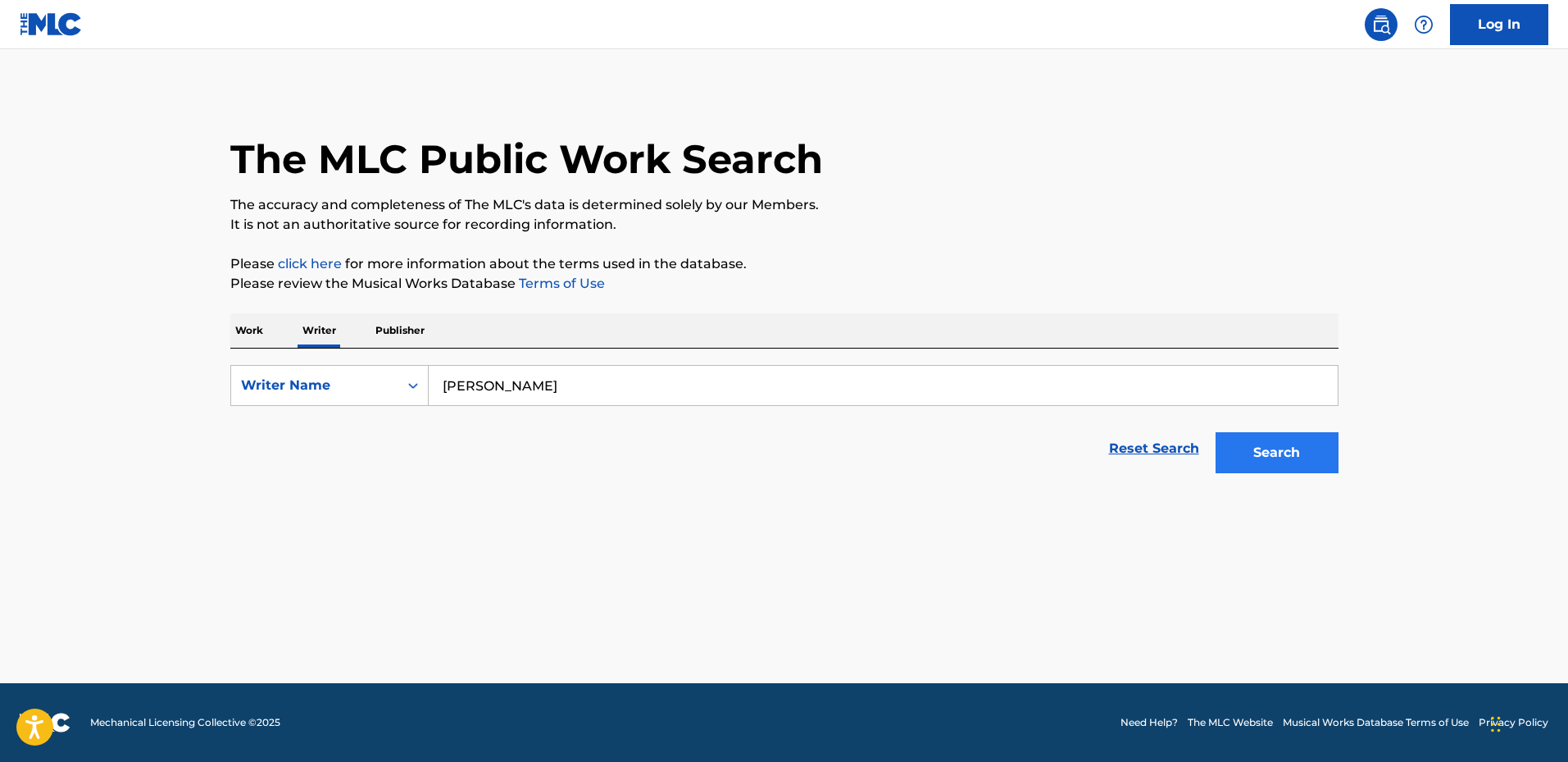
type input "[PERSON_NAME]"
click at [1277, 447] on button "Search" at bounding box center [1277, 452] width 123 height 41
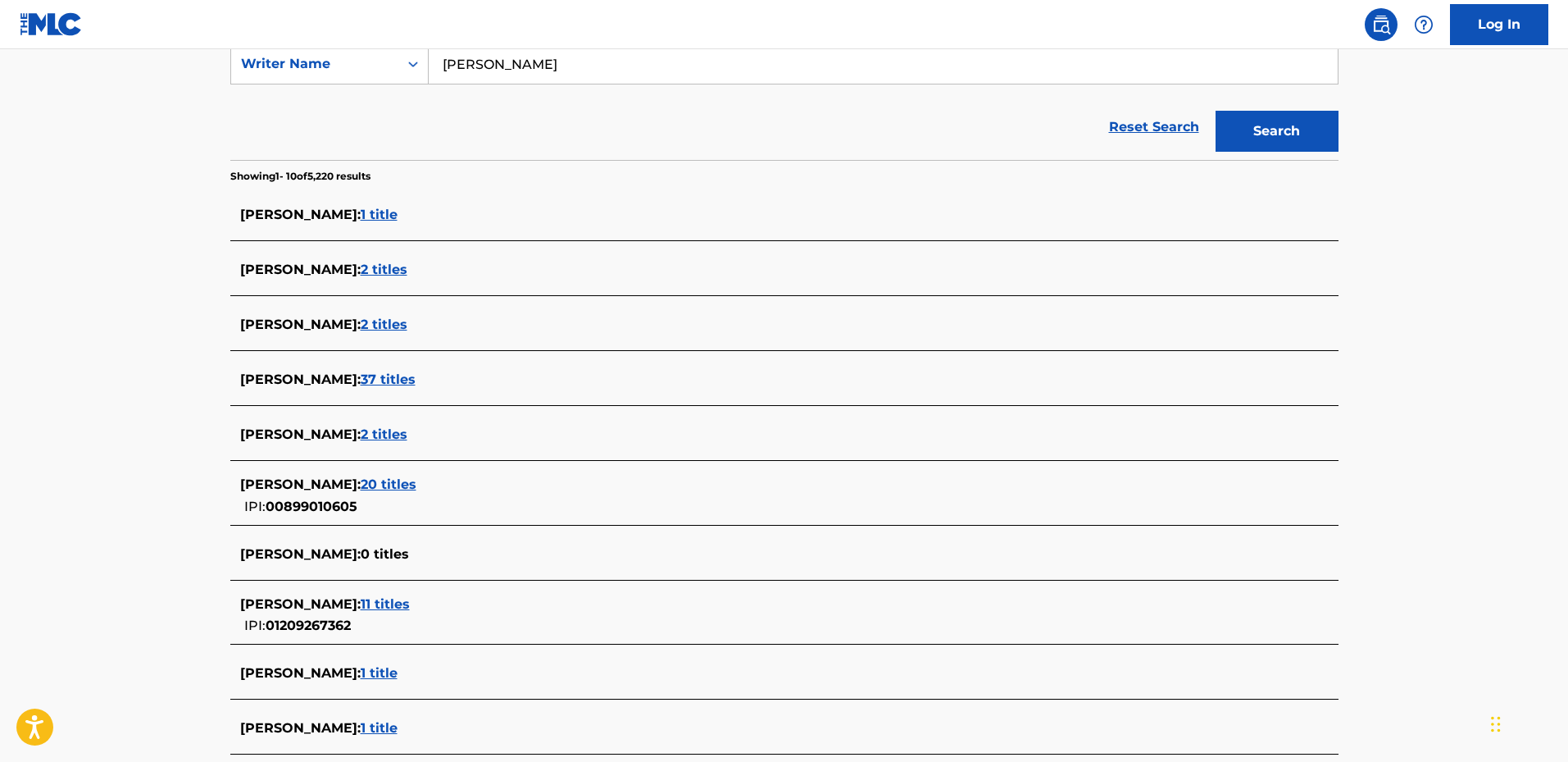
scroll to position [328, 0]
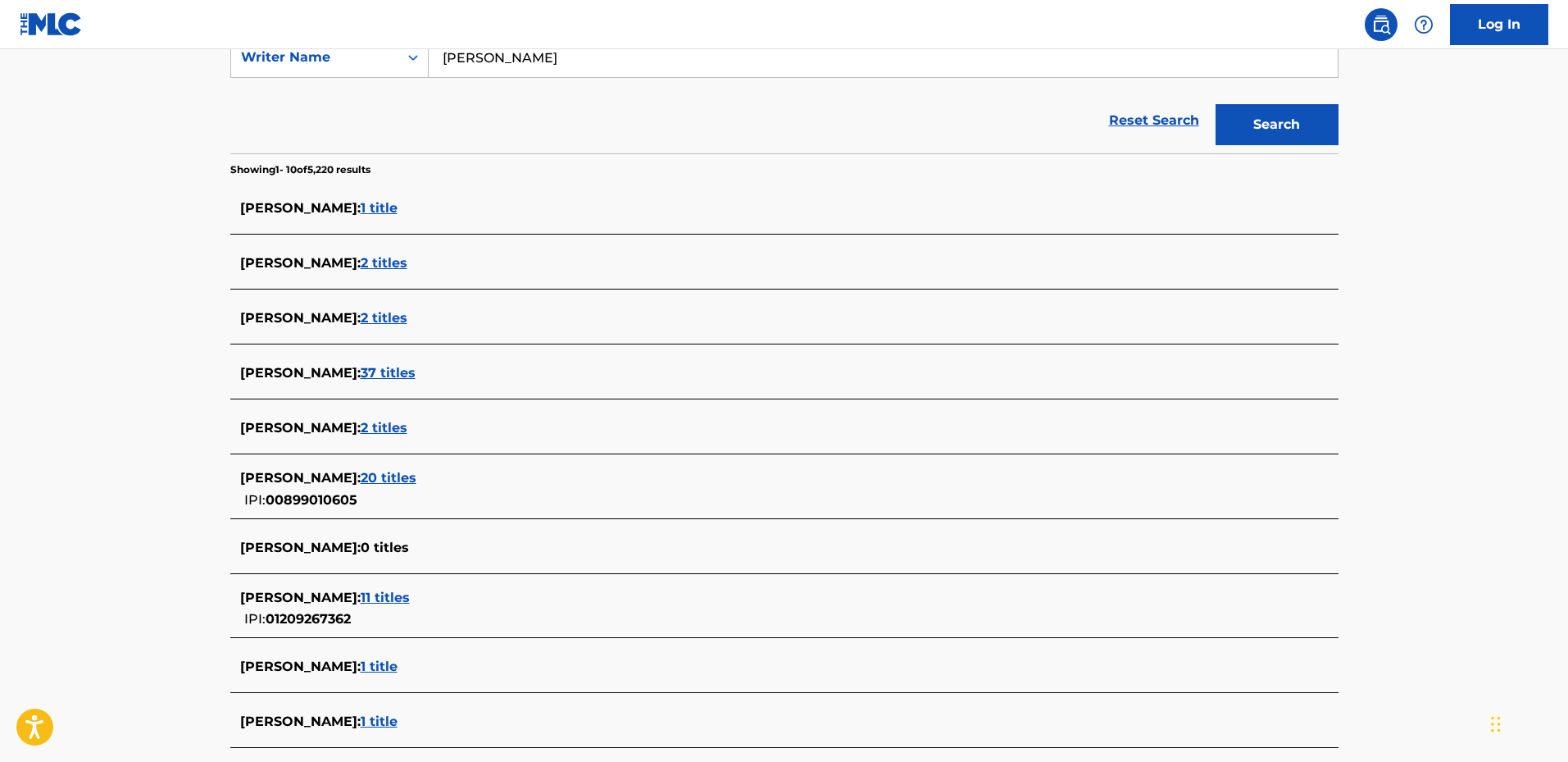
click at [417, 475] on span "20 titles" at bounding box center [389, 478] width 56 height 16
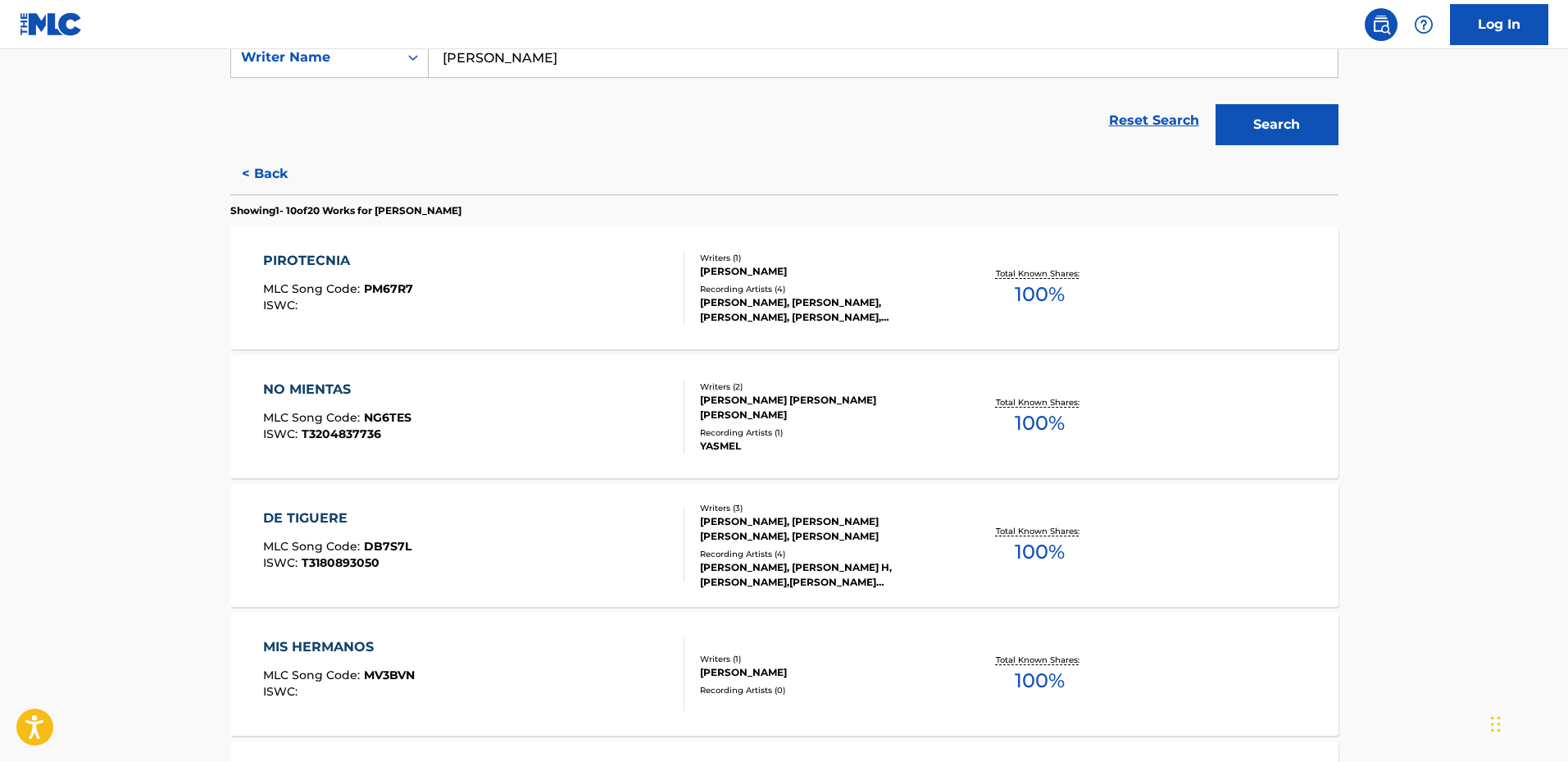
click at [310, 257] on div "PIROTECNIA" at bounding box center [338, 260] width 150 height 20
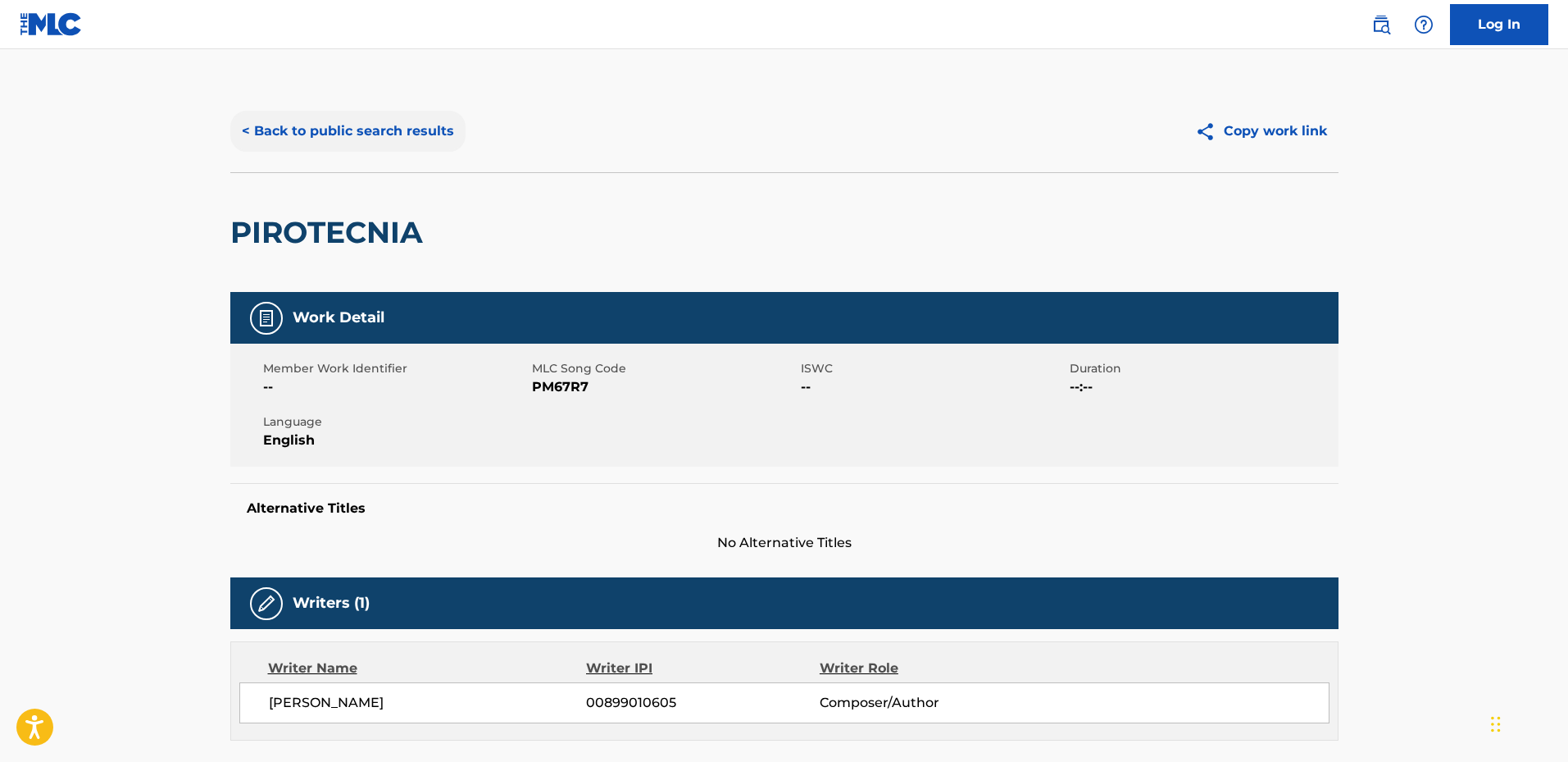
click at [251, 130] on button "< Back to public search results" at bounding box center [348, 130] width 236 height 41
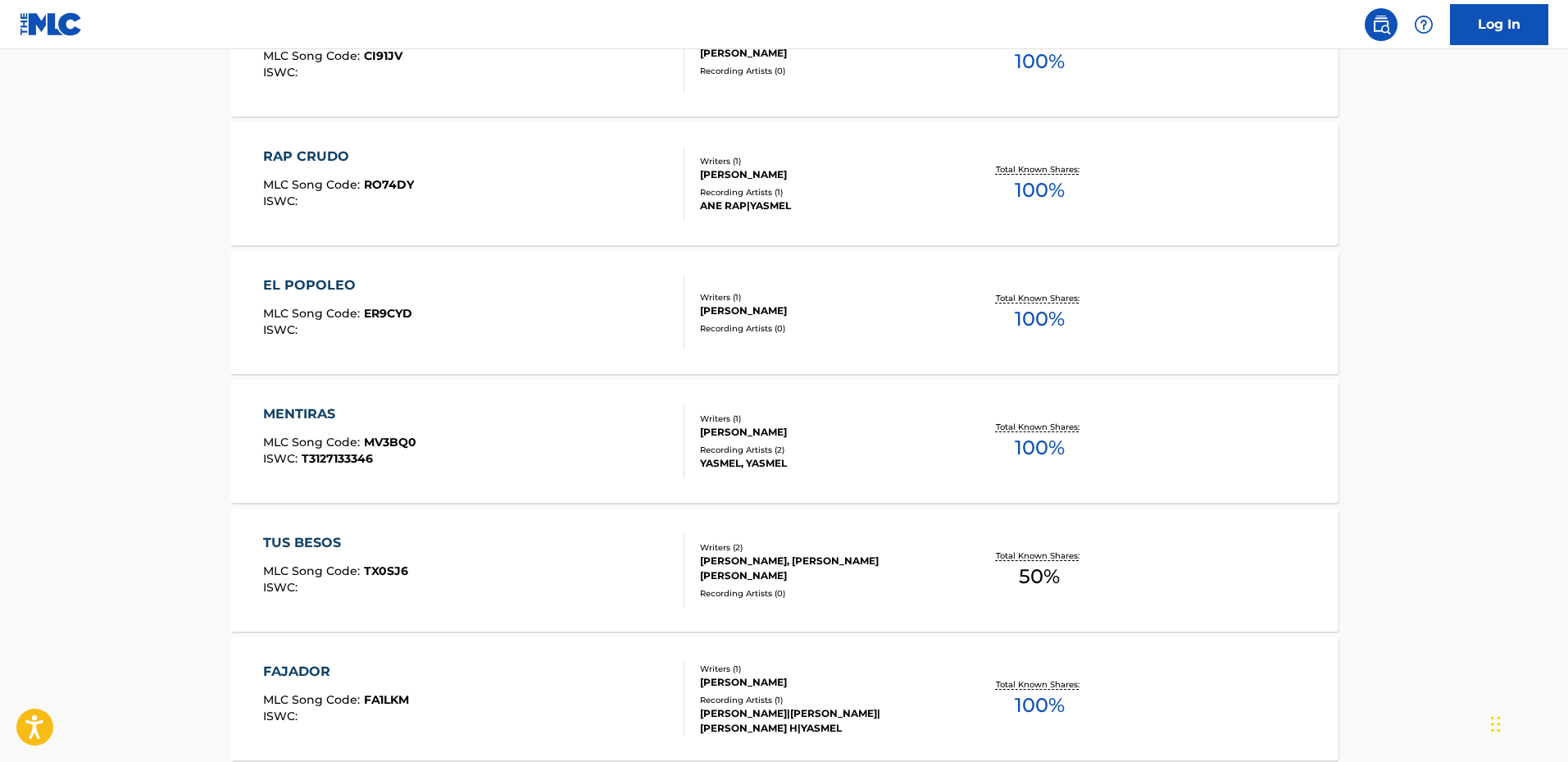
scroll to position [984, 0]
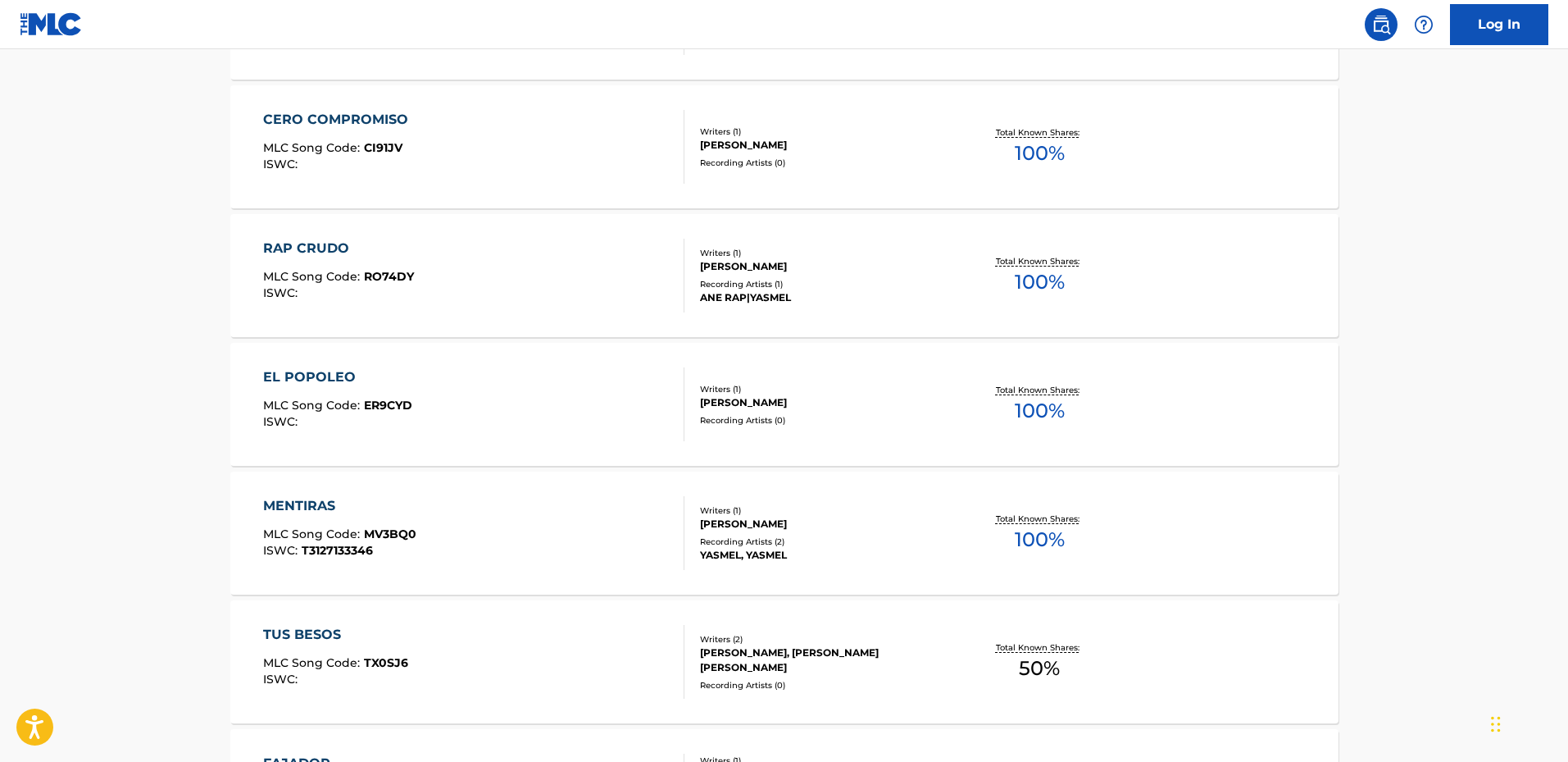
click at [317, 247] on div "RAP CRUDO" at bounding box center [338, 248] width 150 height 20
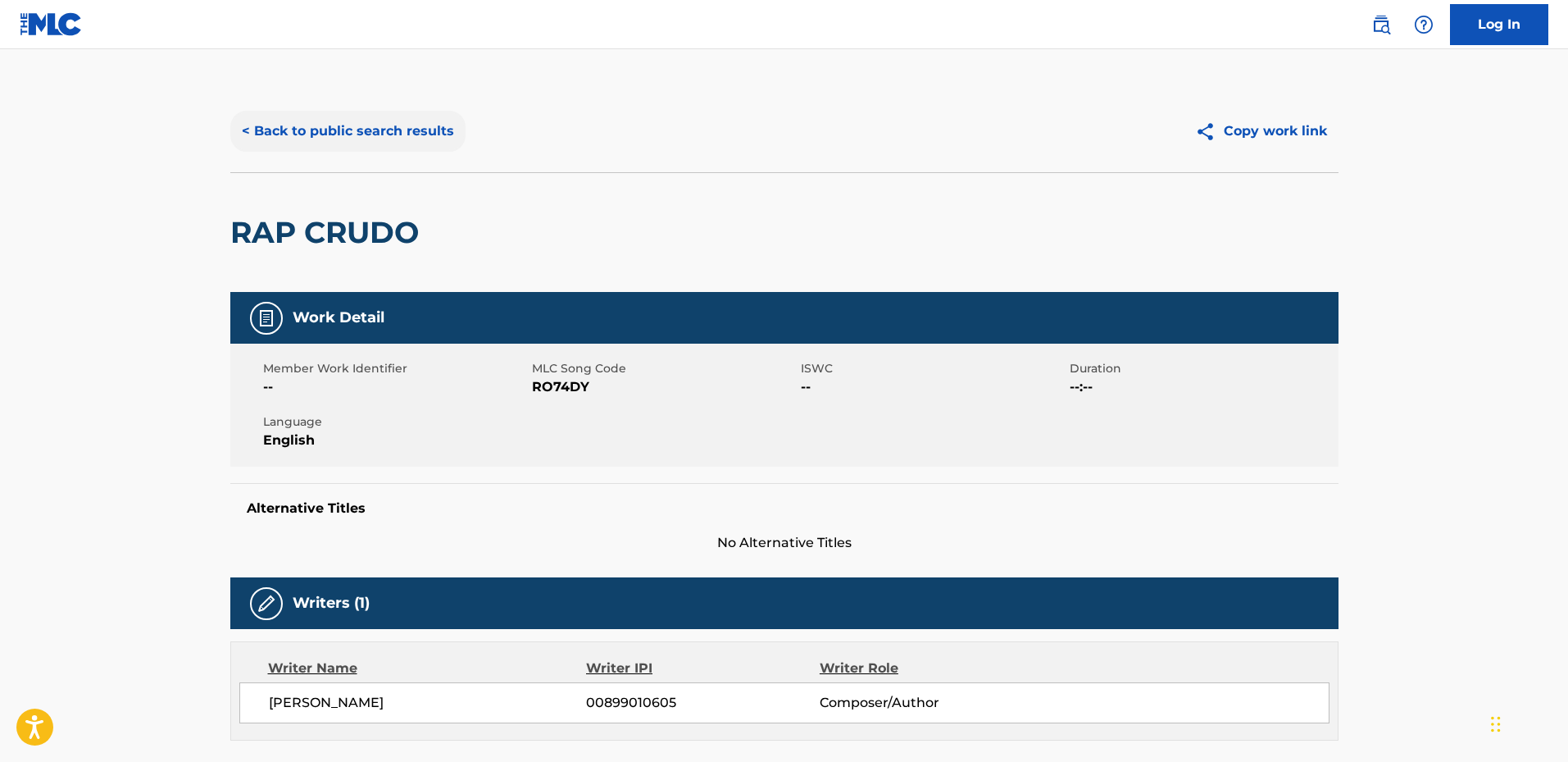
click at [246, 122] on button "< Back to public search results" at bounding box center [348, 130] width 236 height 41
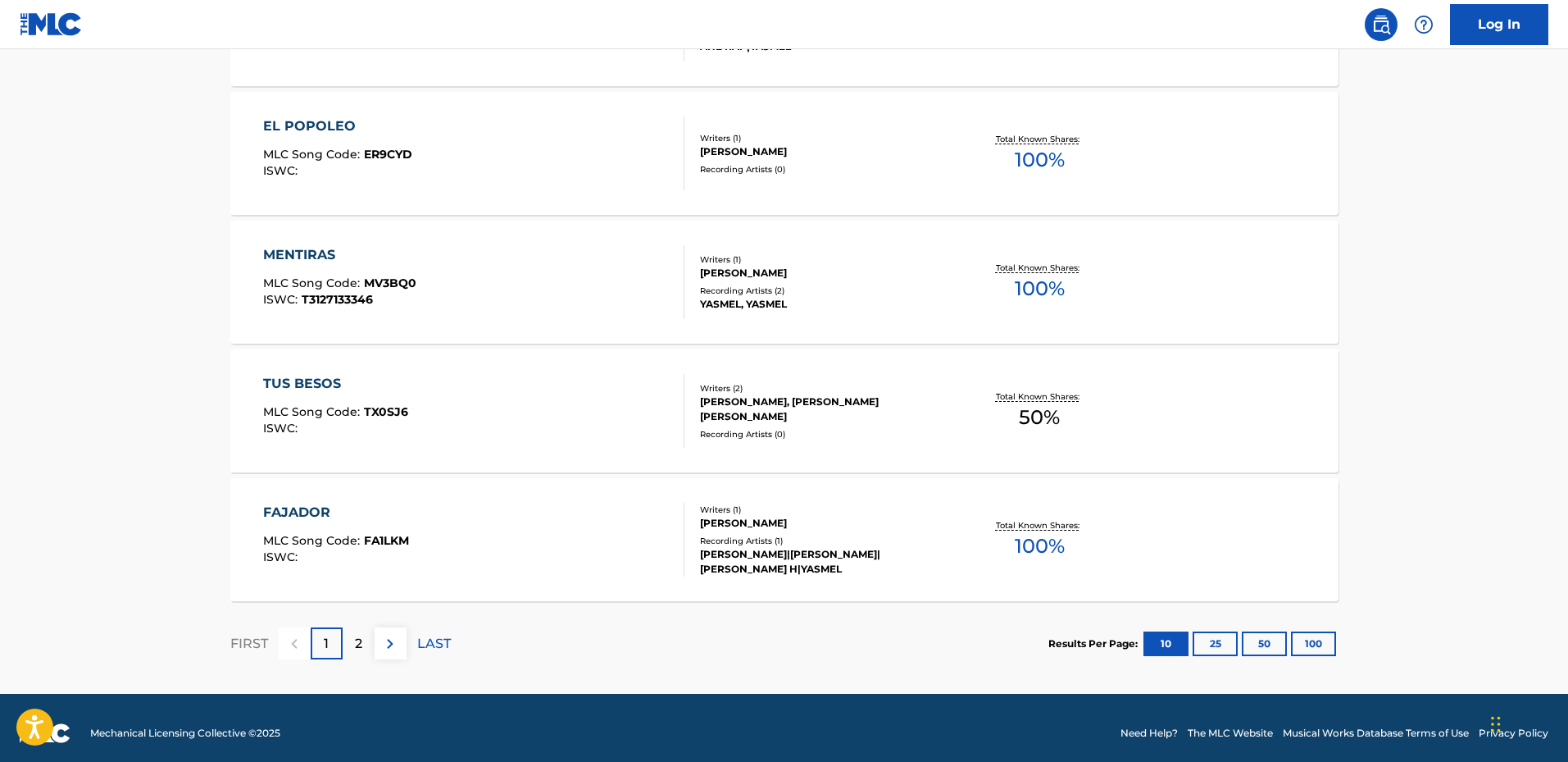
scroll to position [1246, 0]
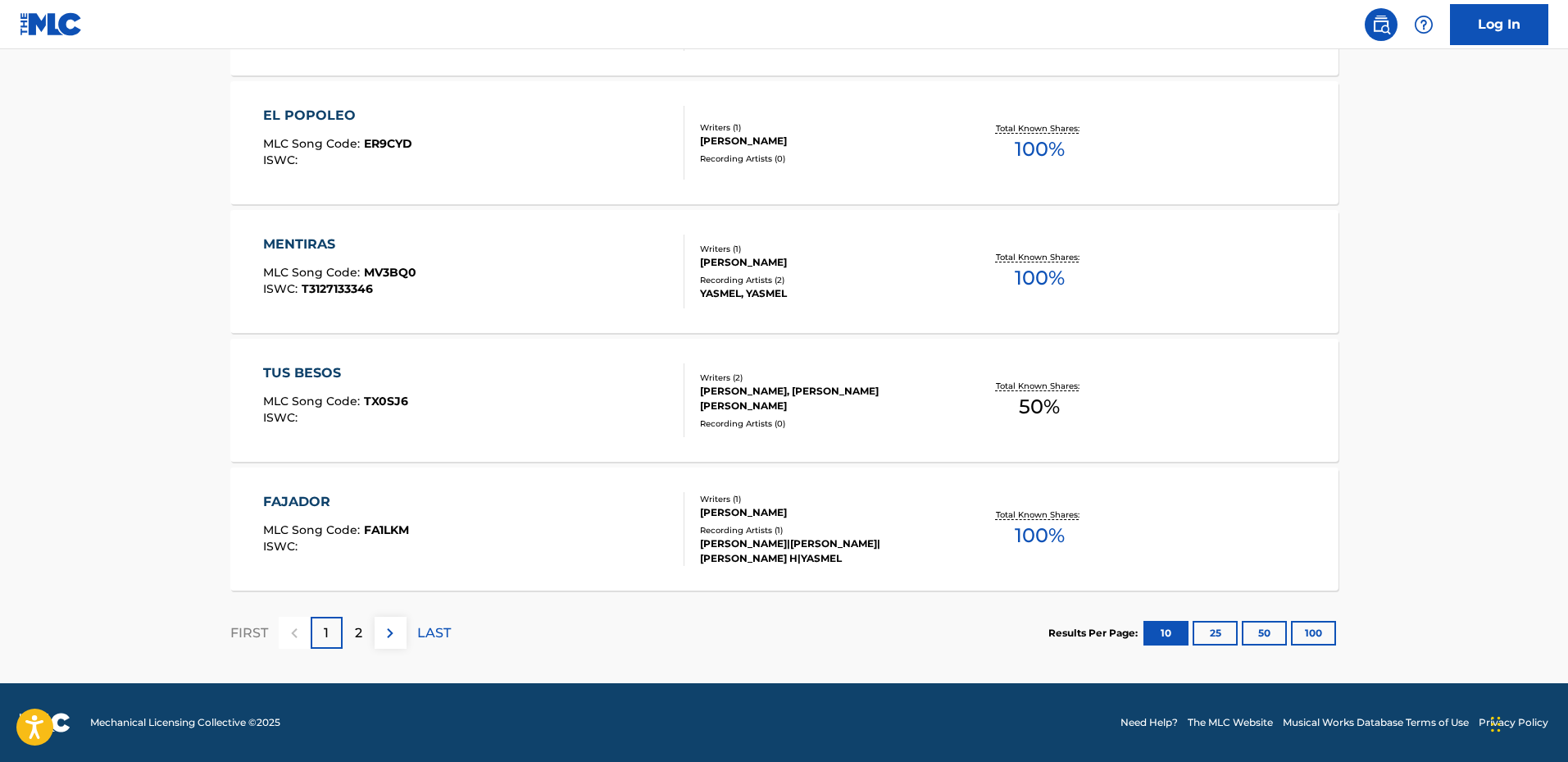
click at [296, 494] on div "FAJADOR" at bounding box center [337, 502] width 146 height 20
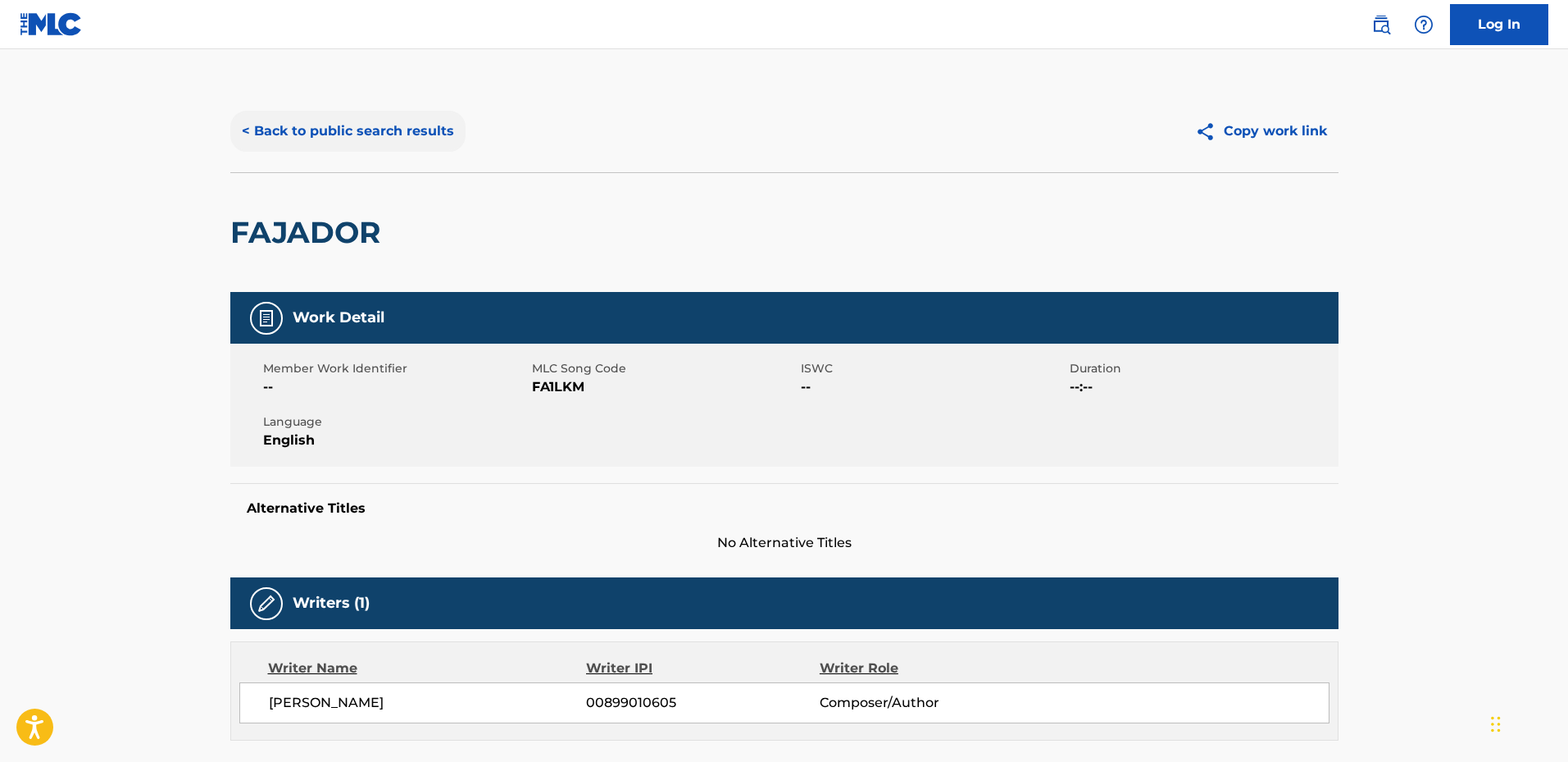
click at [257, 133] on button "< Back to public search results" at bounding box center [348, 130] width 236 height 41
